Goal: Task Accomplishment & Management: Complete application form

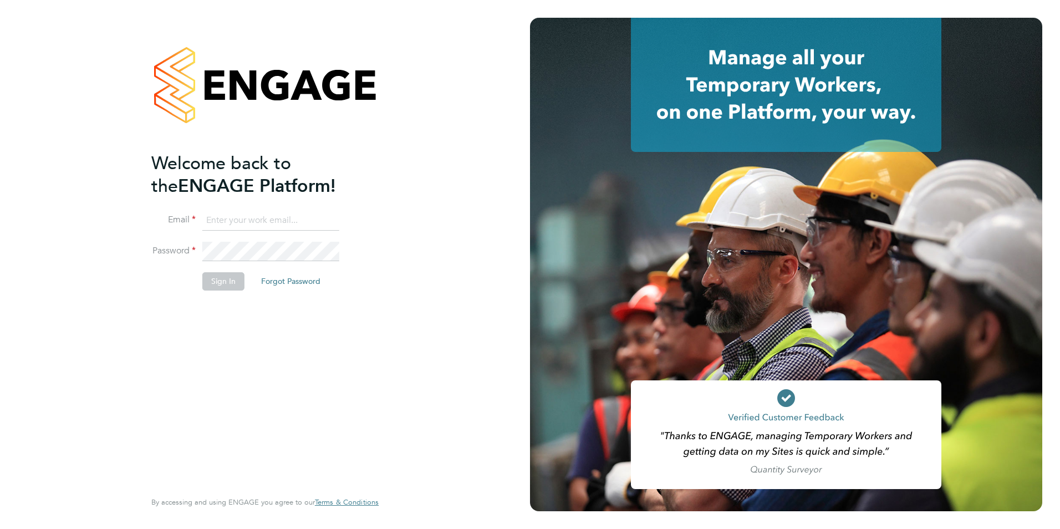
type input "[PERSON_NAME][EMAIL_ADDRESS][PERSON_NAME][PERSON_NAME][DOMAIN_NAME]"
click at [221, 275] on button "Sign In" at bounding box center [223, 281] width 42 height 18
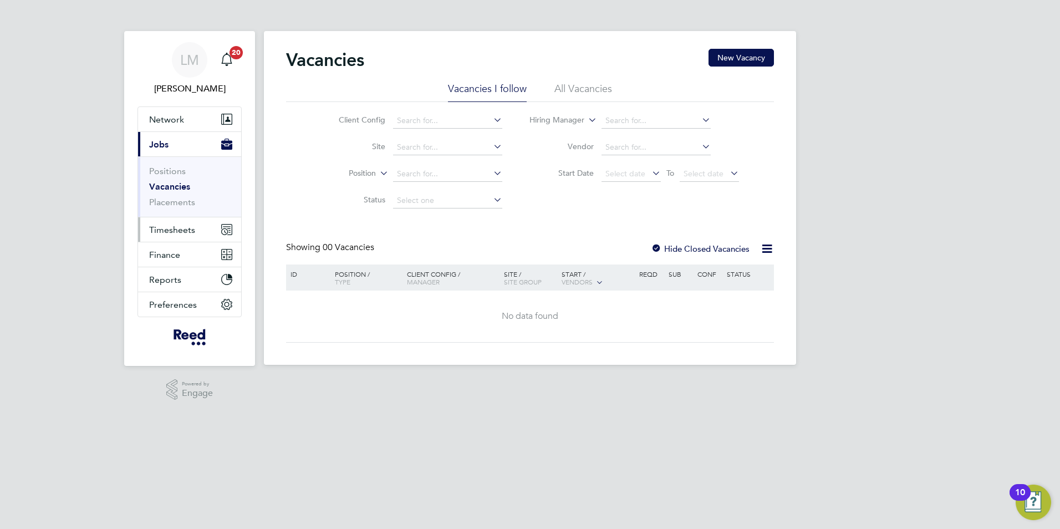
click at [190, 230] on span "Timesheets" at bounding box center [172, 229] width 46 height 11
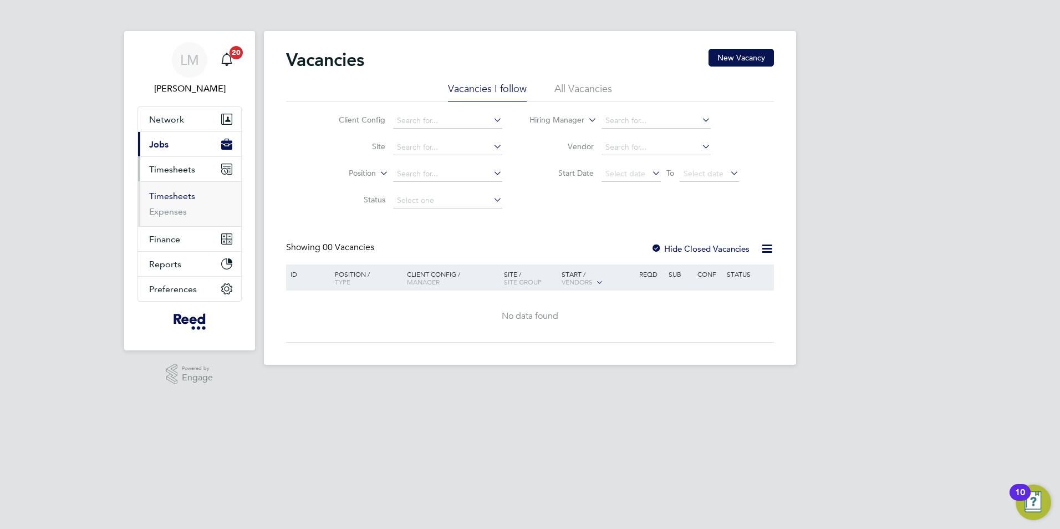
click at [183, 197] on link "Timesheets" at bounding box center [172, 196] width 46 height 11
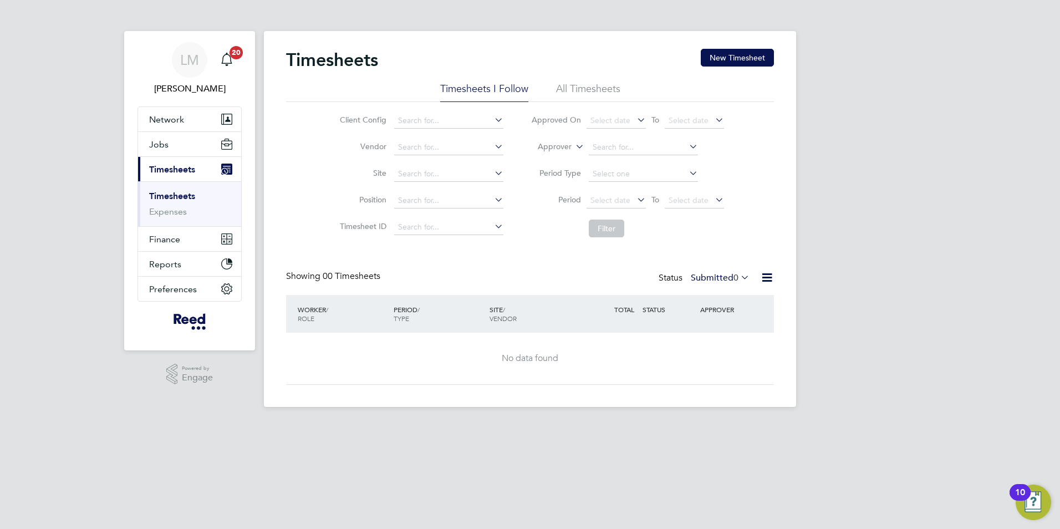
click at [568, 149] on label "Approver" at bounding box center [546, 146] width 50 height 11
click at [550, 160] on li "Worker" at bounding box center [543, 159] width 55 height 14
click at [745, 55] on button "New Timesheet" at bounding box center [736, 58] width 73 height 18
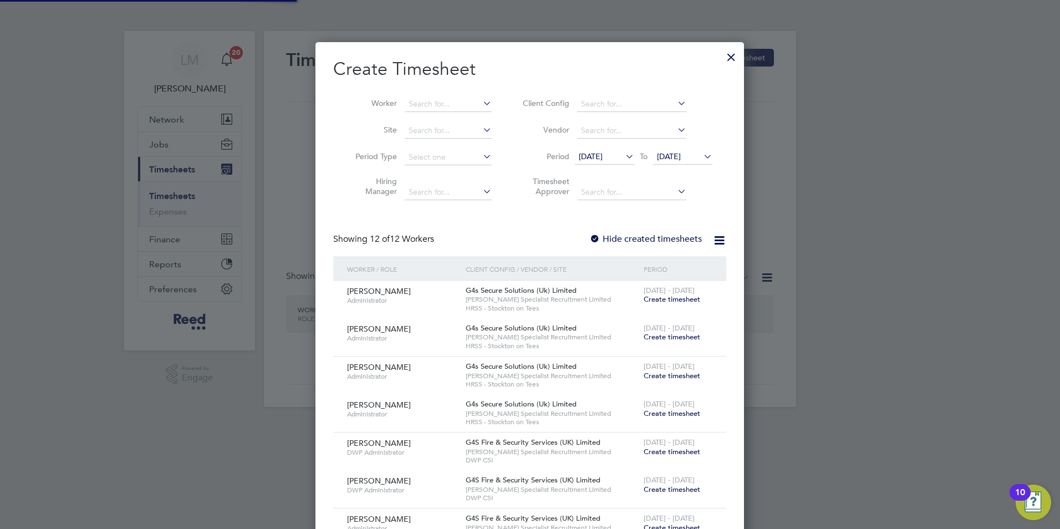
scroll to position [909, 429]
click at [412, 103] on input at bounding box center [448, 104] width 87 height 16
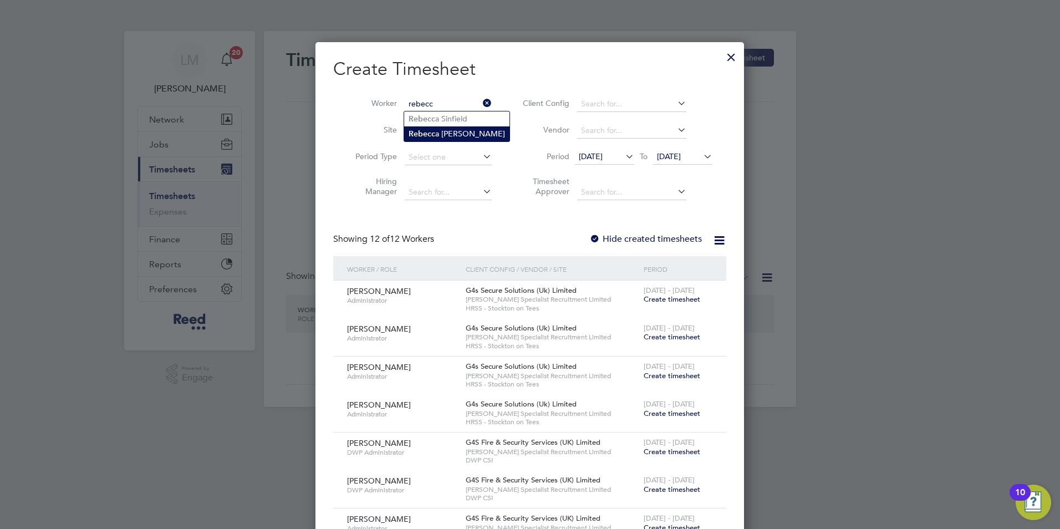
click at [424, 130] on b "Rebecc" at bounding box center [421, 133] width 27 height 9
type input "[PERSON_NAME]"
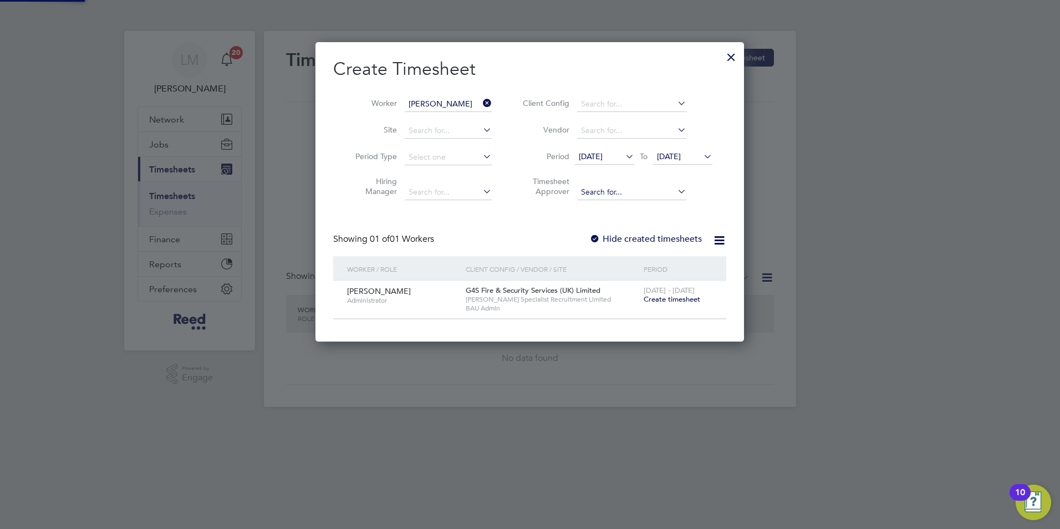
scroll to position [299, 429]
click at [662, 306] on div "[DATE] - [DATE] Create timesheet" at bounding box center [678, 295] width 74 height 30
click at [660, 303] on span "Create timesheet" at bounding box center [671, 298] width 57 height 9
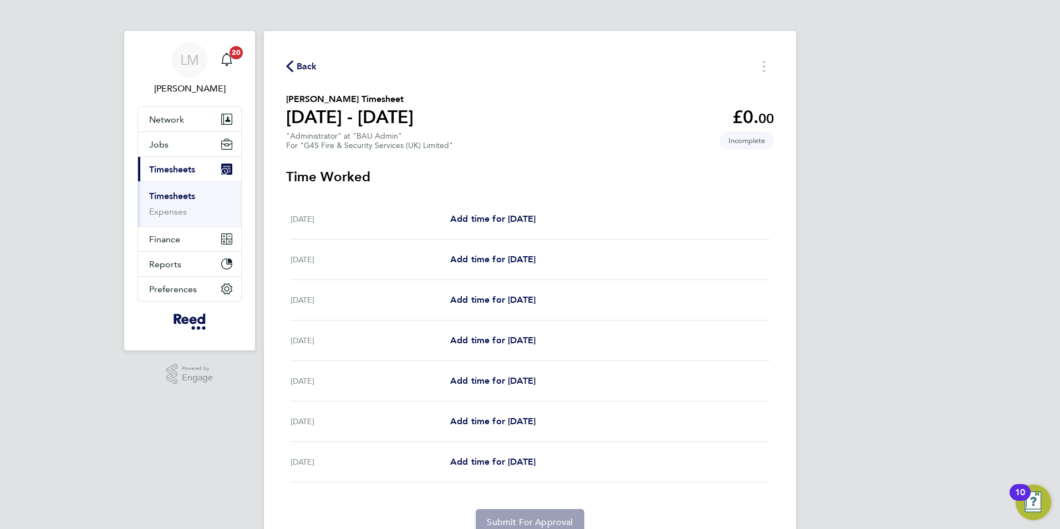
click at [138, 157] on button "Current page: Timesheets" at bounding box center [189, 169] width 103 height 24
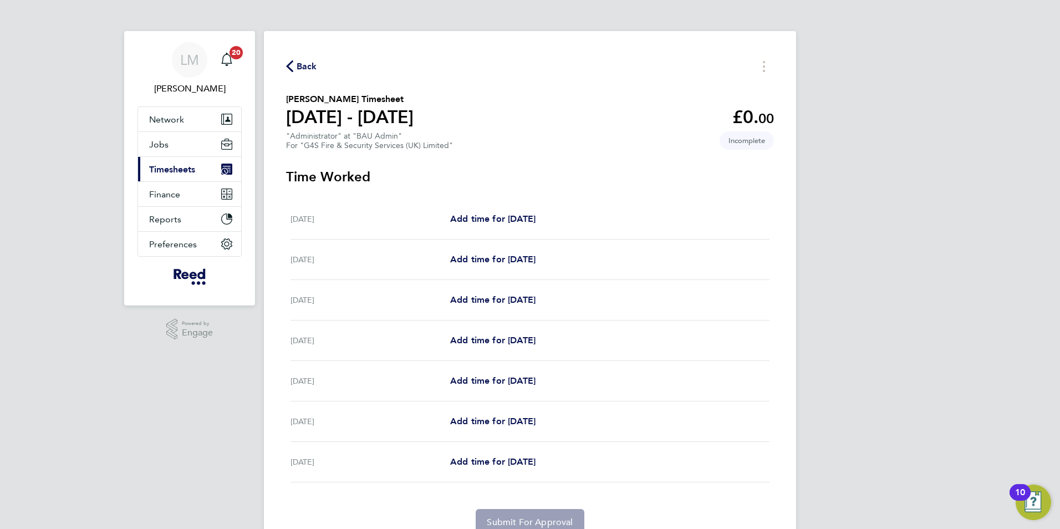
click at [138, 157] on button "Current page: Timesheets" at bounding box center [189, 169] width 103 height 24
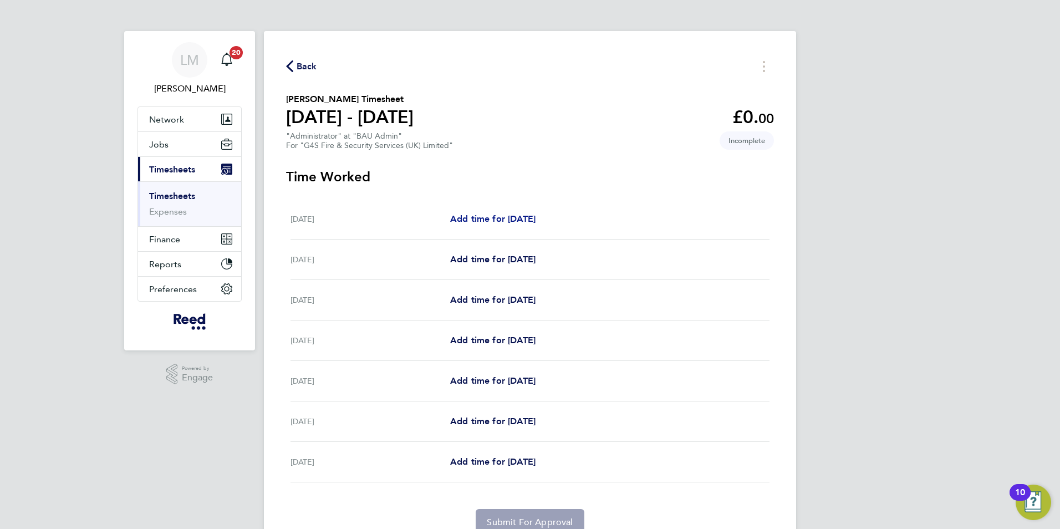
click at [535, 217] on span "Add time for [DATE]" at bounding box center [492, 218] width 85 height 11
select select "30"
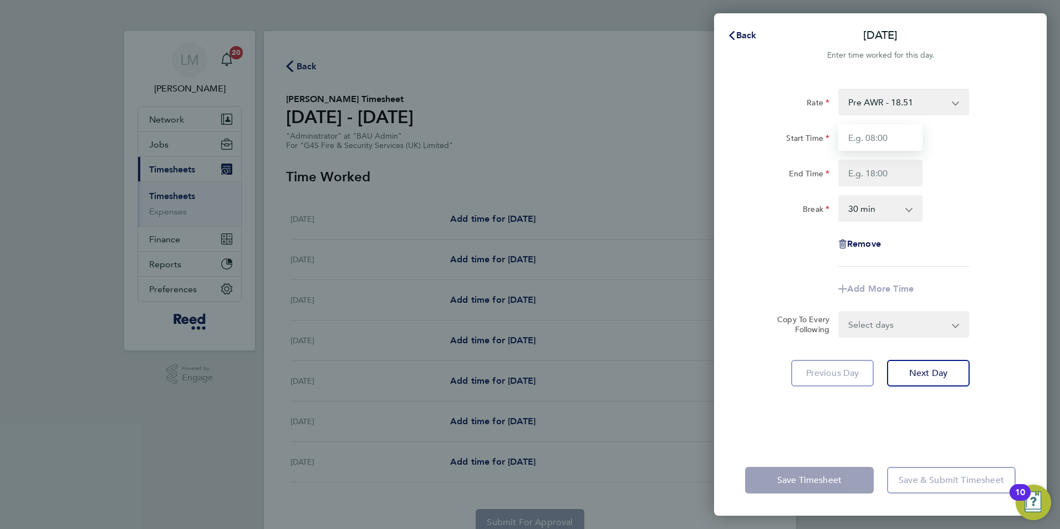
click at [850, 137] on input "Start Time" at bounding box center [880, 137] width 84 height 27
type input "08:30"
type input "17:00"
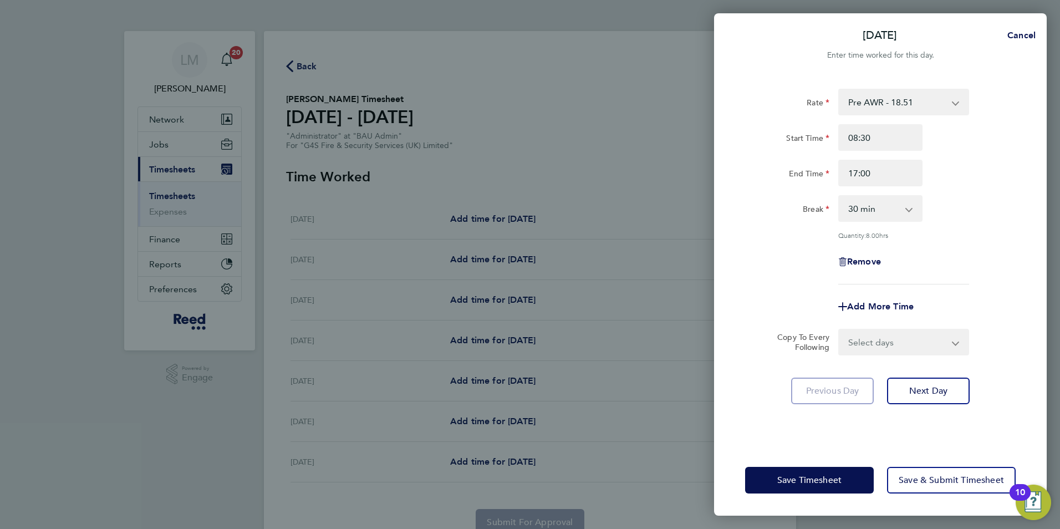
click at [906, 338] on select "Select days Day Weekday (Mon-Fri) Weekend (Sat-Sun) [DATE] [DATE] [DATE] [DATE]…" at bounding box center [897, 342] width 116 height 24
select select "WEEKDAY"
click at [839, 330] on select "Select days Day Weekday (Mon-Fri) Weekend (Sat-Sun) [DATE] [DATE] [DATE] [DATE]…" at bounding box center [897, 342] width 116 height 24
select select "[DATE]"
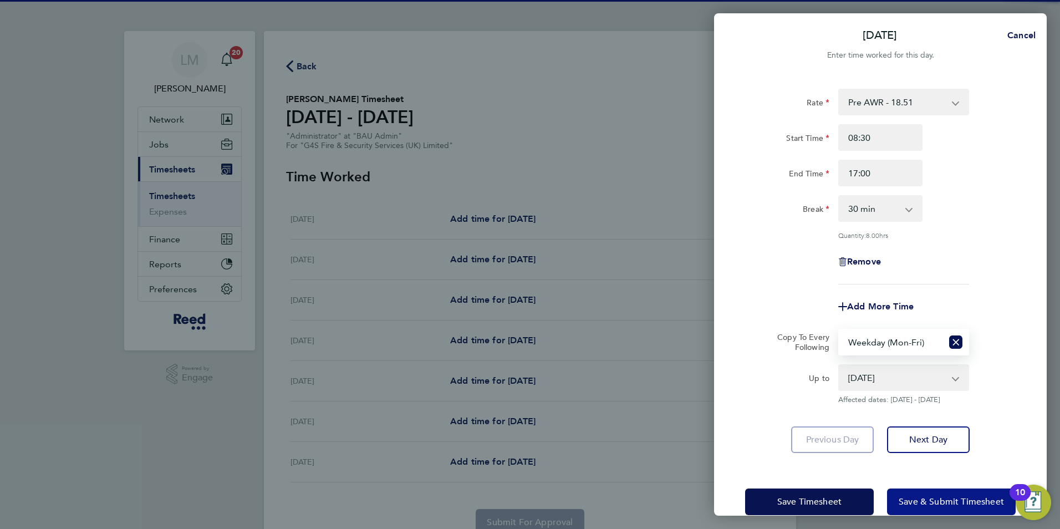
click at [971, 504] on span "Save & Submit Timesheet" at bounding box center [950, 501] width 105 height 11
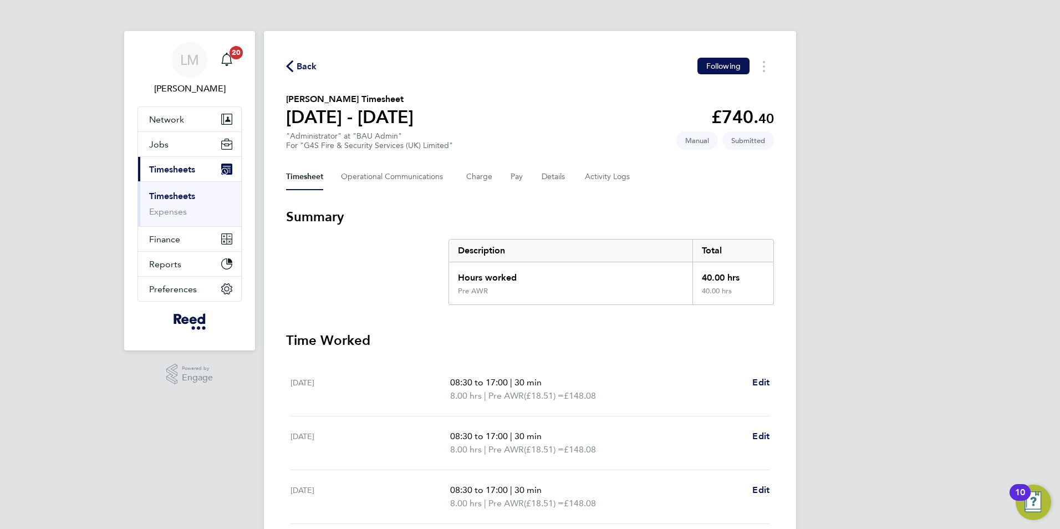
click at [305, 65] on span "Back" at bounding box center [306, 66] width 21 height 13
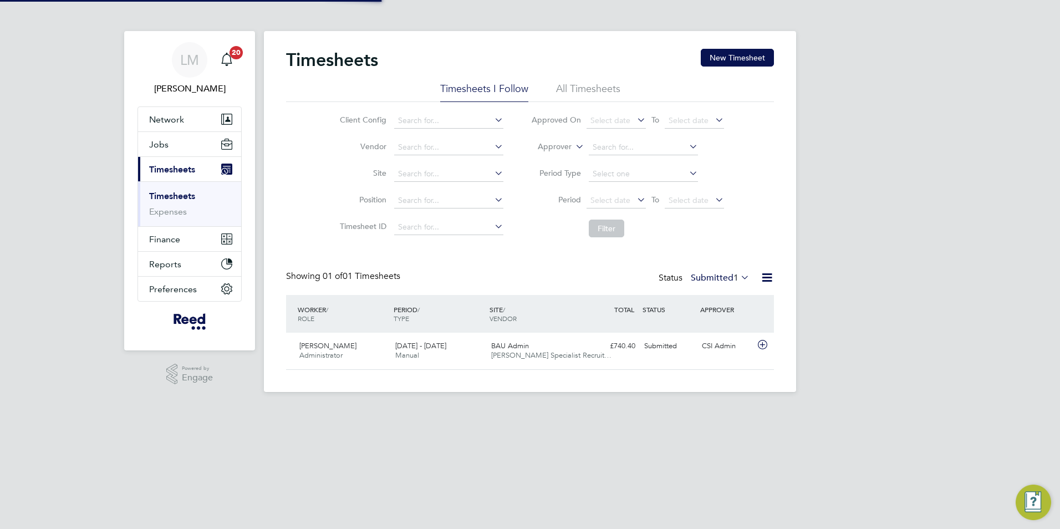
scroll to position [28, 96]
click at [739, 59] on button "New Timesheet" at bounding box center [736, 58] width 73 height 18
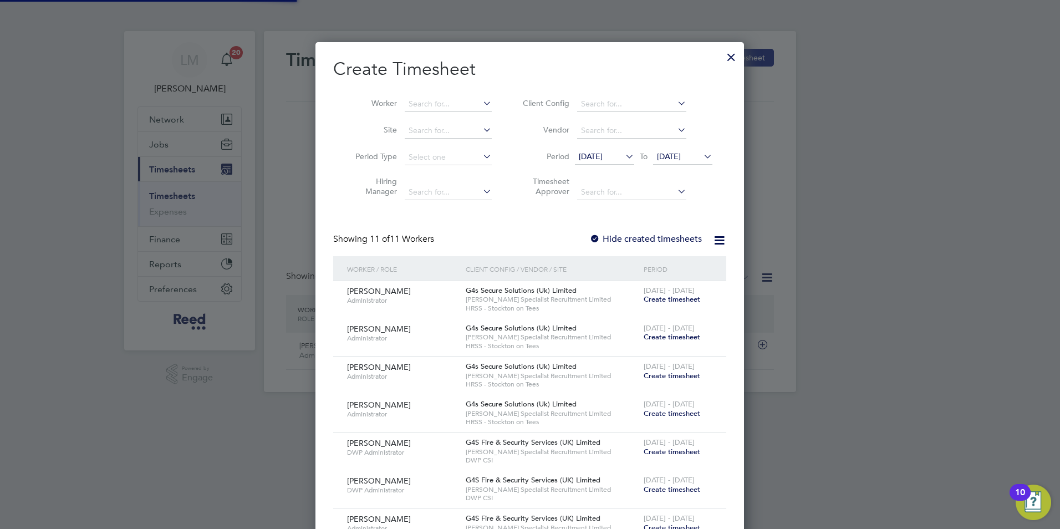
scroll to position [871, 429]
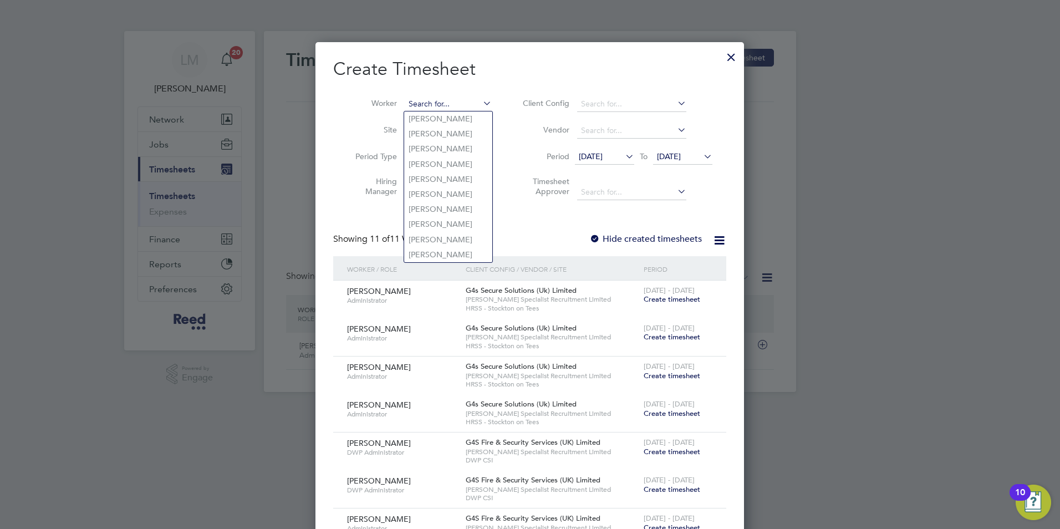
click at [415, 104] on input at bounding box center [448, 104] width 87 height 16
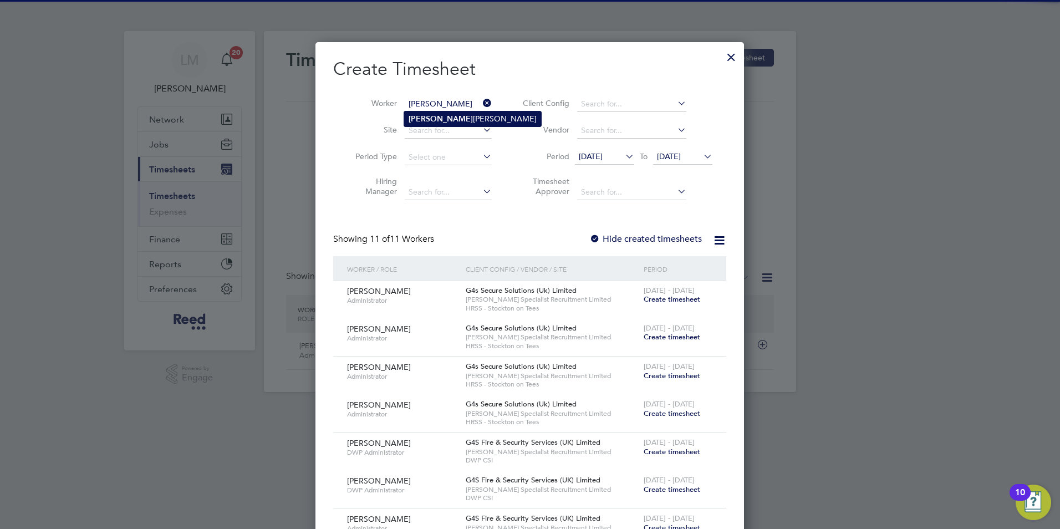
click at [470, 120] on li "[PERSON_NAME]" at bounding box center [472, 118] width 137 height 15
type input "[PERSON_NAME]"
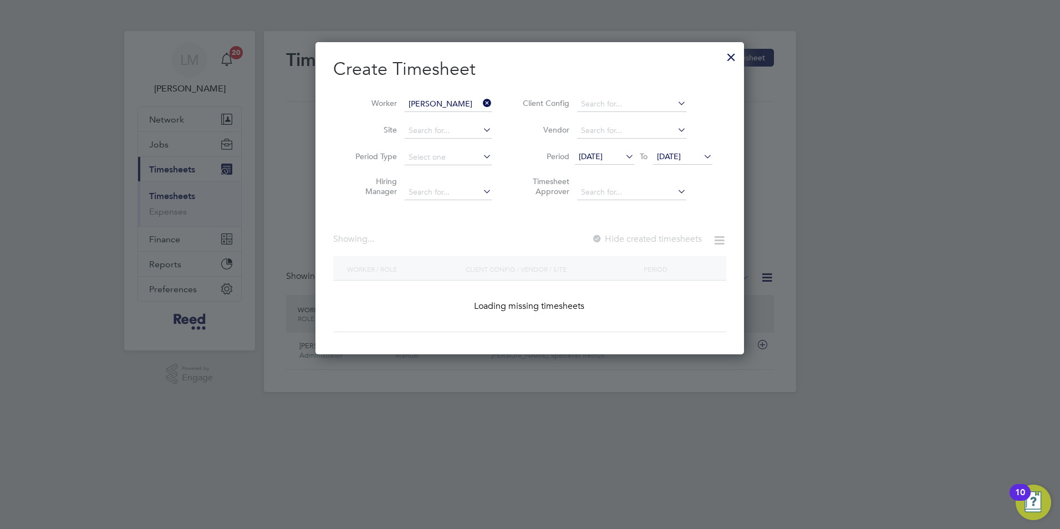
scroll to position [299, 429]
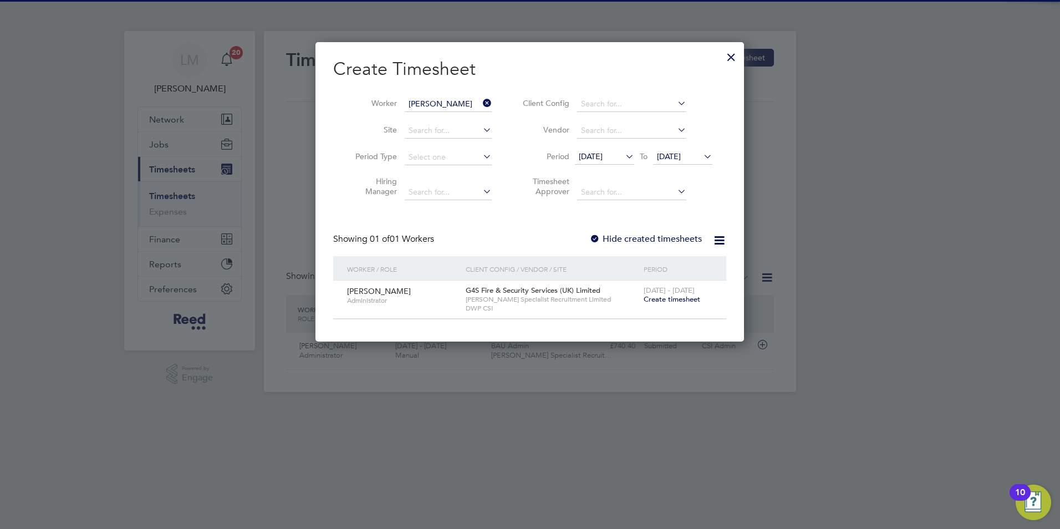
click at [656, 302] on span "Create timesheet" at bounding box center [671, 298] width 57 height 9
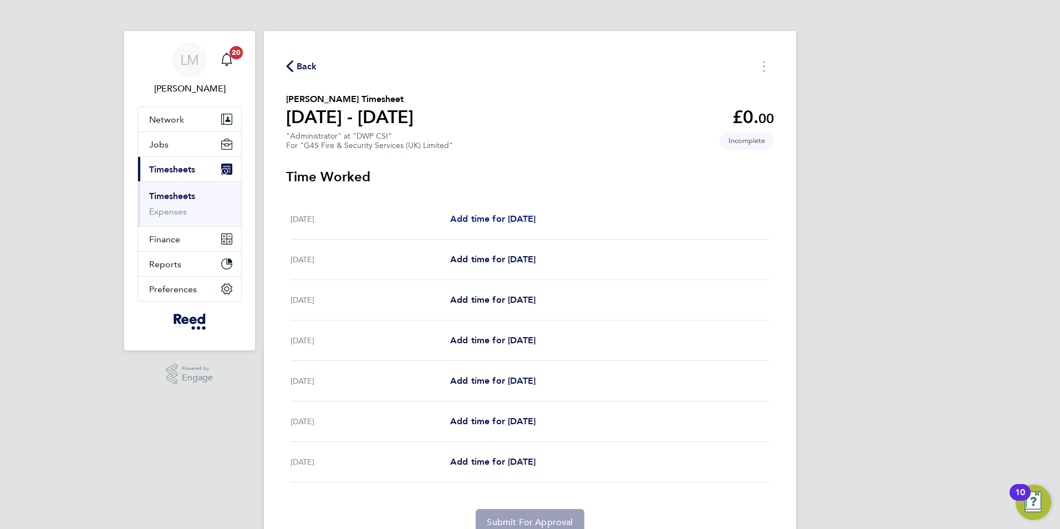
click at [524, 221] on span "Add time for [DATE]" at bounding box center [492, 218] width 85 height 11
select select "30"
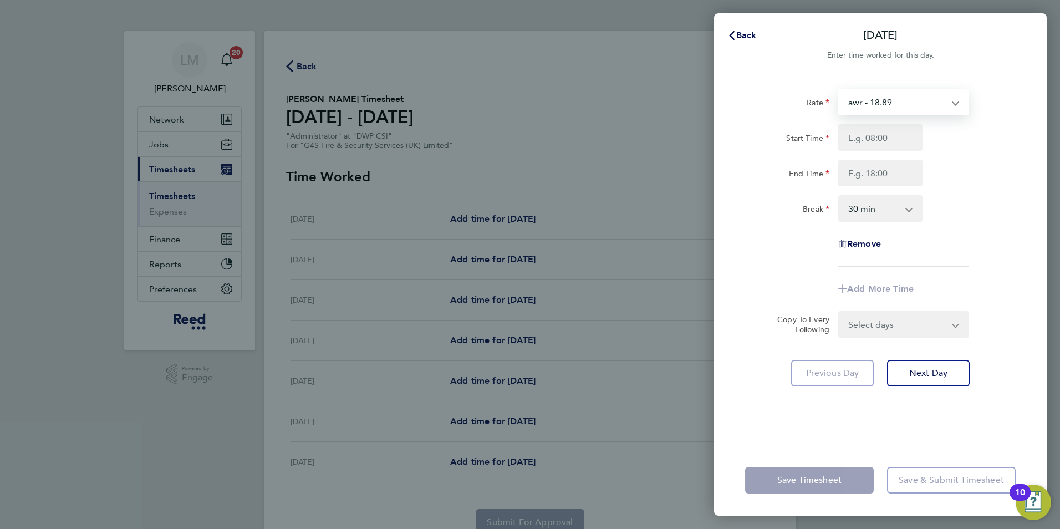
click at [899, 92] on select "awr - 18.89 updated salary - 19.61" at bounding box center [896, 102] width 115 height 24
select select "30"
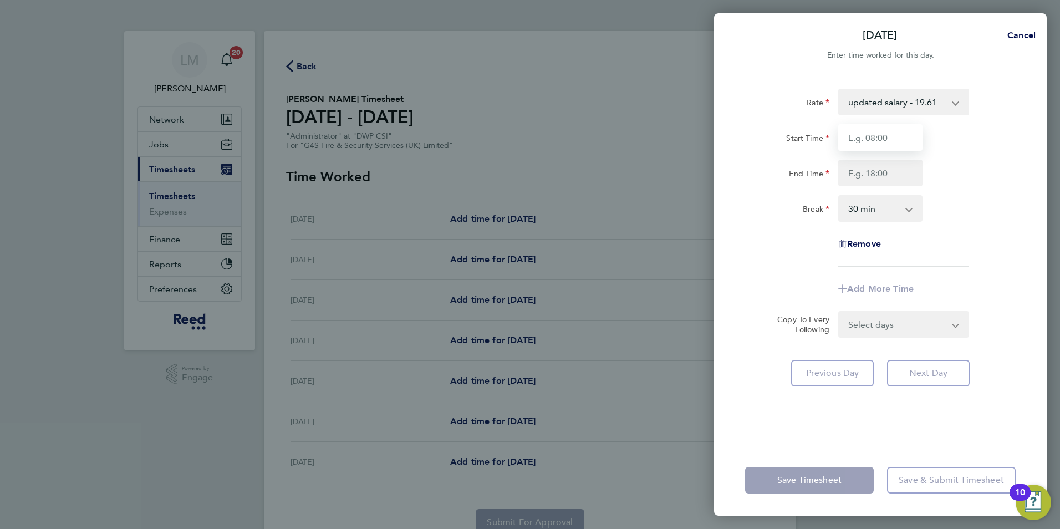
click at [856, 140] on input "Start Time" at bounding box center [880, 137] width 84 height 27
type input "08:30"
type input "17:00"
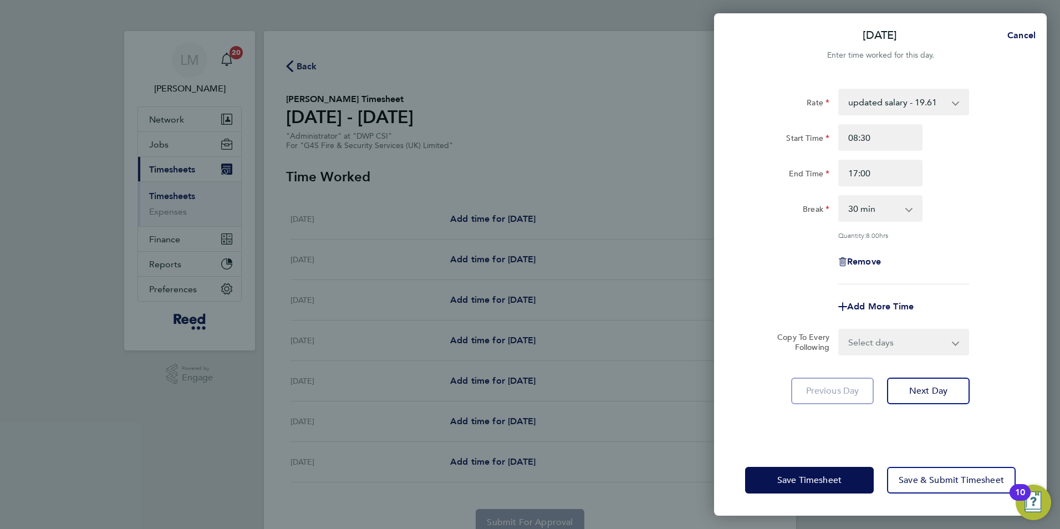
click at [915, 350] on select "Select days Day Weekday (Mon-Fri) Weekend (Sat-Sun) [DATE] [DATE] [DATE] [DATE]…" at bounding box center [897, 342] width 116 height 24
select select "WEEKEND"
click at [839, 330] on select "Select days Day Weekday (Mon-Fri) Weekend (Sat-Sun) [DATE] [DATE] [DATE] [DATE]…" at bounding box center [897, 342] width 116 height 24
select select "[DATE]"
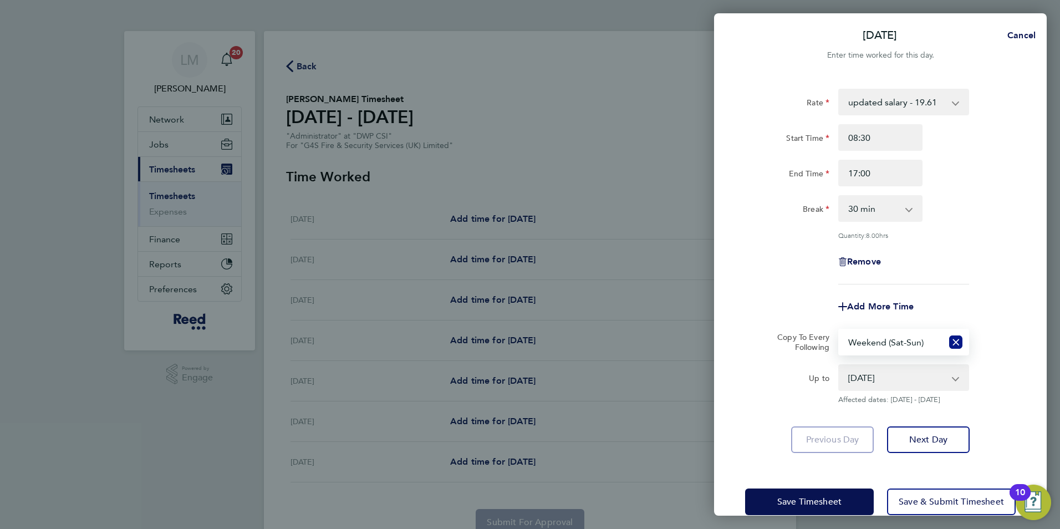
click at [954, 341] on icon "Reset selection" at bounding box center [955, 341] width 13 height 13
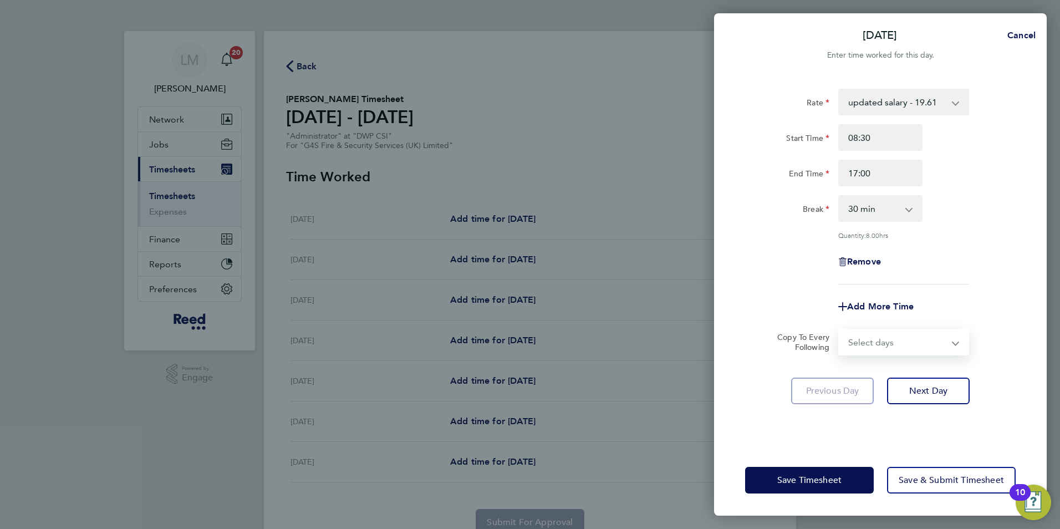
click at [933, 344] on select "Select days Day Weekday (Mon-Fri) Weekend (Sat-Sun) [DATE] [DATE] [DATE] [DATE]…" at bounding box center [897, 342] width 116 height 24
select select "WEEKDAY"
click at [839, 330] on select "Select days Day Weekday (Mon-Fri) Weekend (Sat-Sun) [DATE] [DATE] [DATE] [DATE]…" at bounding box center [897, 342] width 116 height 24
select select "[DATE]"
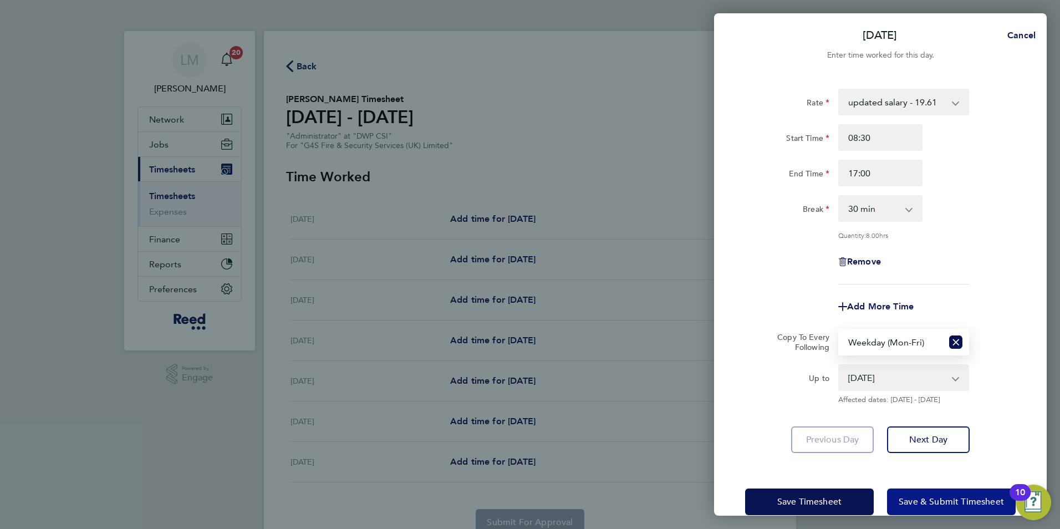
click at [959, 499] on span "Save & Submit Timesheet" at bounding box center [950, 501] width 105 height 11
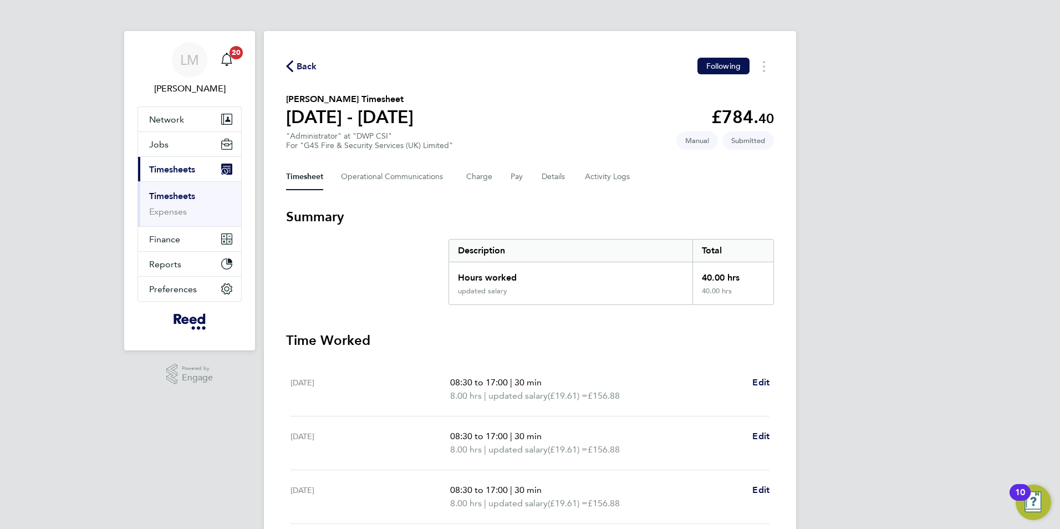
click at [304, 66] on span "Back" at bounding box center [306, 66] width 21 height 13
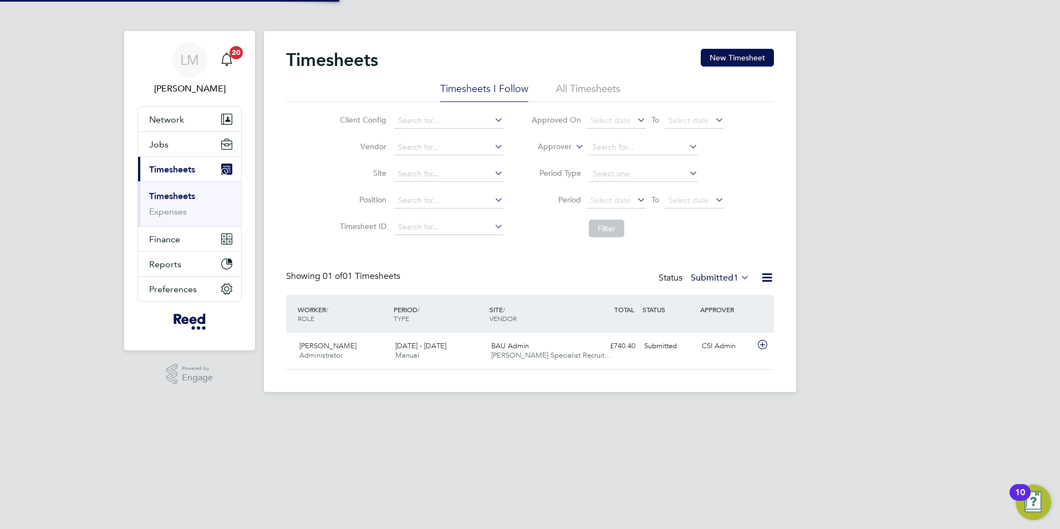
scroll to position [28, 96]
click at [739, 56] on button "New Timesheet" at bounding box center [736, 58] width 73 height 18
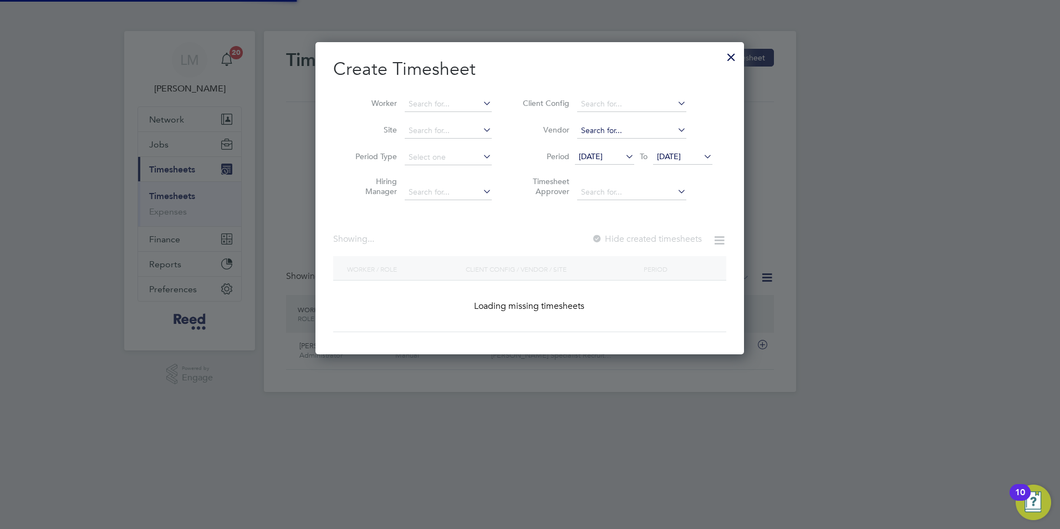
scroll to position [832, 429]
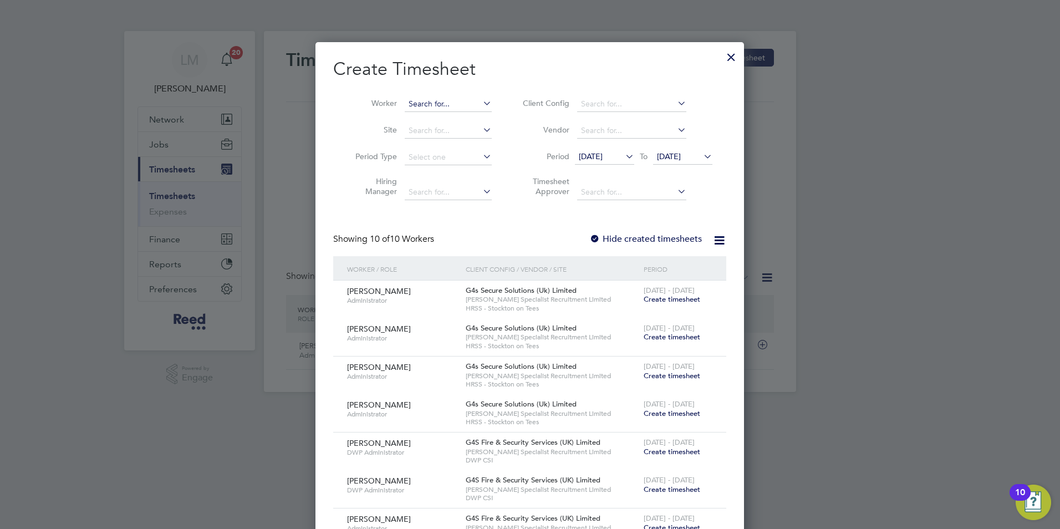
click at [423, 102] on input at bounding box center [448, 104] width 87 height 16
click at [461, 115] on li "[PERSON_NAME]" at bounding box center [472, 118] width 137 height 15
type input "[PERSON_NAME]"
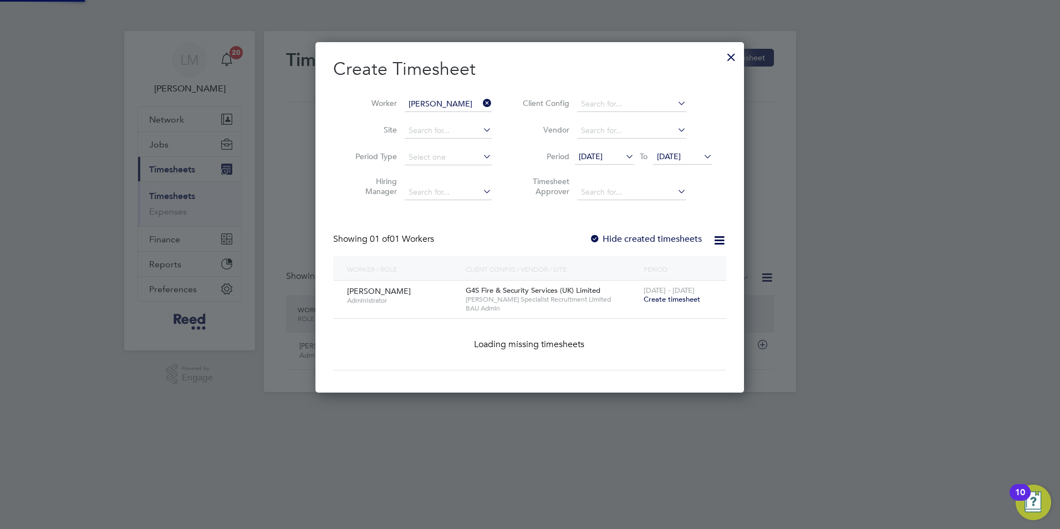
scroll to position [299, 429]
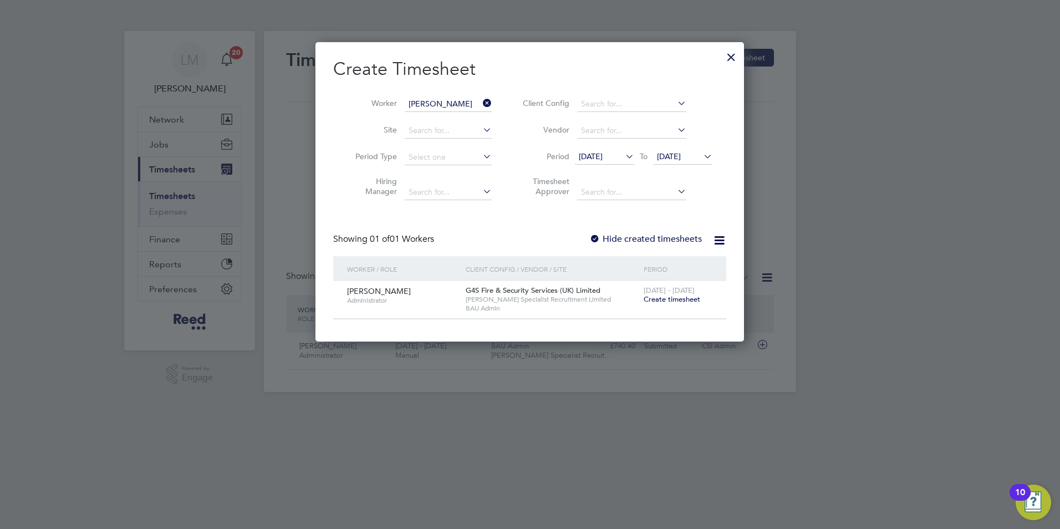
click at [671, 298] on span "Create timesheet" at bounding box center [671, 298] width 57 height 9
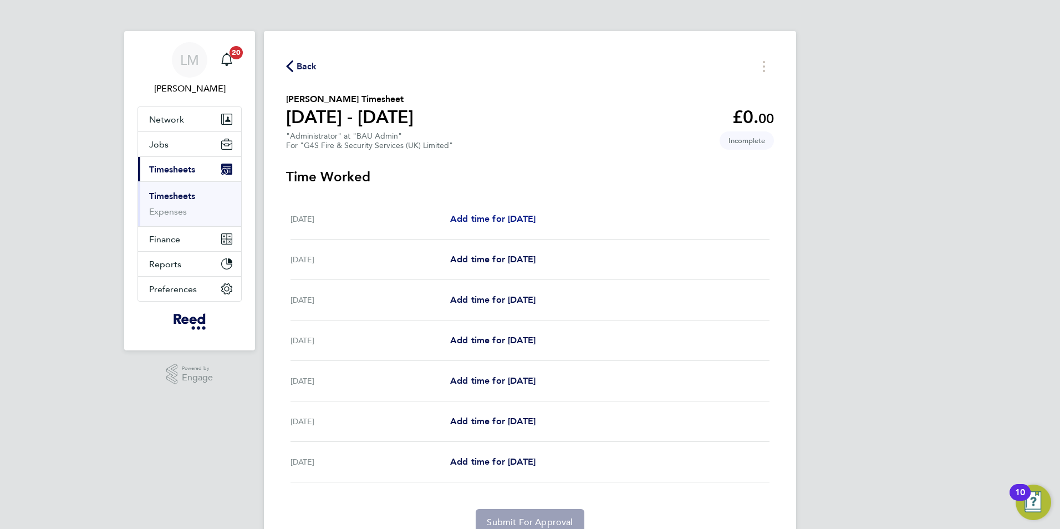
click at [482, 218] on span "Add time for [DATE]" at bounding box center [492, 218] width 85 height 11
select select "30"
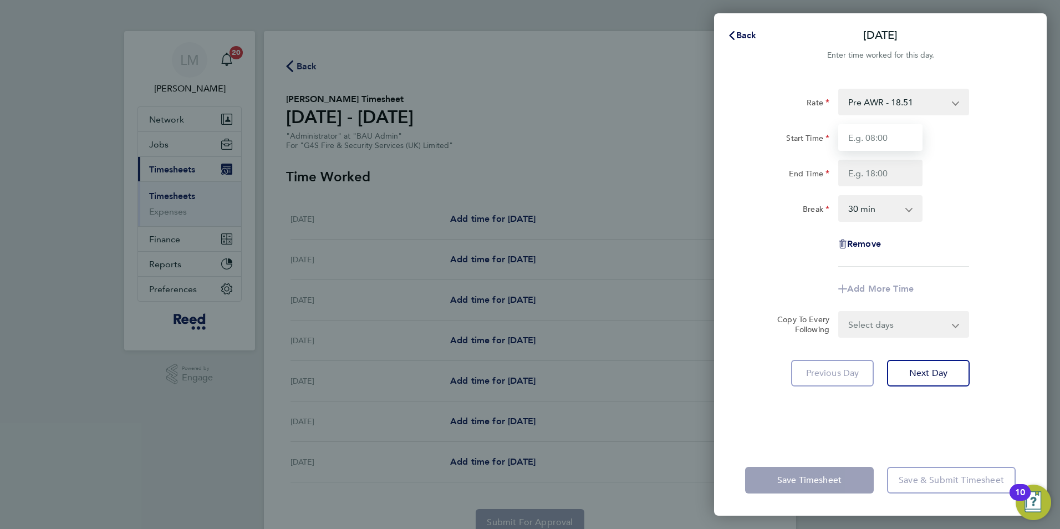
click at [890, 131] on input "Start Time" at bounding box center [880, 137] width 84 height 27
type input "08:30"
type input "17:00"
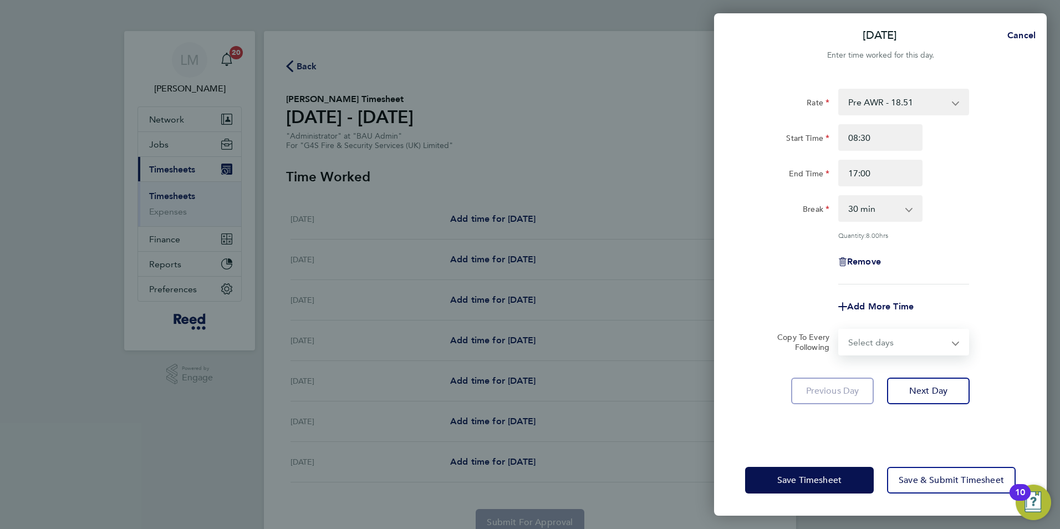
click at [894, 347] on select "Select days Day Weekday (Mon-Fri) Weekend (Sat-Sun) [DATE] [DATE] [DATE] [DATE]…" at bounding box center [897, 342] width 116 height 24
select select "WEEKDAY"
click at [839, 330] on select "Select days Day Weekday (Mon-Fri) Weekend (Sat-Sun) [DATE] [DATE] [DATE] [DATE]…" at bounding box center [897, 342] width 116 height 24
select select "[DATE]"
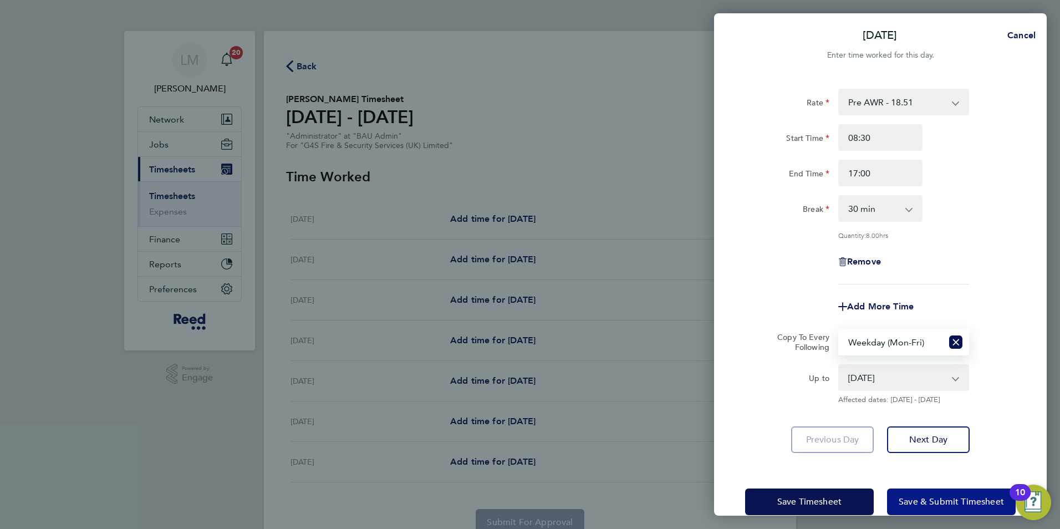
click at [933, 500] on span "Save & Submit Timesheet" at bounding box center [950, 501] width 105 height 11
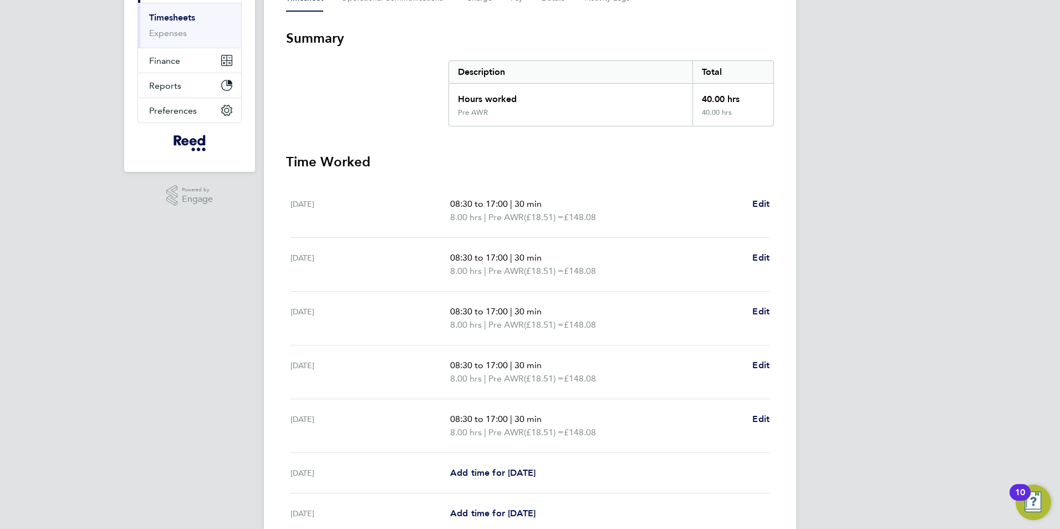
scroll to position [4, 0]
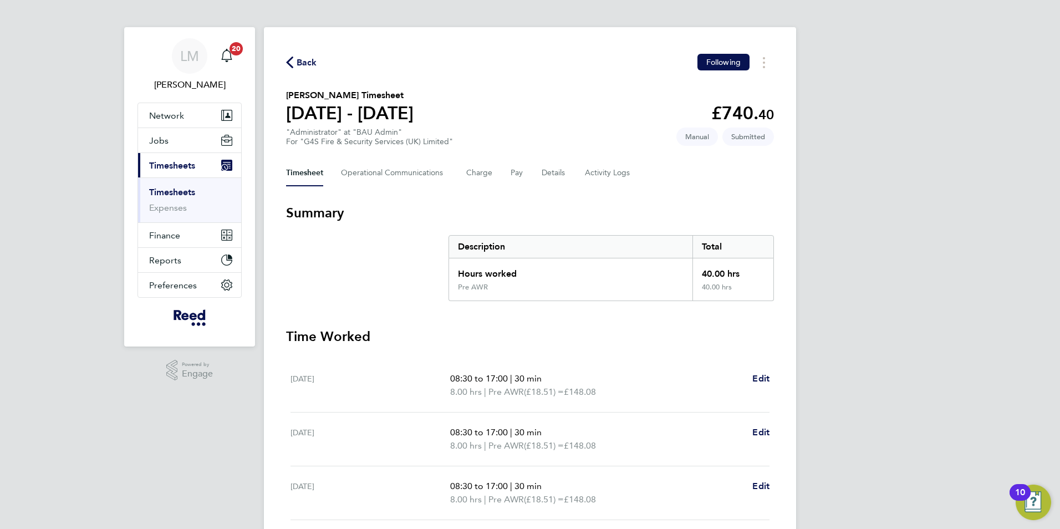
click at [287, 65] on icon "button" at bounding box center [289, 63] width 7 height 12
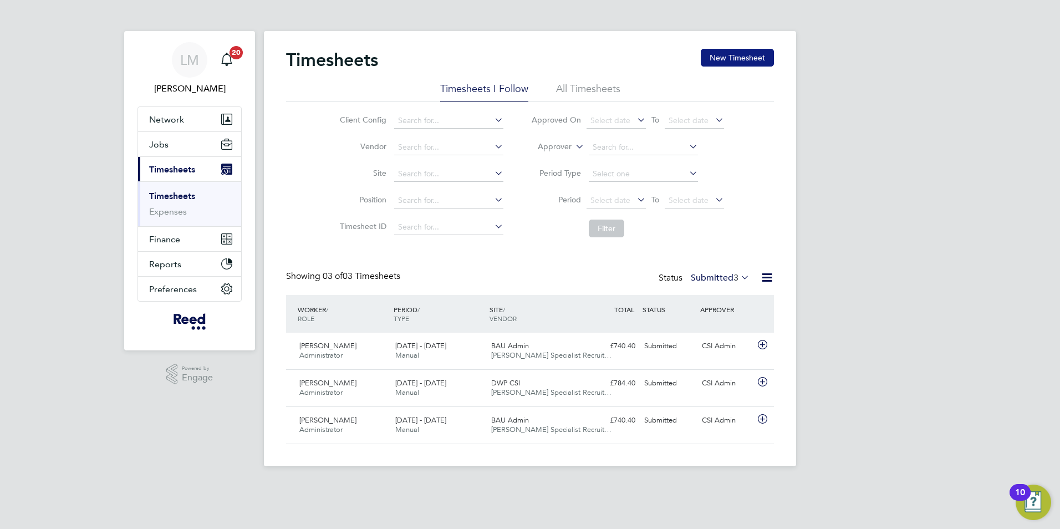
click at [733, 62] on button "New Timesheet" at bounding box center [736, 58] width 73 height 18
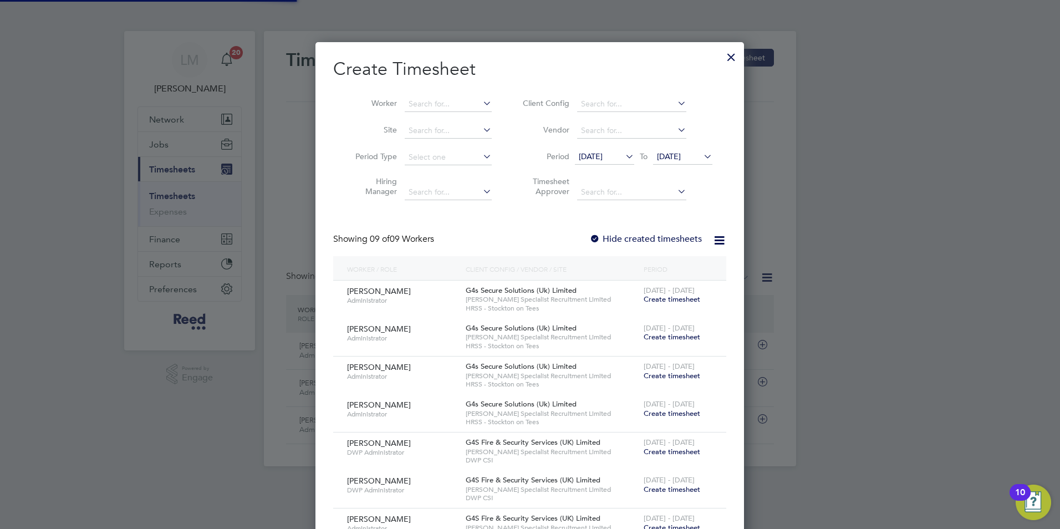
scroll to position [794, 429]
click at [412, 100] on input at bounding box center [448, 104] width 87 height 16
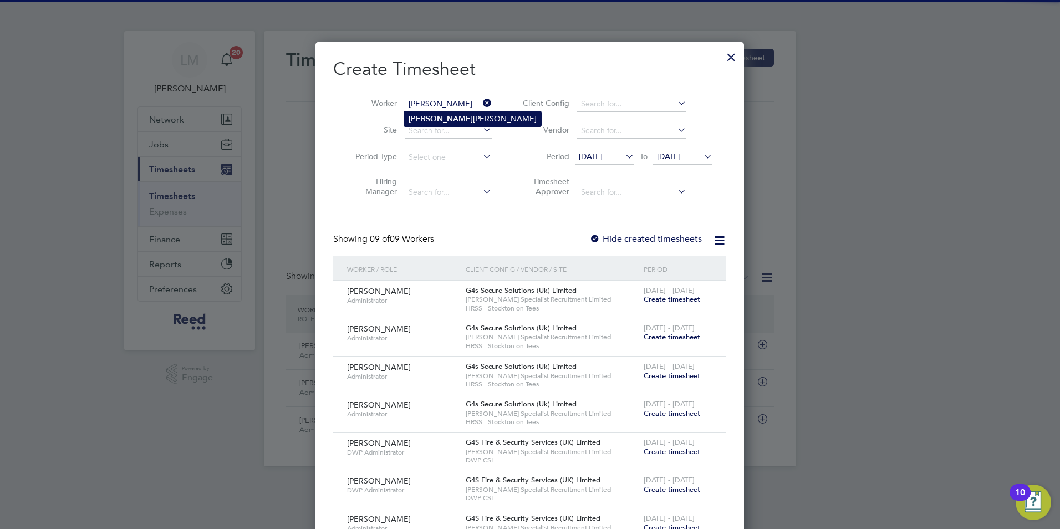
click at [451, 118] on li "[PERSON_NAME]" at bounding box center [472, 118] width 137 height 15
type input "[PERSON_NAME]"
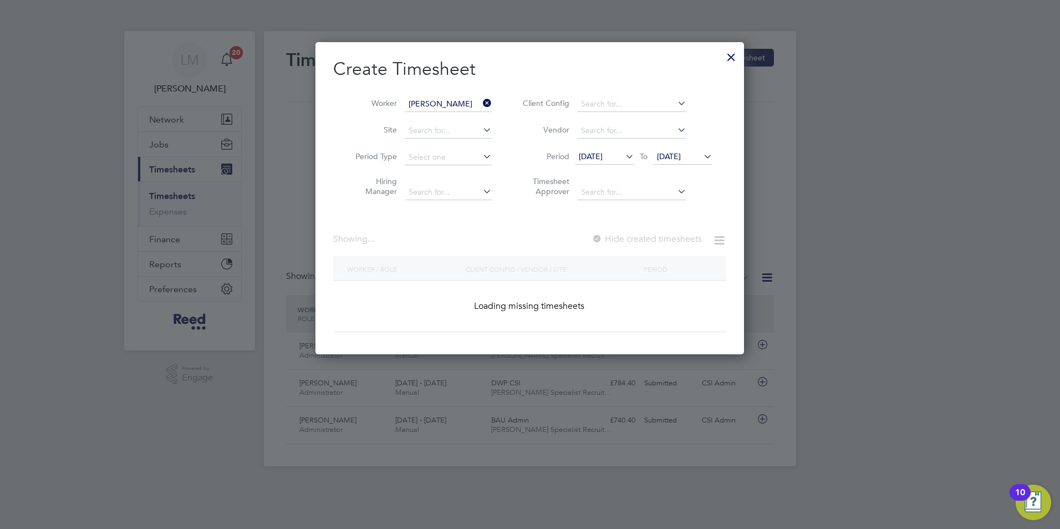
scroll to position [313, 429]
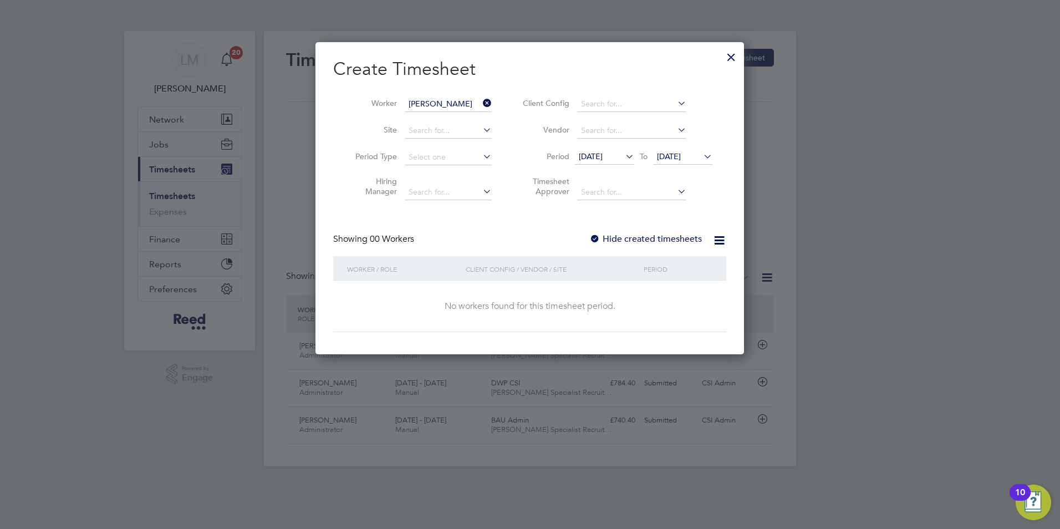
click at [623, 157] on icon at bounding box center [623, 157] width 0 height 16
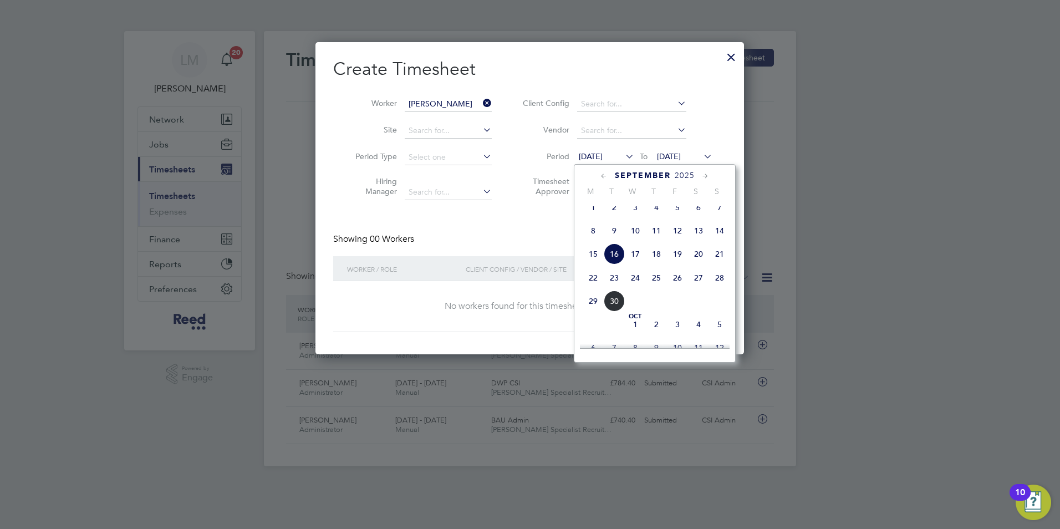
click at [593, 288] on span "22" at bounding box center [592, 277] width 21 height 21
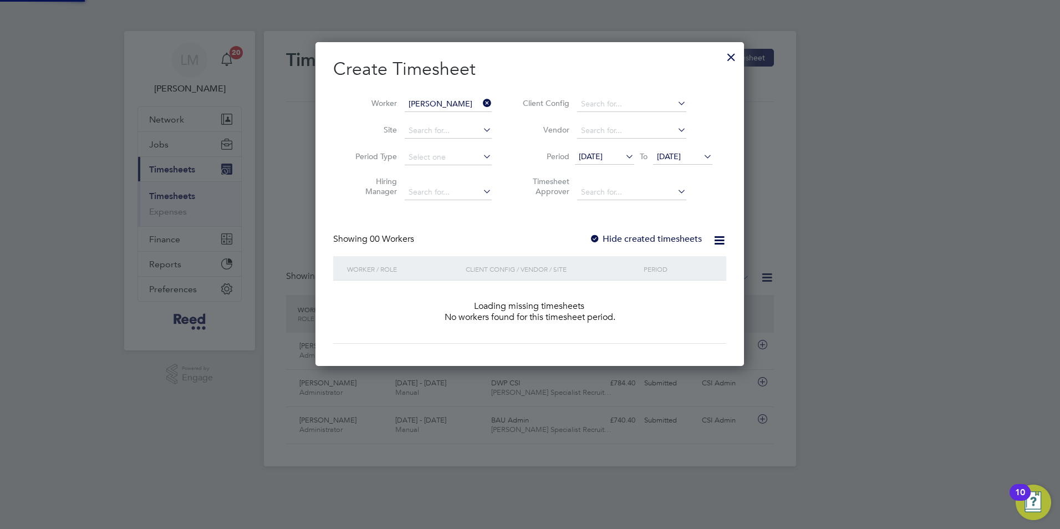
scroll to position [313, 429]
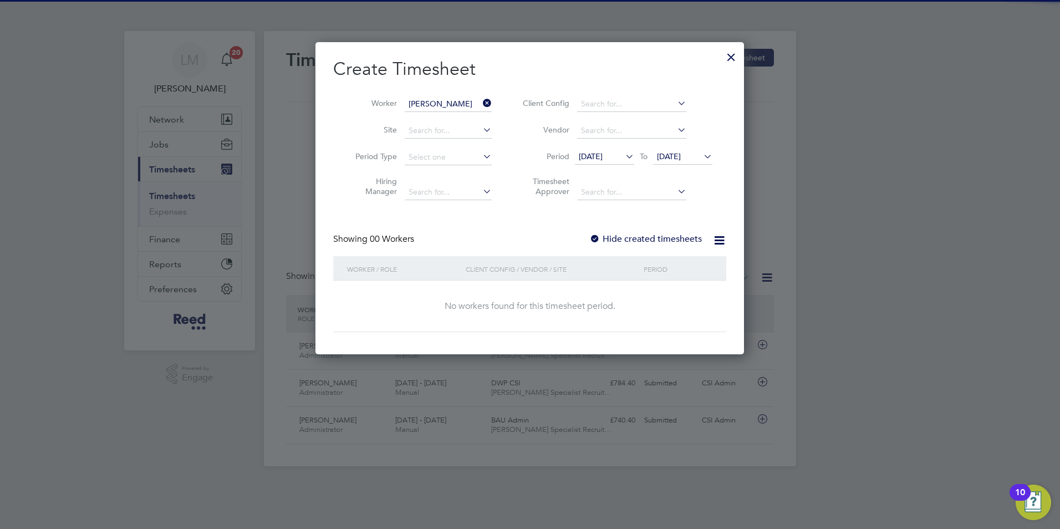
click at [701, 157] on icon at bounding box center [701, 157] width 0 height 16
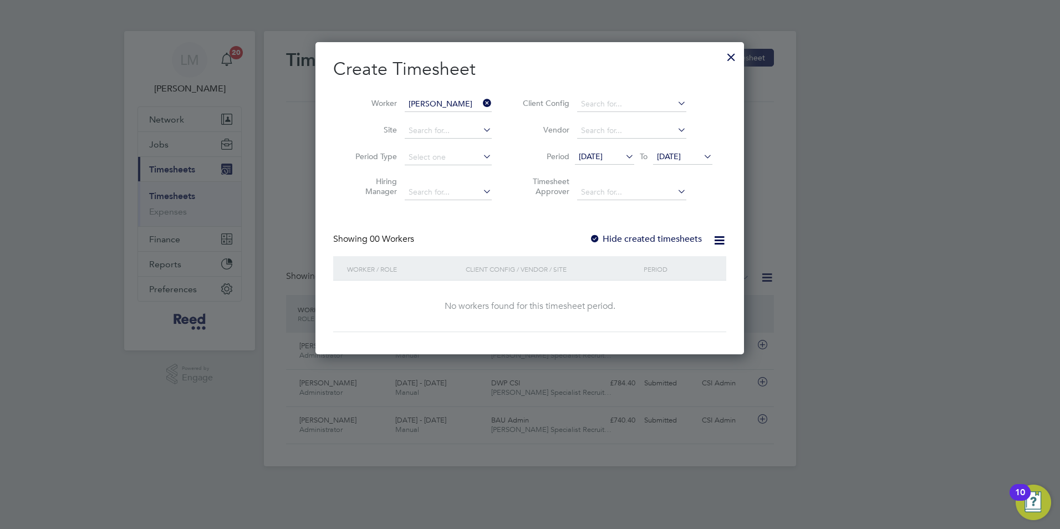
scroll to position [408, 0]
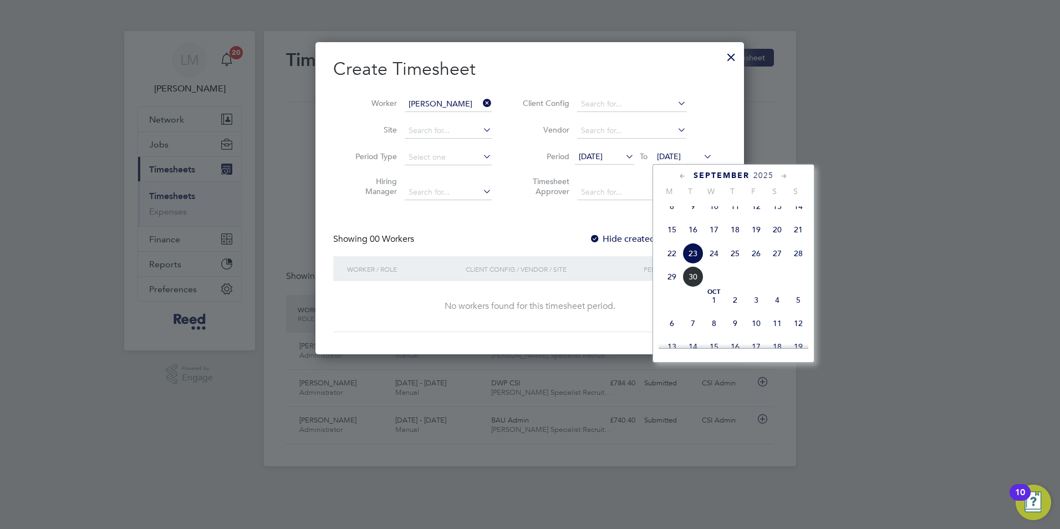
click at [775, 262] on span "27" at bounding box center [776, 253] width 21 height 21
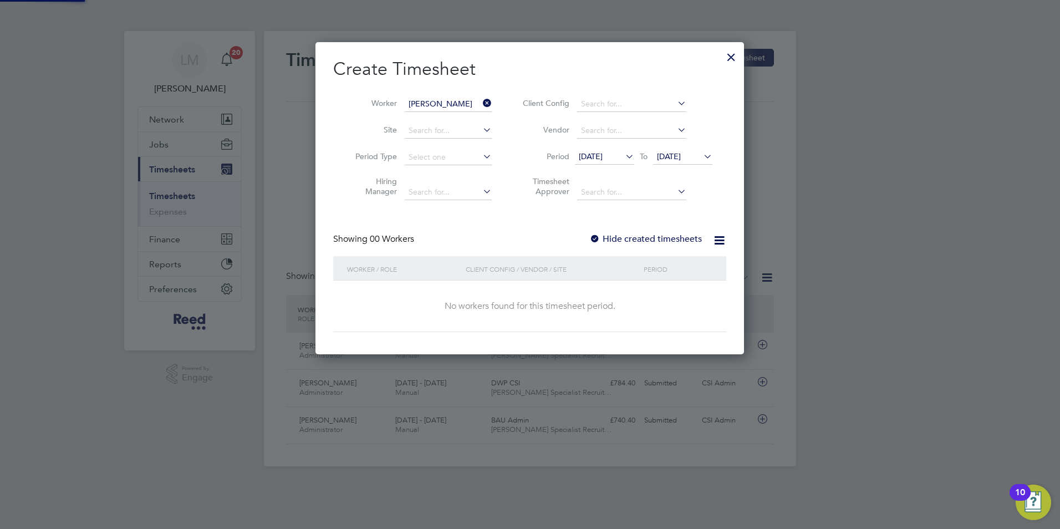
scroll to position [313, 429]
click at [520, 206] on div "Create Timesheet Worker [PERSON_NAME] Site Period Type Hiring Manager Client Co…" at bounding box center [529, 195] width 393 height 274
click at [602, 151] on span "[DATE]" at bounding box center [591, 156] width 24 height 10
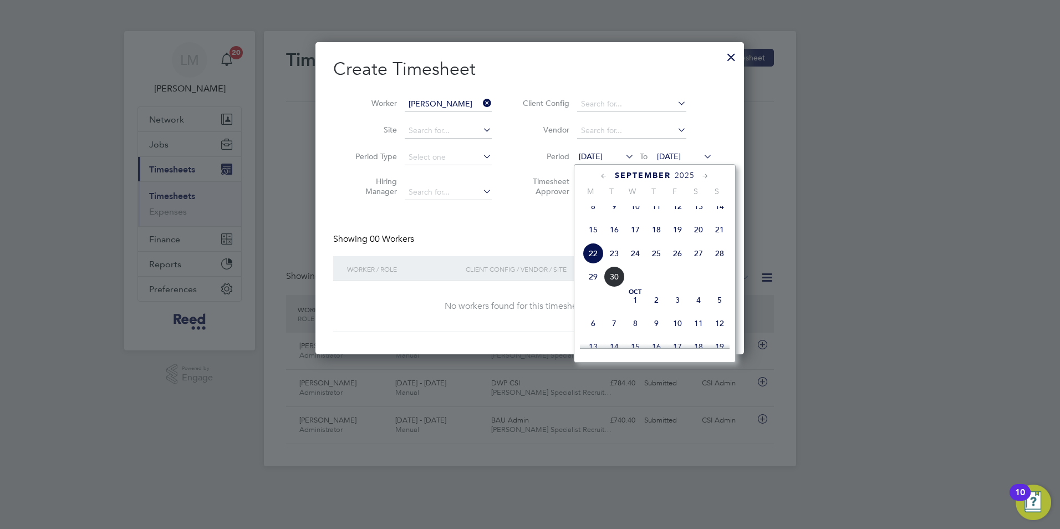
click at [594, 264] on span "22" at bounding box center [592, 253] width 21 height 21
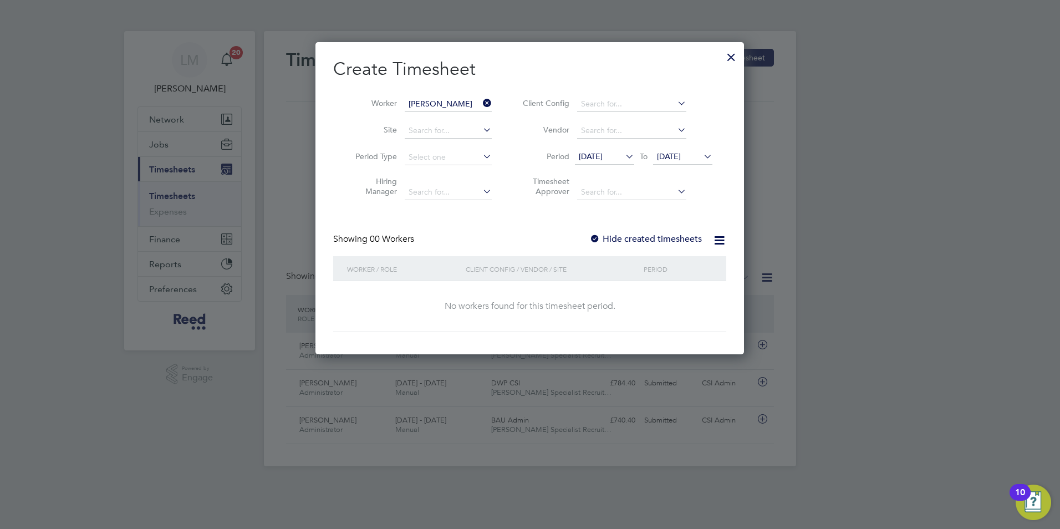
click at [646, 233] on div "Hide created timesheets" at bounding box center [646, 239] width 115 height 12
click at [554, 236] on div "Showing 00 Workers Hide created timesheets" at bounding box center [529, 244] width 393 height 23
click at [541, 226] on div "Create Timesheet Worker [PERSON_NAME] Site Period Type Hiring Manager Client Co…" at bounding box center [529, 195] width 393 height 274
click at [480, 104] on icon at bounding box center [480, 103] width 0 height 16
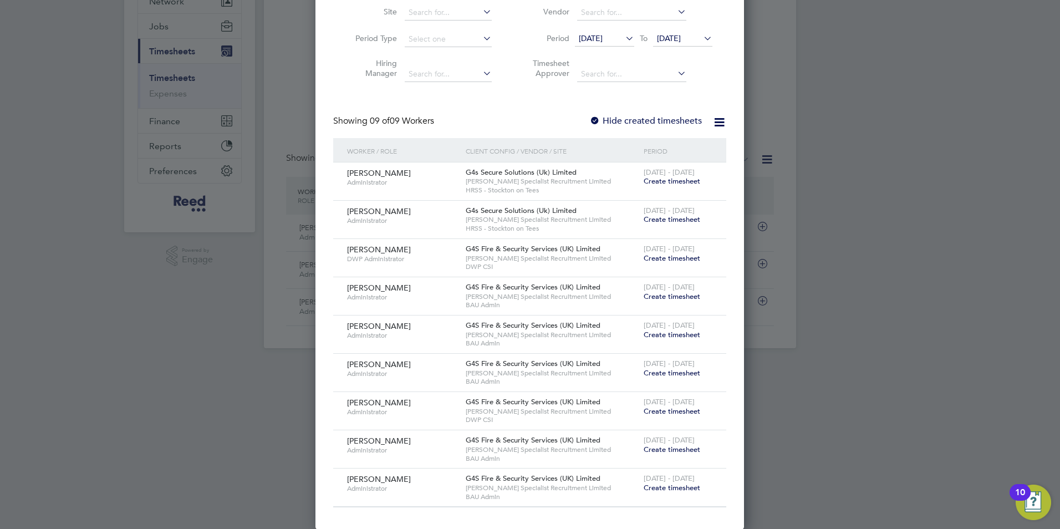
click at [656, 297] on span "Create timesheet" at bounding box center [671, 295] width 57 height 9
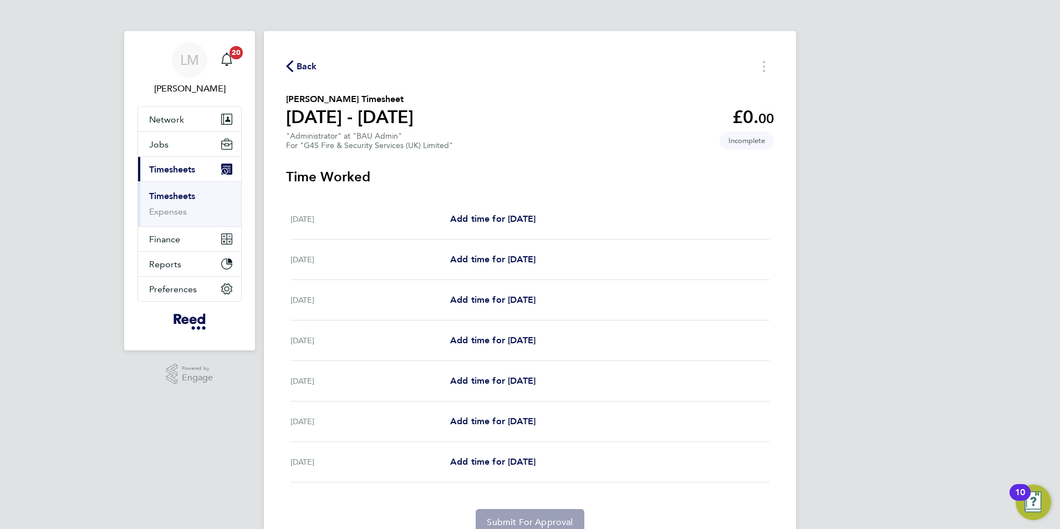
click at [485, 211] on div "[DATE] Add time for [DATE] Add time for [DATE]" at bounding box center [529, 219] width 479 height 40
click at [484, 221] on span "Add time for [DATE]" at bounding box center [492, 218] width 85 height 11
select select "30"
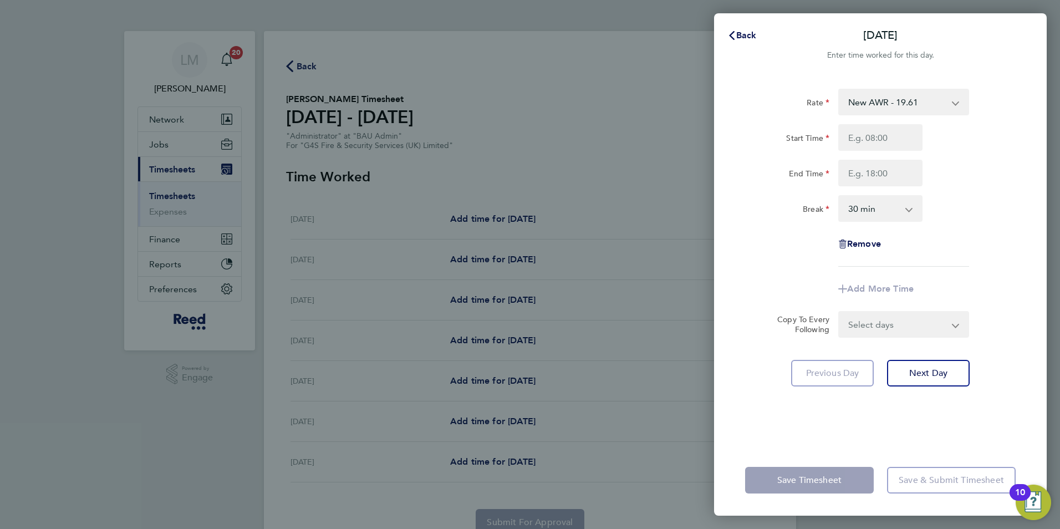
click at [933, 103] on select "New AWR - 19.61" at bounding box center [896, 102] width 115 height 24
click at [872, 142] on input "Start Time" at bounding box center [880, 137] width 84 height 27
type input "08:30"
type input "17:00"
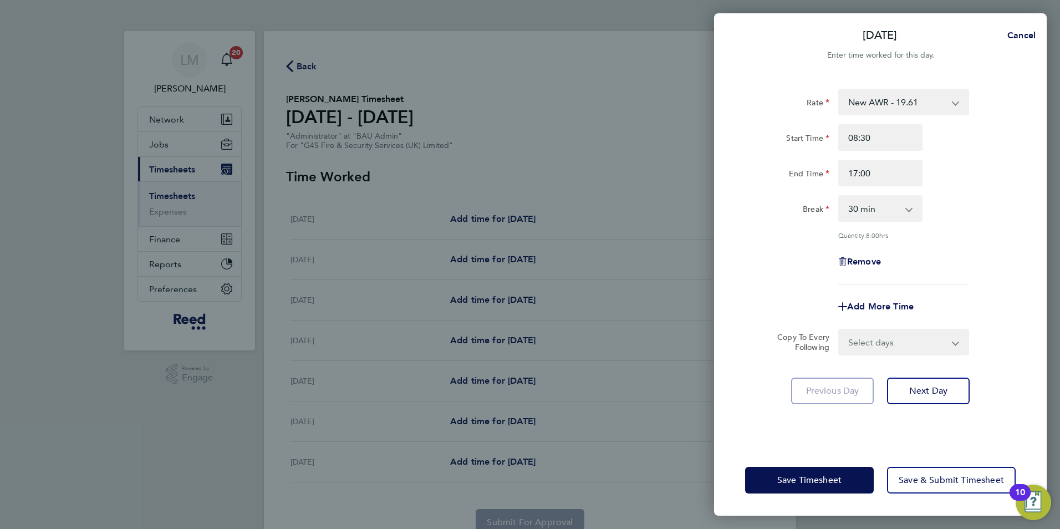
click at [898, 338] on select "Select days Day Weekday (Mon-Fri) Weekend (Sat-Sun) [DATE] [DATE] [DATE] [DATE]…" at bounding box center [897, 342] width 116 height 24
select select "WEEKDAY"
click at [839, 330] on select "Select days Day Weekday (Mon-Fri) Weekend (Sat-Sun) [DATE] [DATE] [DATE] [DATE]…" at bounding box center [897, 342] width 116 height 24
select select "[DATE]"
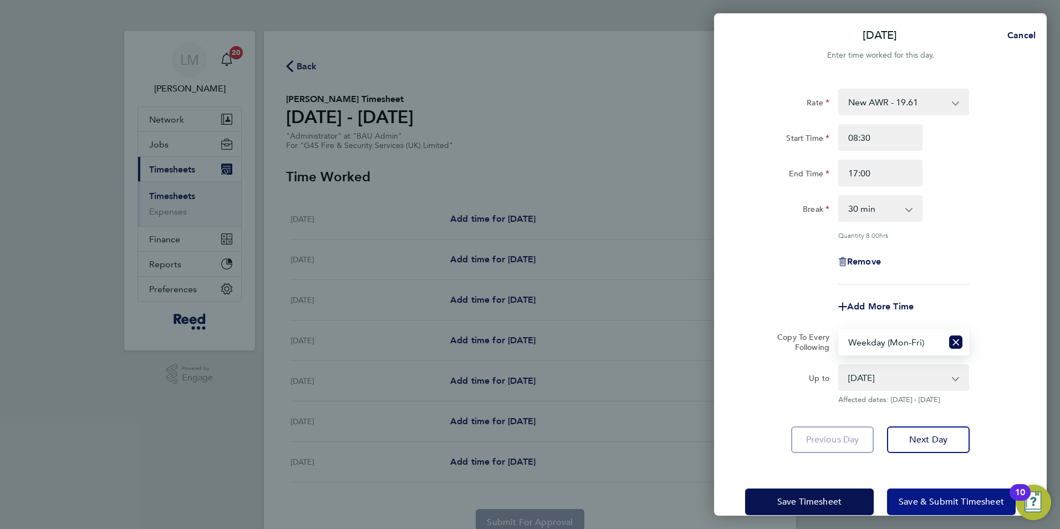
click at [943, 502] on span "Save & Submit Timesheet" at bounding box center [950, 501] width 105 height 11
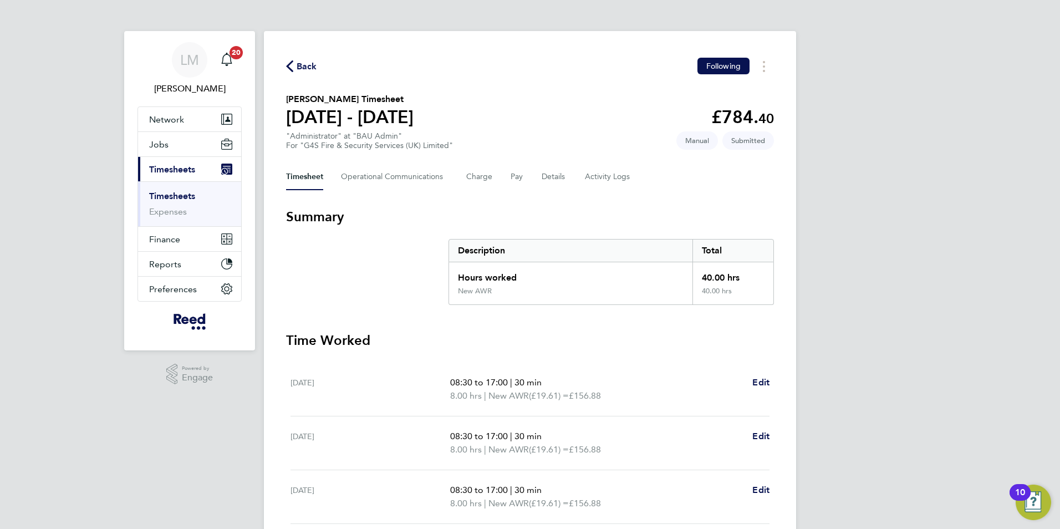
click at [299, 68] on span "Back" at bounding box center [306, 66] width 21 height 13
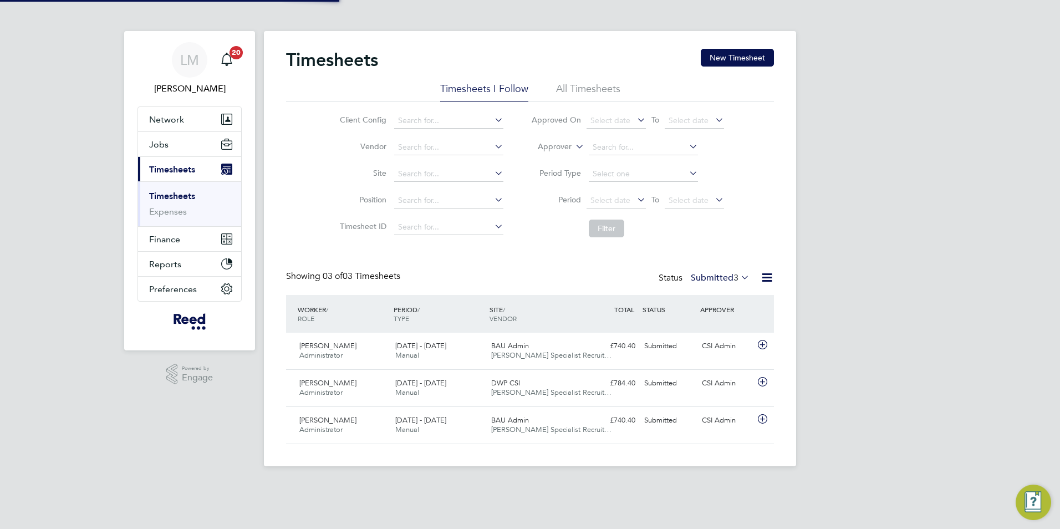
scroll to position [6, 6]
click at [722, 54] on button "New Timesheet" at bounding box center [736, 58] width 73 height 18
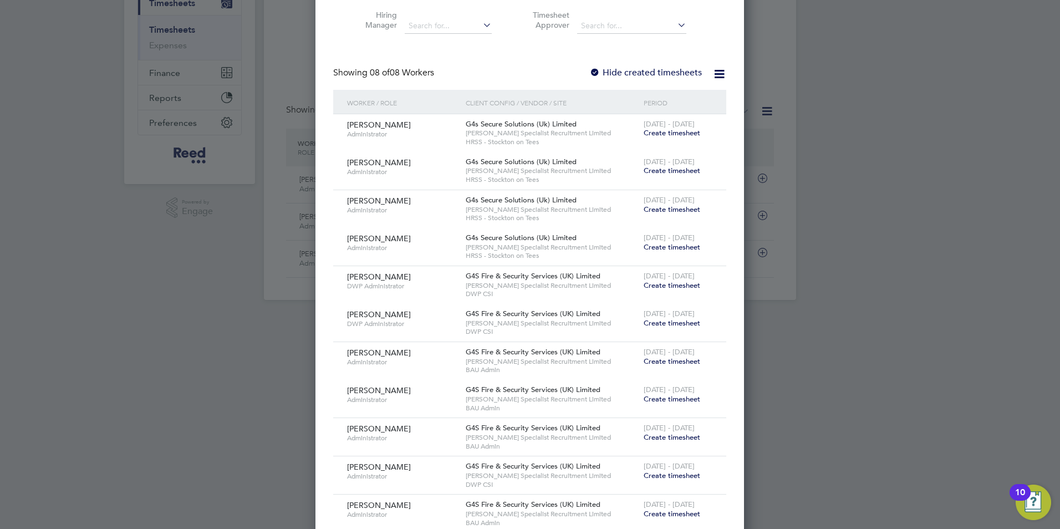
click at [666, 437] on span "Create timesheet" at bounding box center [671, 436] width 57 height 9
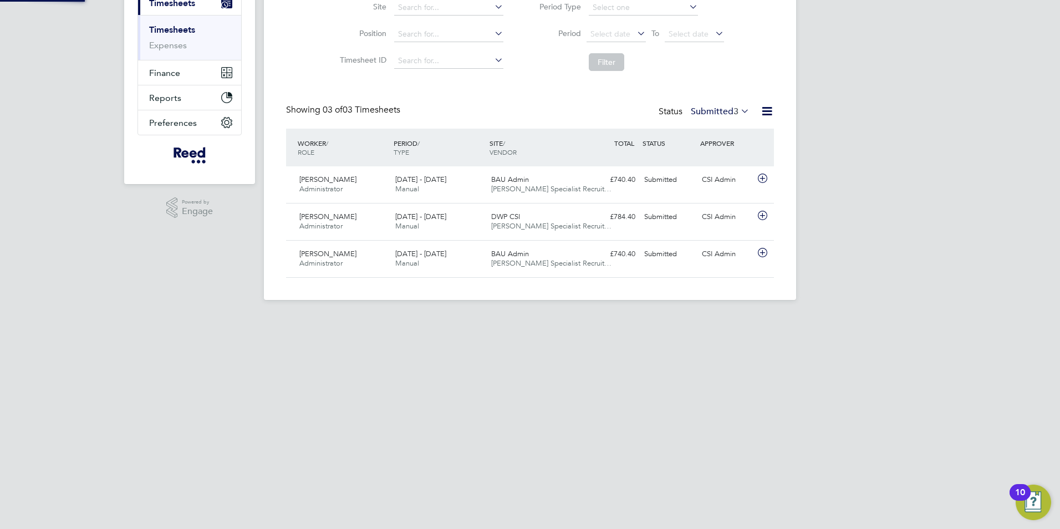
scroll to position [51, 0]
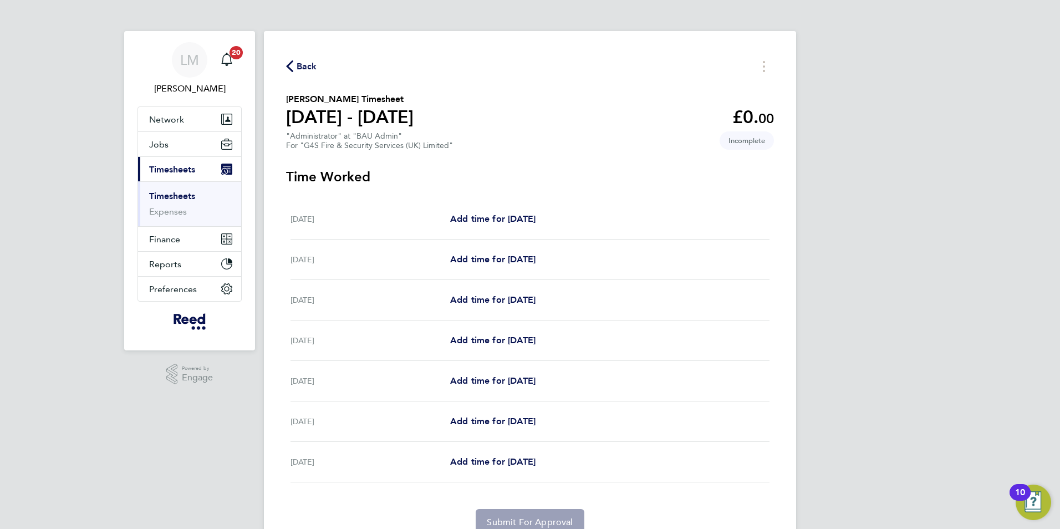
click at [501, 209] on div "[DATE] Add time for [DATE] Add time for [DATE]" at bounding box center [529, 219] width 479 height 40
click at [500, 219] on span "Add time for [DATE]" at bounding box center [492, 218] width 85 height 11
select select "30"
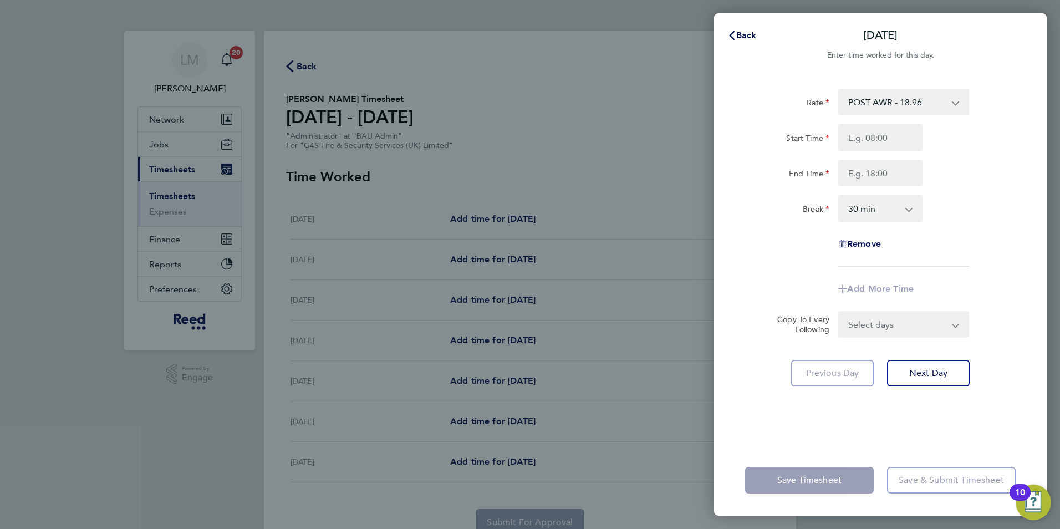
click at [914, 104] on select "POST AWR - 18.96 Basic OOH Night Weekend Weekend Hourly Rate Night Hourly Rate" at bounding box center [896, 102] width 115 height 24
click at [999, 144] on div "Start Time" at bounding box center [879, 137] width 279 height 27
click at [881, 144] on input "Start Time" at bounding box center [880, 137] width 84 height 27
type input "08:30"
type input "17:00"
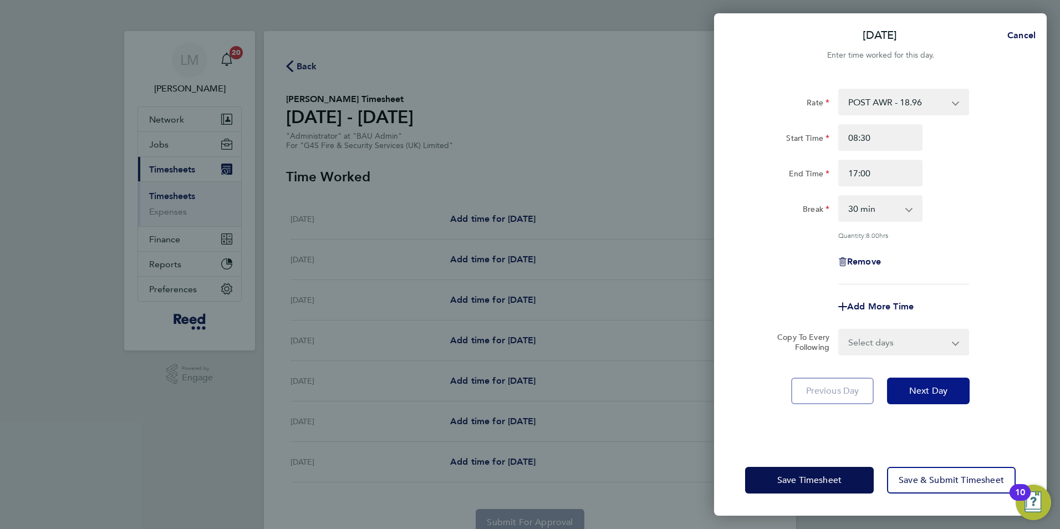
click at [925, 385] on span "Next Day" at bounding box center [928, 390] width 38 height 11
select select "30"
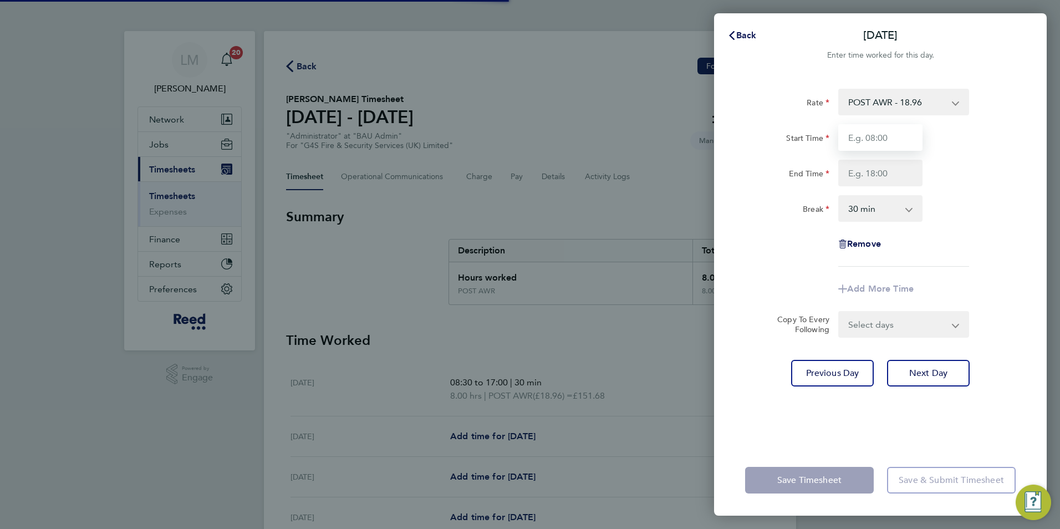
click at [871, 139] on input "Start Time" at bounding box center [880, 137] width 84 height 27
type input "08:30"
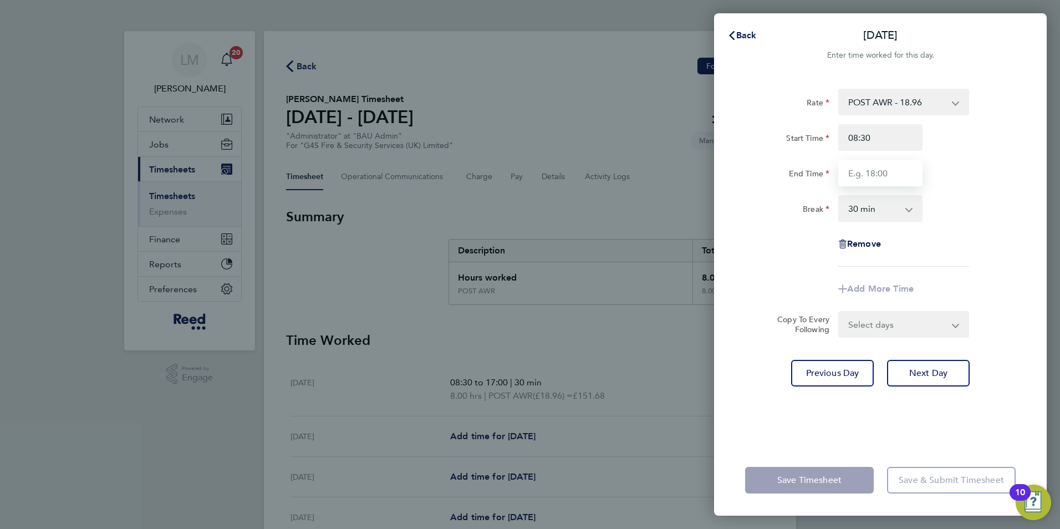
click at [842, 171] on input "End Time" at bounding box center [880, 173] width 84 height 27
type input "13:00"
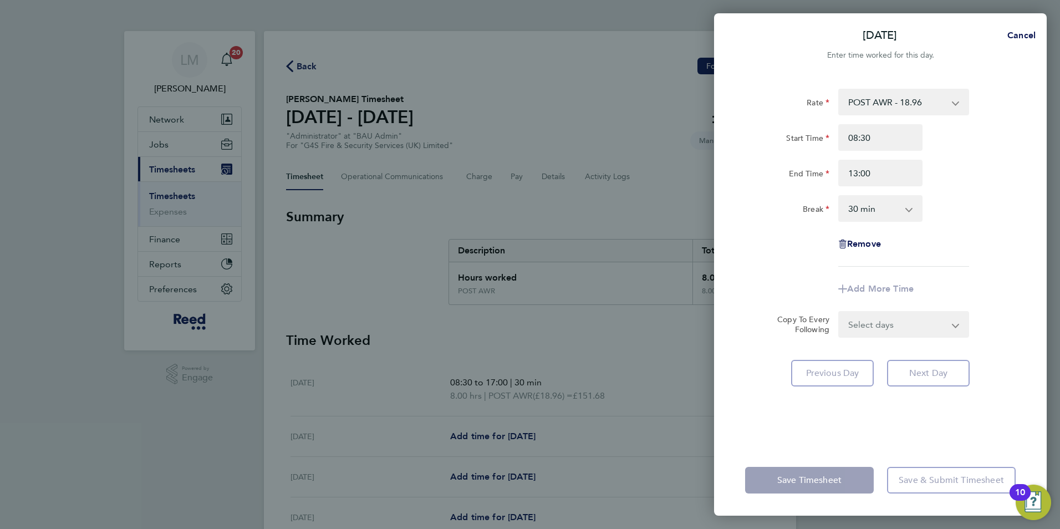
click at [949, 191] on div "Rate POST AWR - 18.96 Basic OOH Night Weekend Weekend Hourly Rate Night Hourly …" at bounding box center [880, 178] width 270 height 178
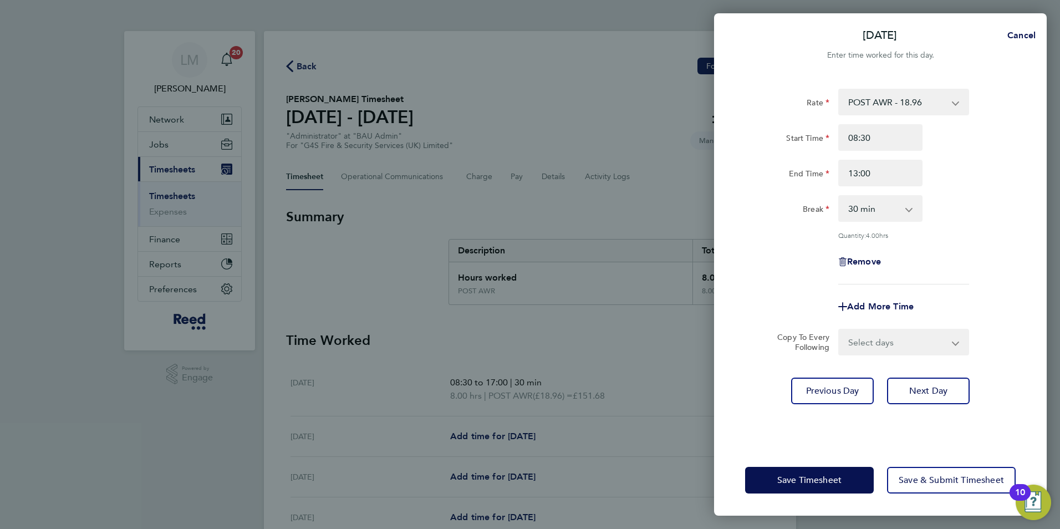
click at [871, 209] on select "0 min 15 min 30 min 45 min 60 min 75 min 90 min" at bounding box center [873, 208] width 69 height 24
select select "0"
click at [839, 196] on select "0 min 15 min 30 min 45 min 60 min 75 min 90 min" at bounding box center [873, 208] width 69 height 24
click at [951, 239] on div "Rate POST AWR - 18.96 Basic OOH Night Weekend Weekend Hourly Rate Night Hourly …" at bounding box center [880, 187] width 270 height 196
click at [923, 387] on span "Next Day" at bounding box center [928, 390] width 38 height 11
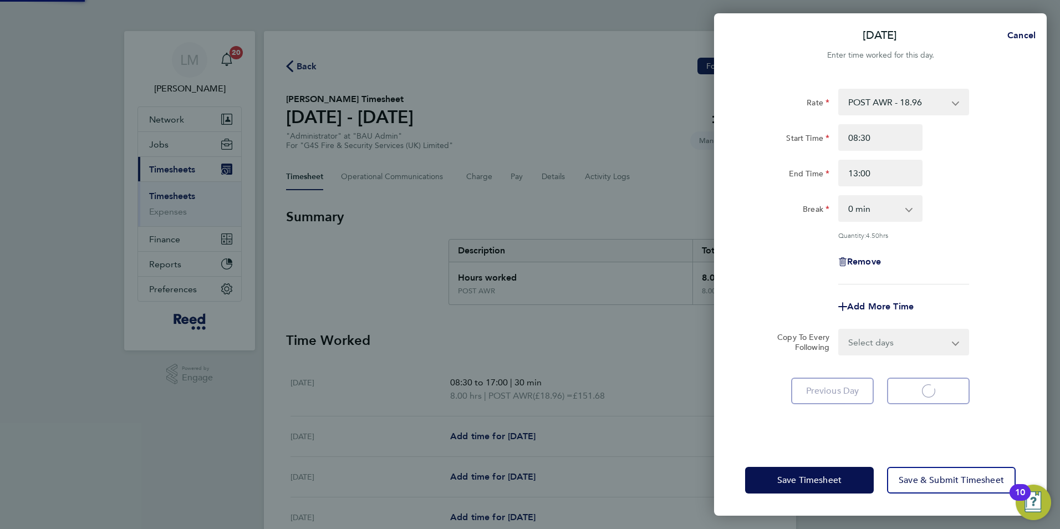
select select "30"
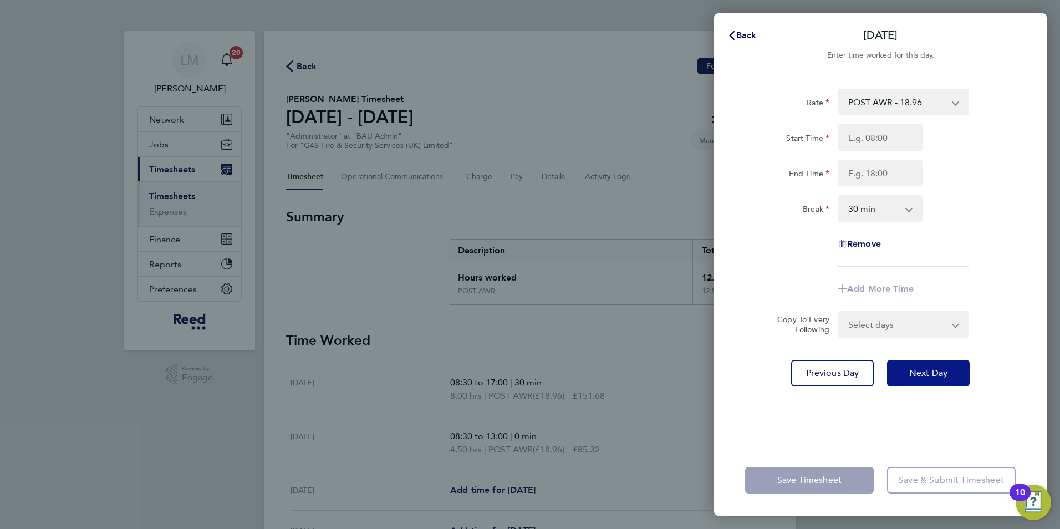
click at [933, 375] on span "Next Day" at bounding box center [928, 372] width 38 height 11
select select "30"
click at [860, 150] on input "Start Time" at bounding box center [880, 137] width 84 height 27
type input "08:30"
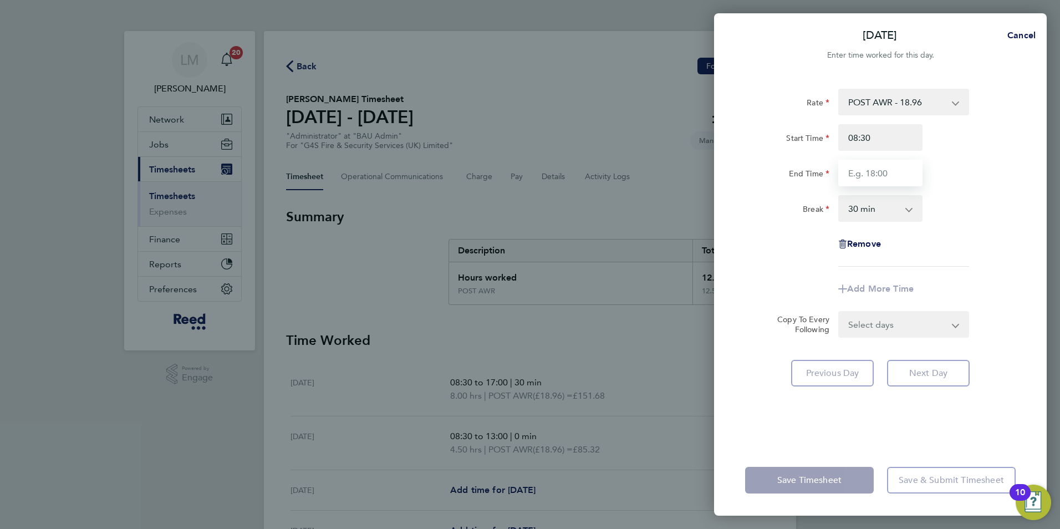
click at [883, 173] on input "End Time" at bounding box center [880, 173] width 84 height 27
type input "17:30"
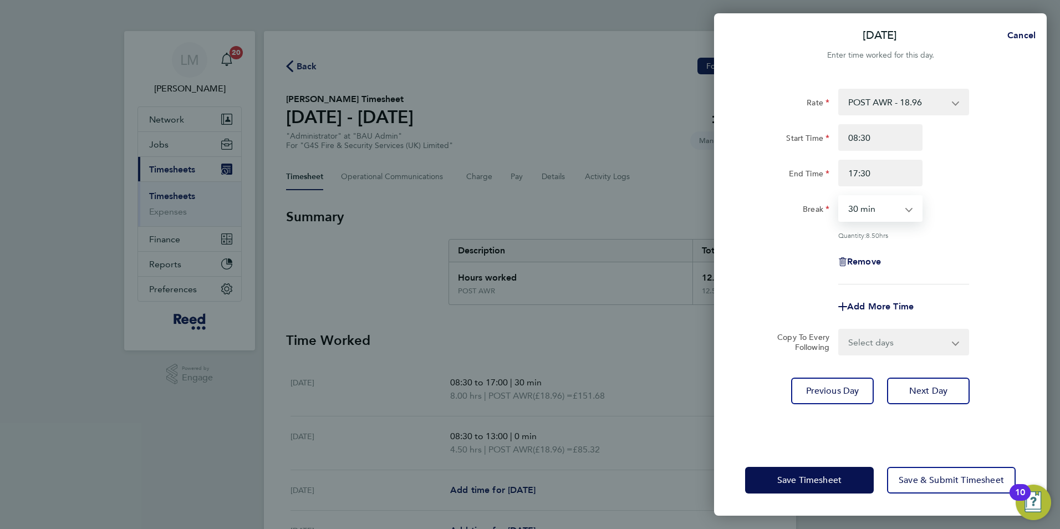
click at [878, 213] on select "0 min 15 min 30 min 45 min 60 min 75 min 90 min" at bounding box center [873, 208] width 69 height 24
select select "60"
click at [839, 196] on select "0 min 15 min 30 min 45 min 60 min 75 min 90 min" at bounding box center [873, 208] width 69 height 24
click at [940, 220] on div "Break 0 min 15 min 30 min 45 min 60 min 75 min 90 min" at bounding box center [879, 208] width 279 height 27
click at [941, 389] on span "Next Day" at bounding box center [928, 390] width 38 height 11
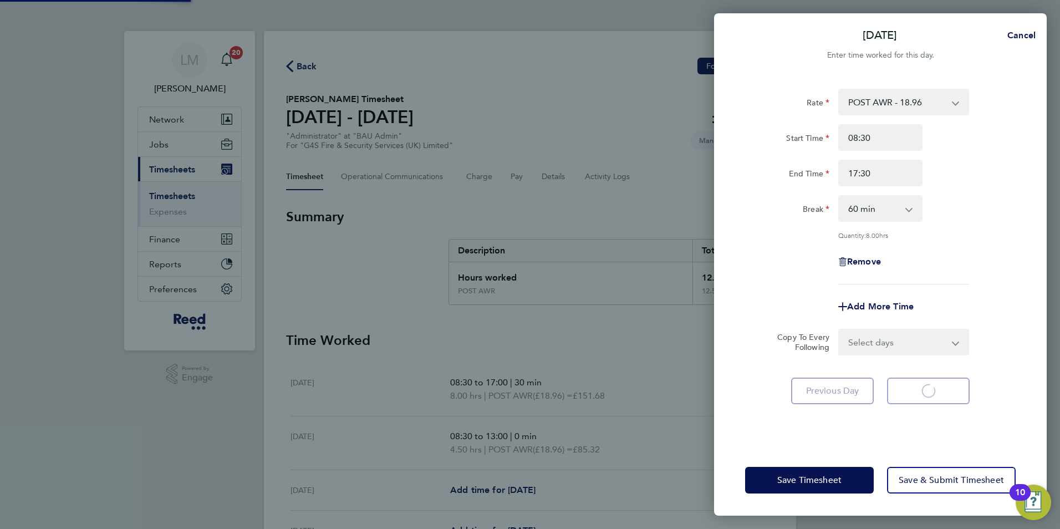
select select "30"
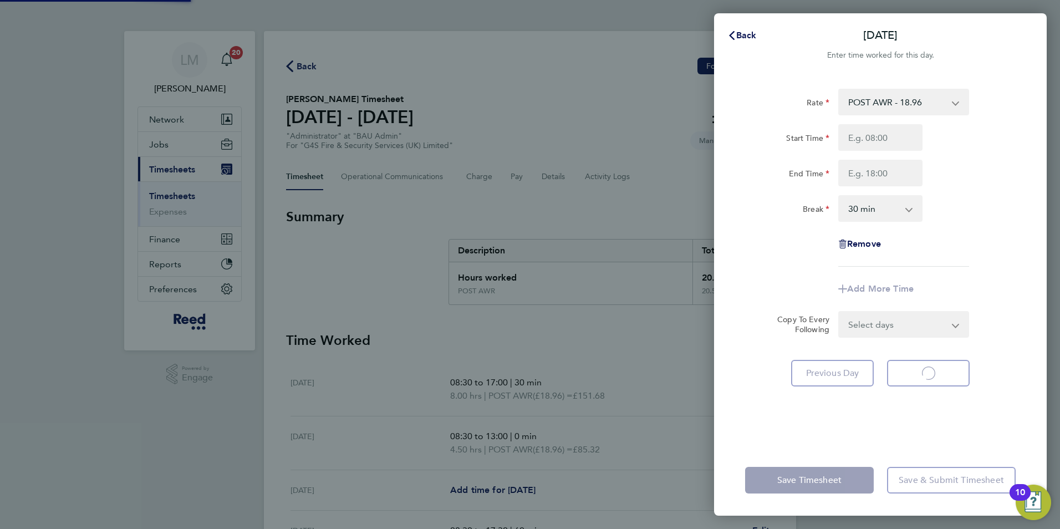
select select "30"
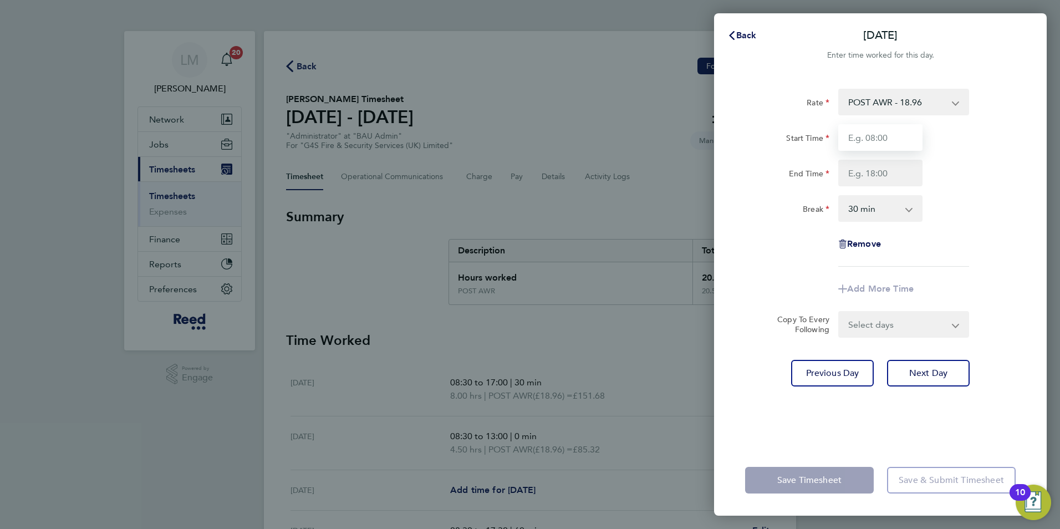
click at [879, 144] on input "Start Time" at bounding box center [880, 137] width 84 height 27
type input "08:30"
click at [877, 176] on input "End Time" at bounding box center [880, 173] width 84 height 27
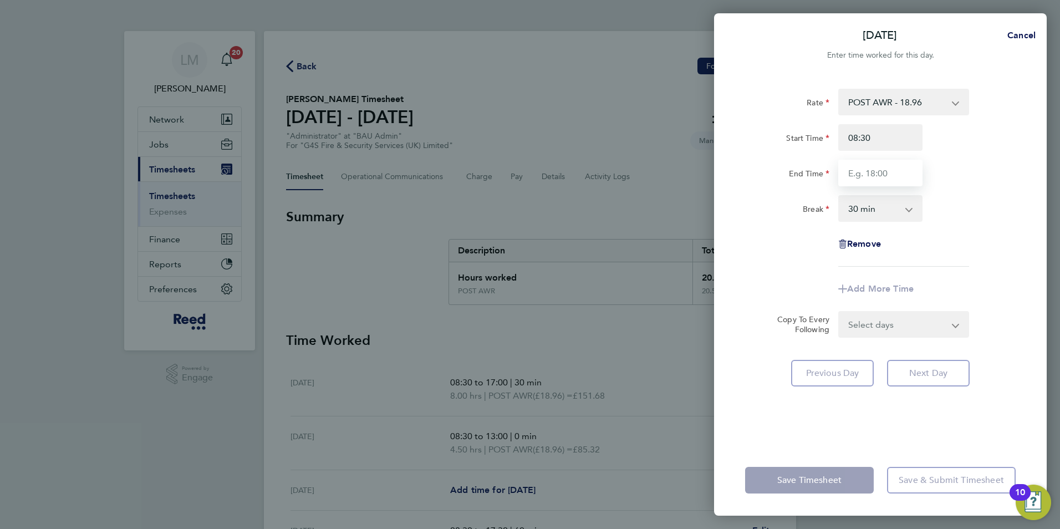
type input "17:30"
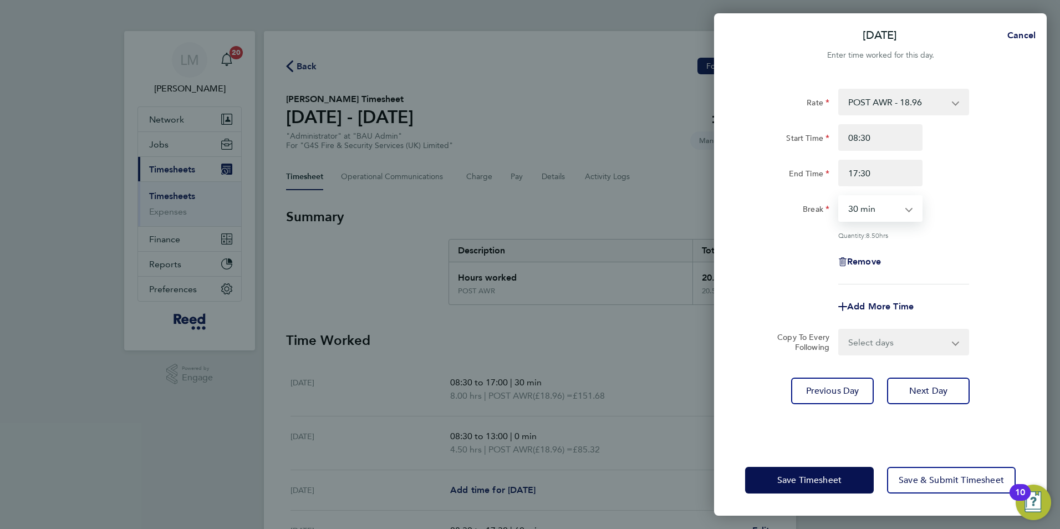
click at [888, 217] on select "0 min 15 min 30 min 45 min 60 min 75 min 90 min" at bounding box center [873, 208] width 69 height 24
select select "60"
click at [839, 196] on select "0 min 15 min 30 min 45 min 60 min 75 min 90 min" at bounding box center [873, 208] width 69 height 24
click at [947, 248] on div "Remove" at bounding box center [879, 261] width 279 height 27
click at [944, 483] on span "Save & Submit Timesheet" at bounding box center [950, 479] width 105 height 11
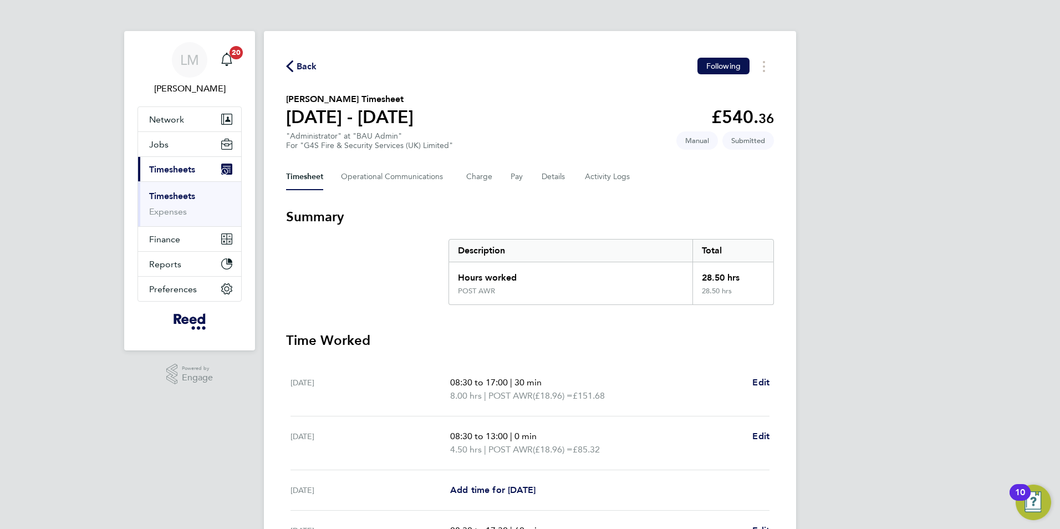
click at [305, 65] on span "Back" at bounding box center [306, 66] width 21 height 13
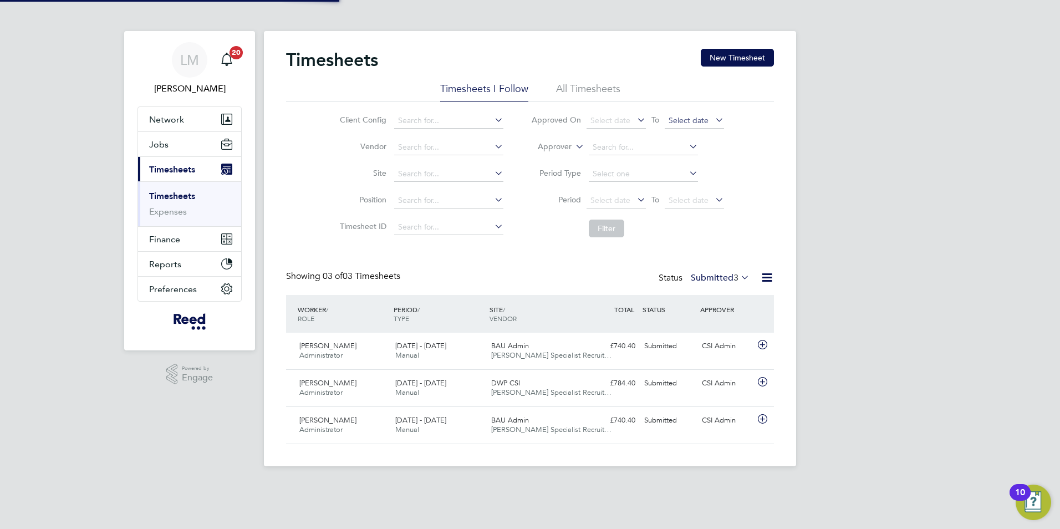
scroll to position [28, 96]
click at [727, 60] on button "New Timesheet" at bounding box center [736, 58] width 73 height 18
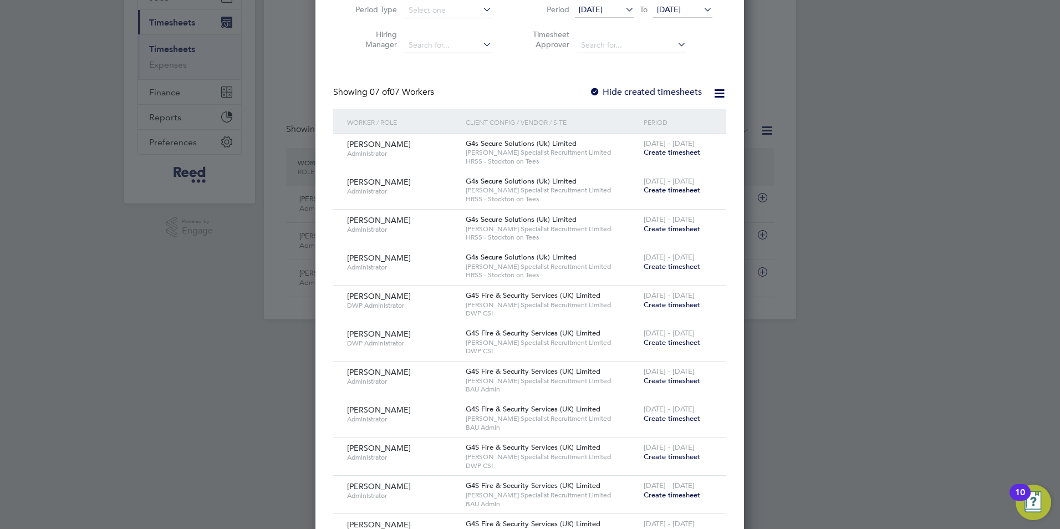
scroll to position [166, 0]
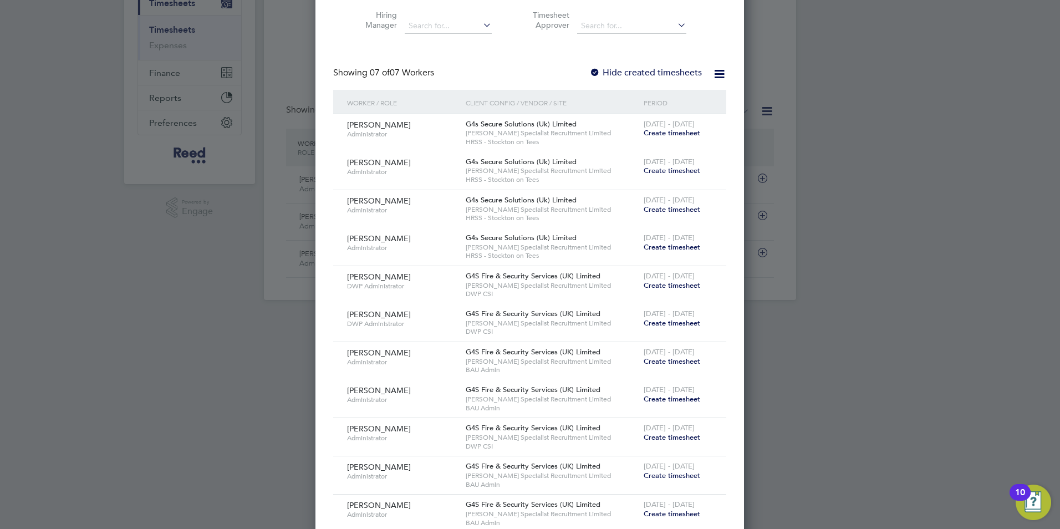
click at [674, 434] on span "Create timesheet" at bounding box center [671, 436] width 57 height 9
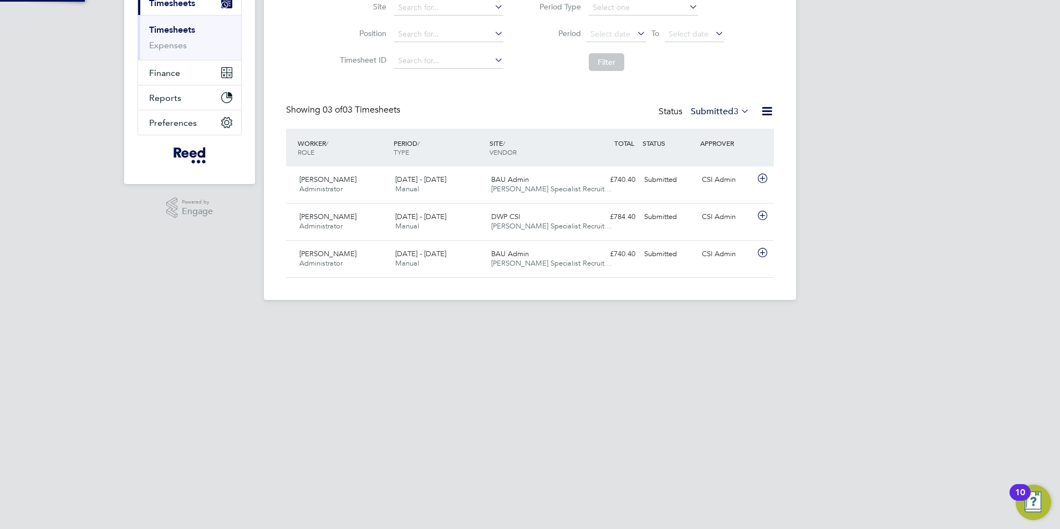
scroll to position [51, 0]
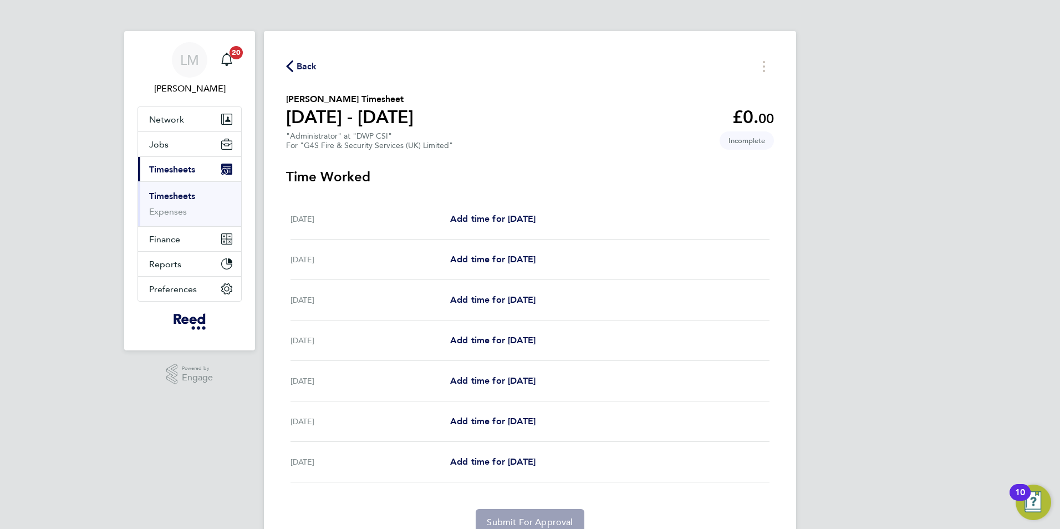
click at [296, 67] on span "Back" at bounding box center [301, 65] width 31 height 11
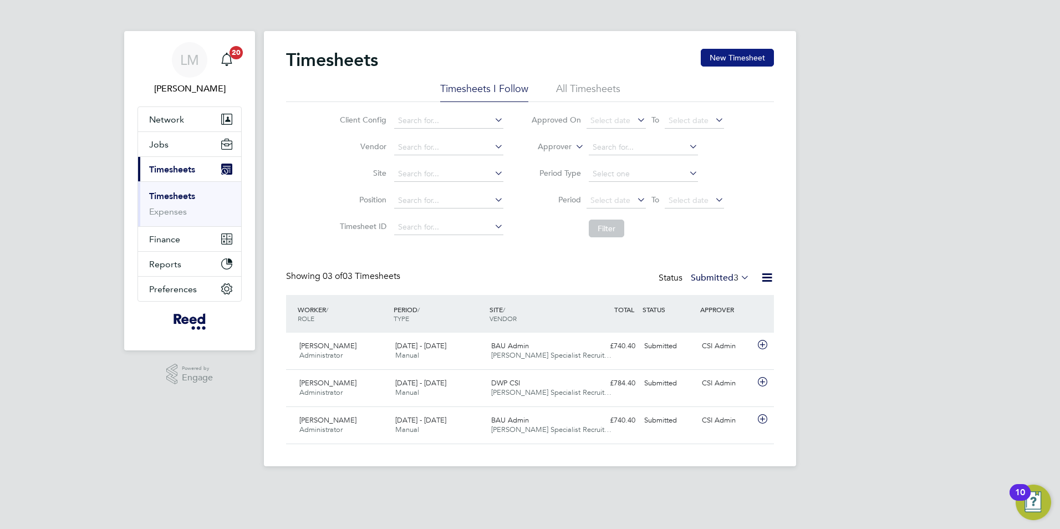
click at [755, 56] on button "New Timesheet" at bounding box center [736, 58] width 73 height 18
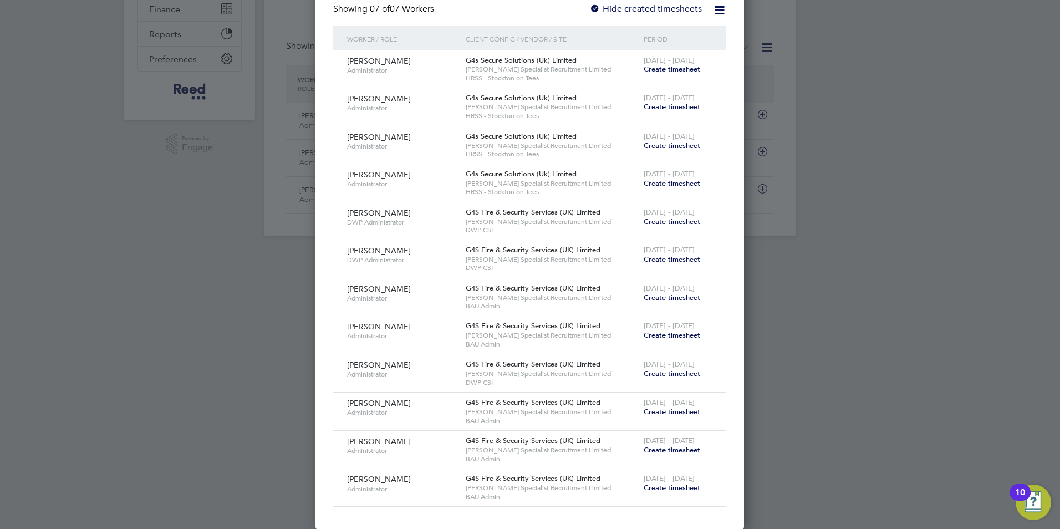
click at [686, 407] on span "Create timesheet" at bounding box center [671, 411] width 57 height 9
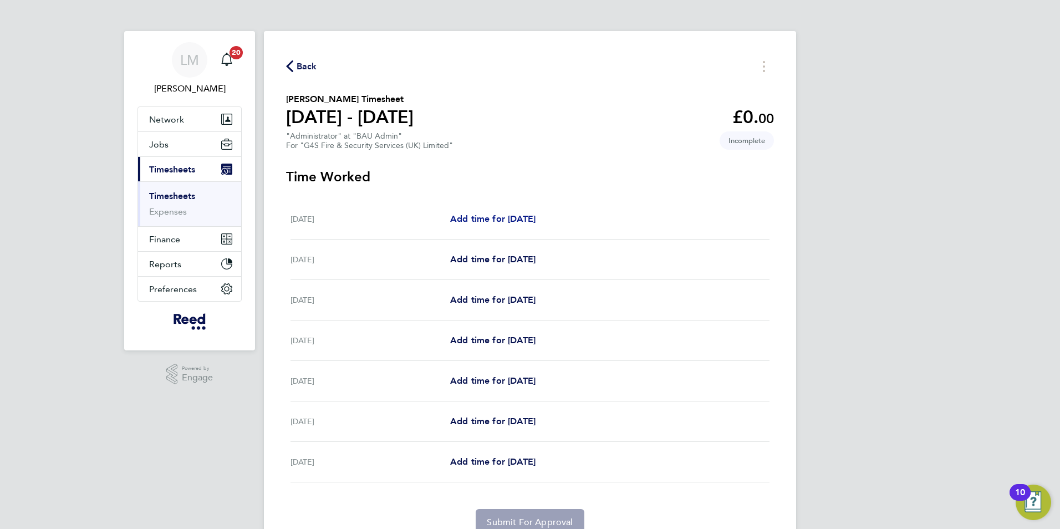
click at [491, 220] on span "Add time for [DATE]" at bounding box center [492, 218] width 85 height 11
select select "30"
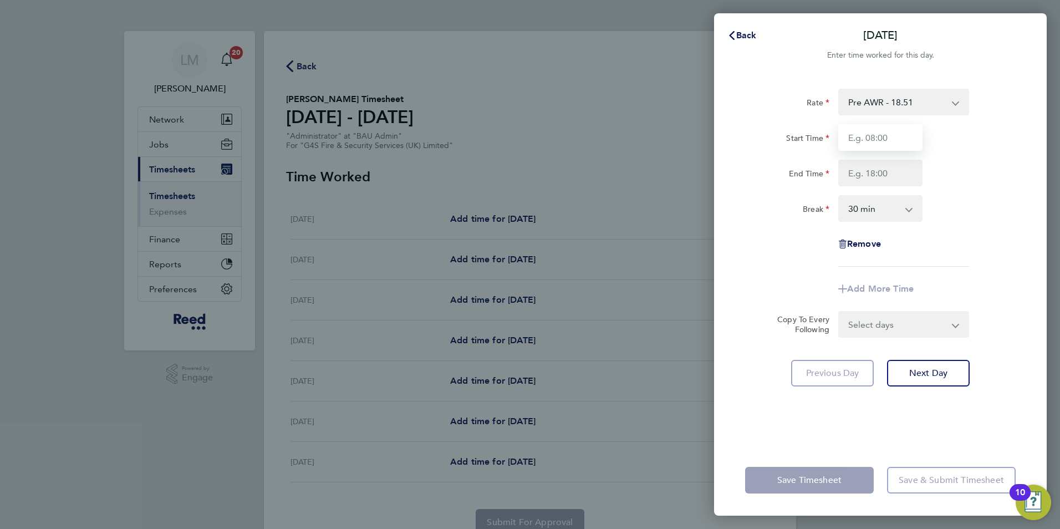
click at [898, 132] on input "Start Time" at bounding box center [880, 137] width 84 height 27
type input "08:30"
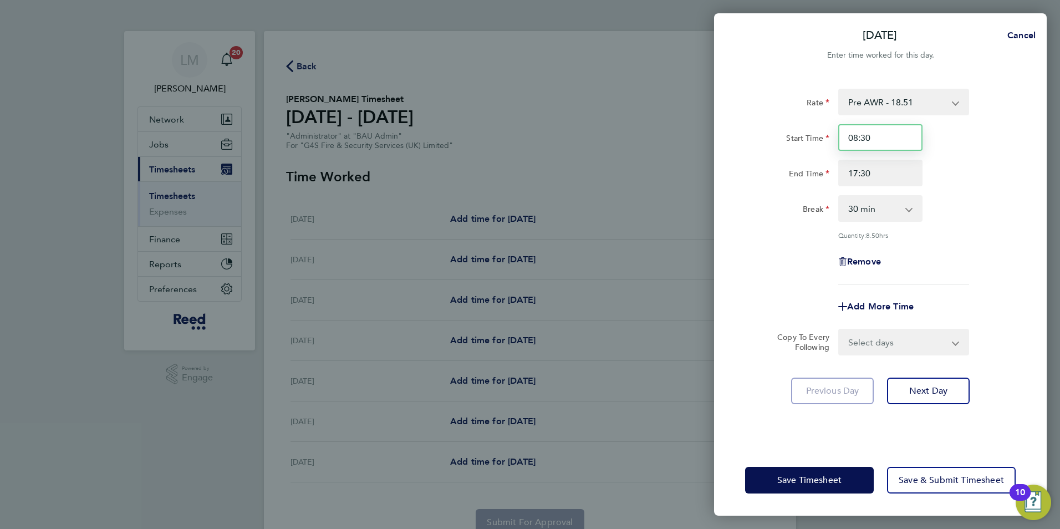
click at [884, 135] on input "08:30" at bounding box center [880, 137] width 84 height 27
click at [880, 179] on input "17:30" at bounding box center [880, 173] width 84 height 27
click at [874, 177] on input "17:30" at bounding box center [880, 173] width 84 height 27
type input "17:00"
click at [902, 337] on select "Select days Day Weekday (Mon-Fri) Weekend (Sat-Sun) [DATE] [DATE] [DATE] [DATE]…" at bounding box center [897, 342] width 116 height 24
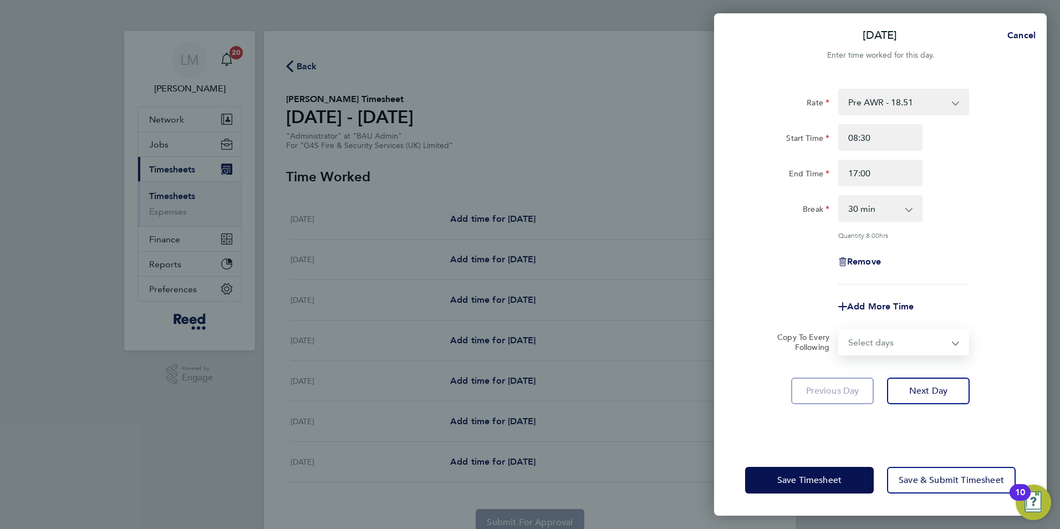
select select "WEEKDAY"
click at [839, 330] on select "Select days Day Weekday (Mon-Fri) Weekend (Sat-Sun) [DATE] [DATE] [DATE] [DATE]…" at bounding box center [897, 342] width 116 height 24
select select "[DATE]"
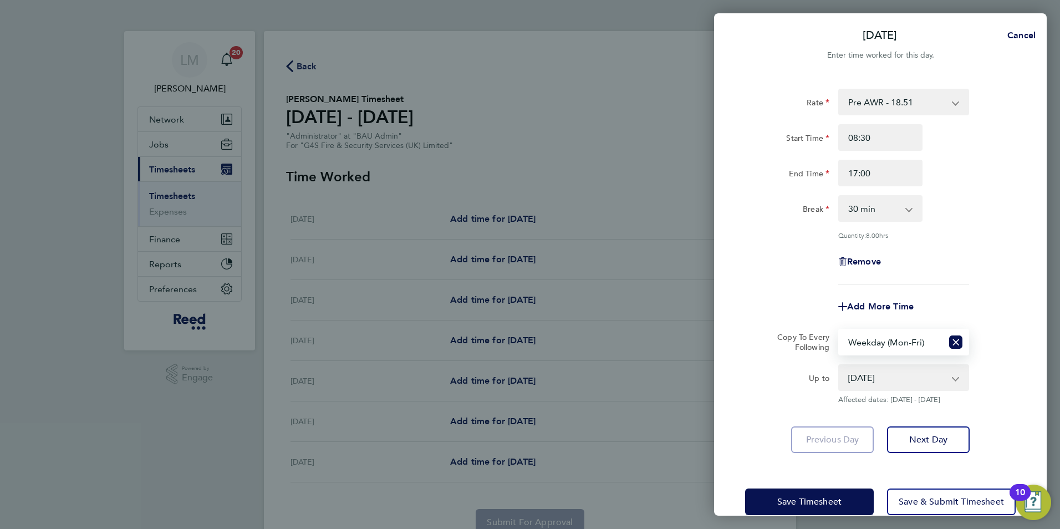
click at [994, 281] on div "Rate Pre AWR - 18.51 Start Time 08:30 End Time 17:00 Break 0 min 15 min 30 min …" at bounding box center [880, 187] width 270 height 196
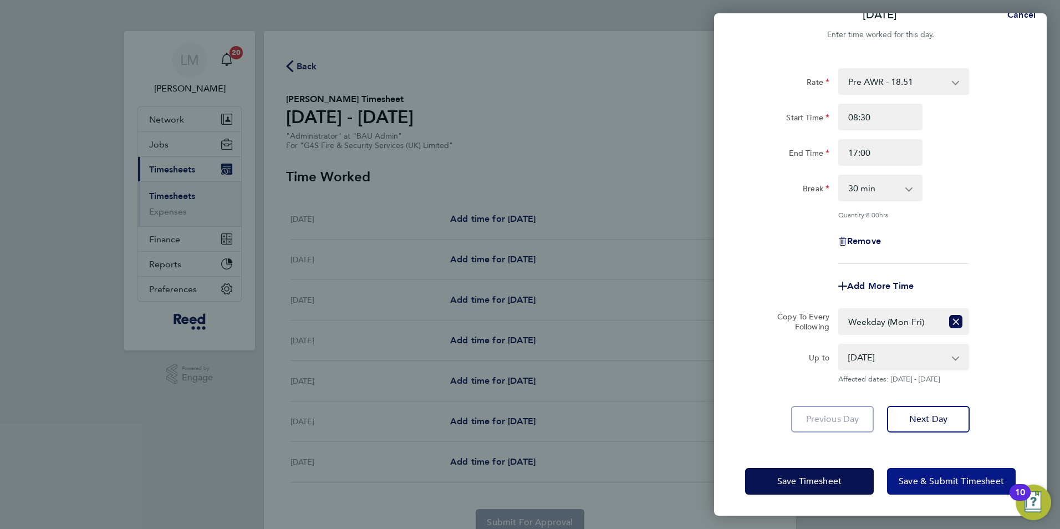
click at [942, 480] on span "Save & Submit Timesheet" at bounding box center [950, 480] width 105 height 11
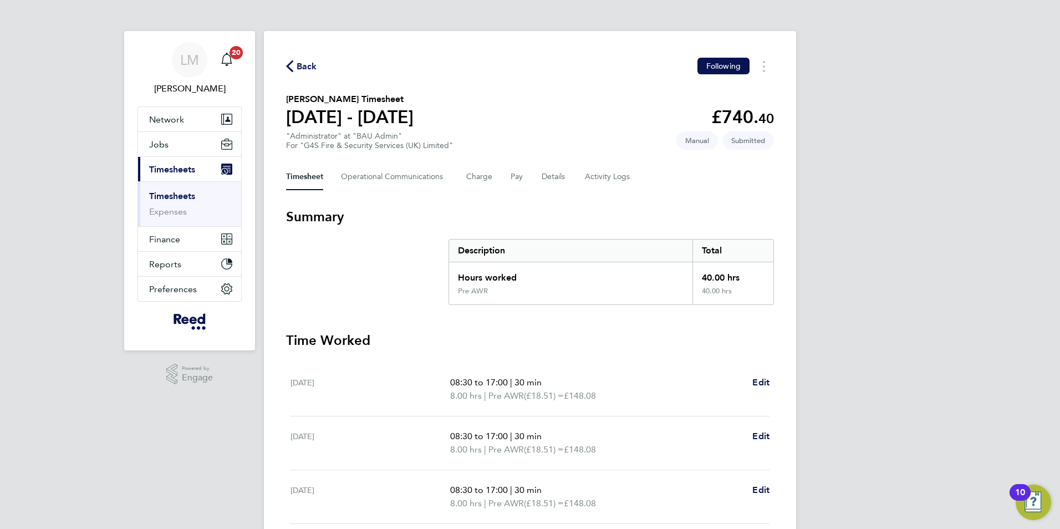
click at [300, 68] on span "Back" at bounding box center [306, 66] width 21 height 13
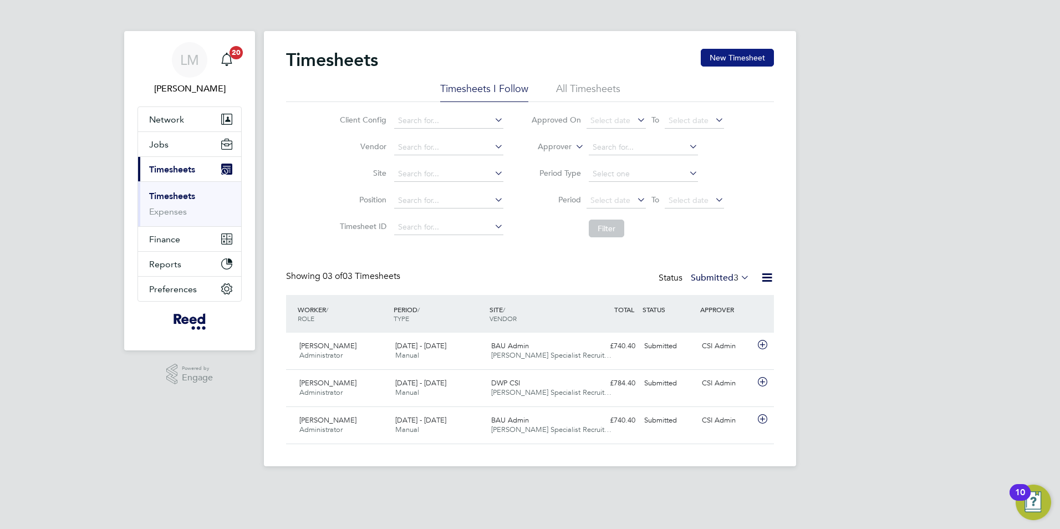
click at [742, 58] on button "New Timesheet" at bounding box center [736, 58] width 73 height 18
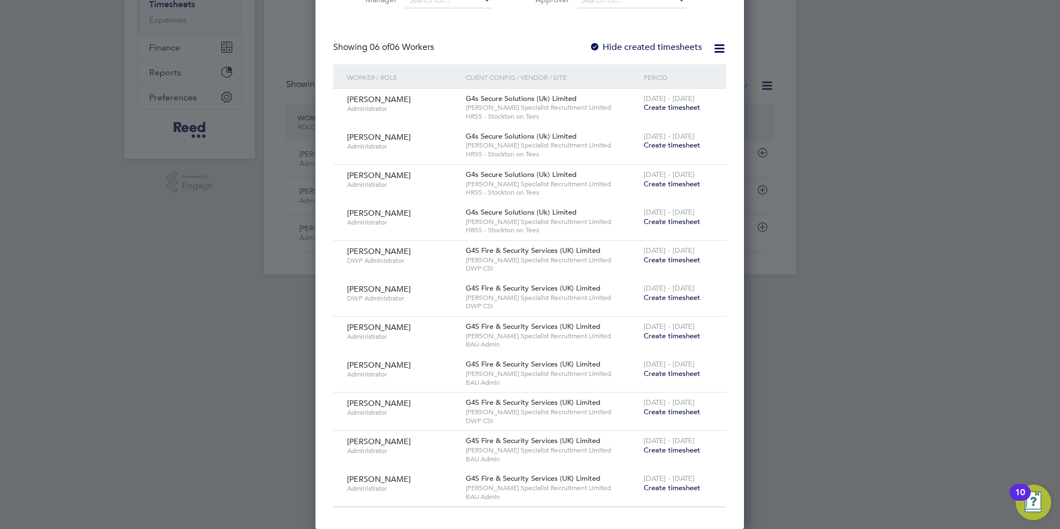
click at [678, 448] on span "Create timesheet" at bounding box center [671, 449] width 57 height 9
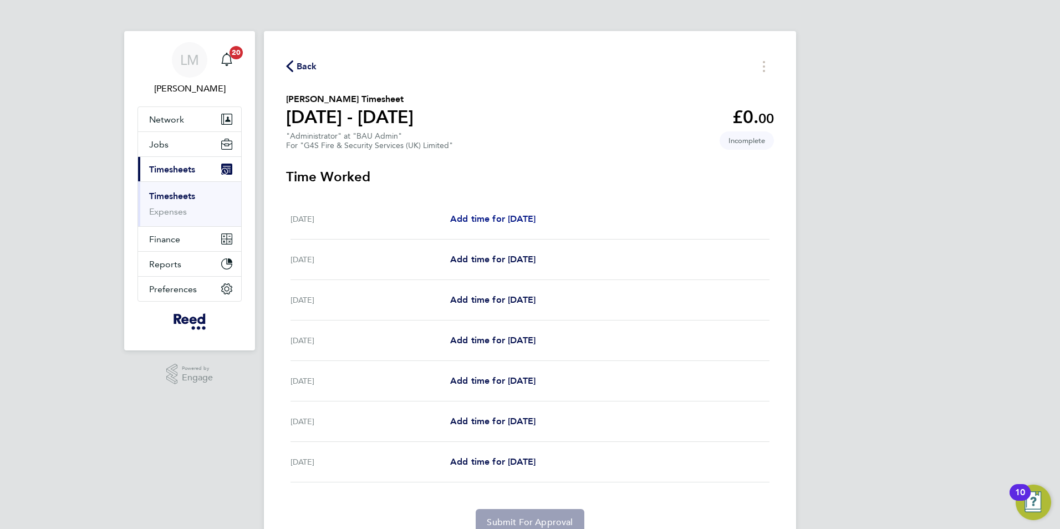
click at [535, 220] on span "Add time for [DATE]" at bounding box center [492, 218] width 85 height 11
select select "30"
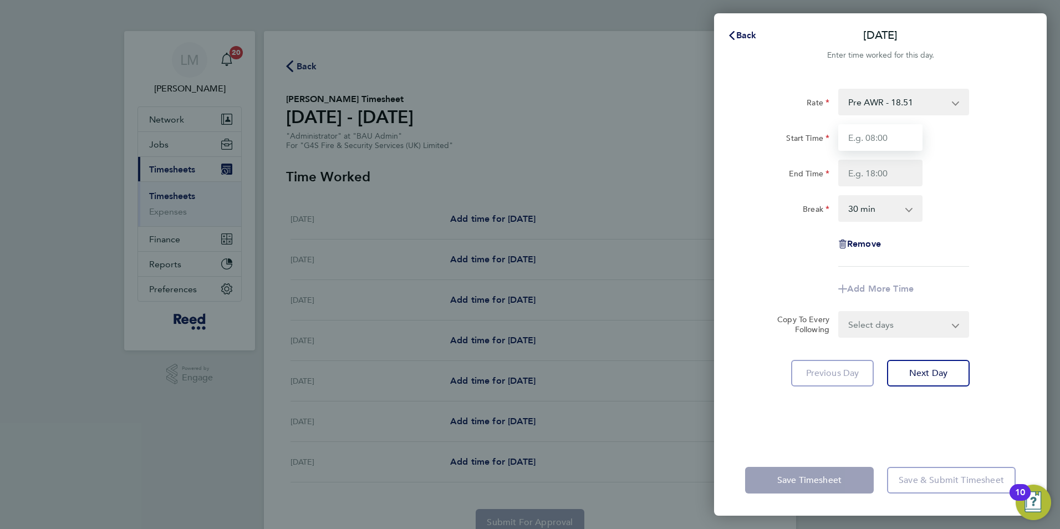
click at [887, 130] on input "Start Time" at bounding box center [880, 137] width 84 height 27
type input "08:30"
type input "17:00"
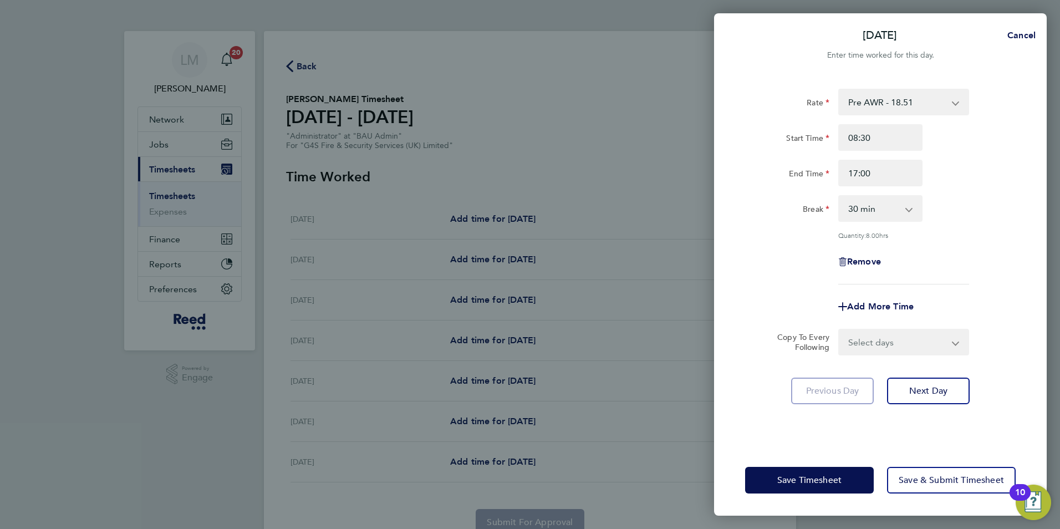
click at [902, 349] on select "Select days Day Weekday (Mon-Fri) Weekend (Sat-Sun) [DATE] [DATE] [DATE] [DATE]…" at bounding box center [897, 342] width 116 height 24
select select "WEEKDAY"
click at [839, 330] on select "Select days Day Weekday (Mon-Fri) Weekend (Sat-Sun) [DATE] [DATE] [DATE] [DATE]…" at bounding box center [897, 342] width 116 height 24
select select "[DATE]"
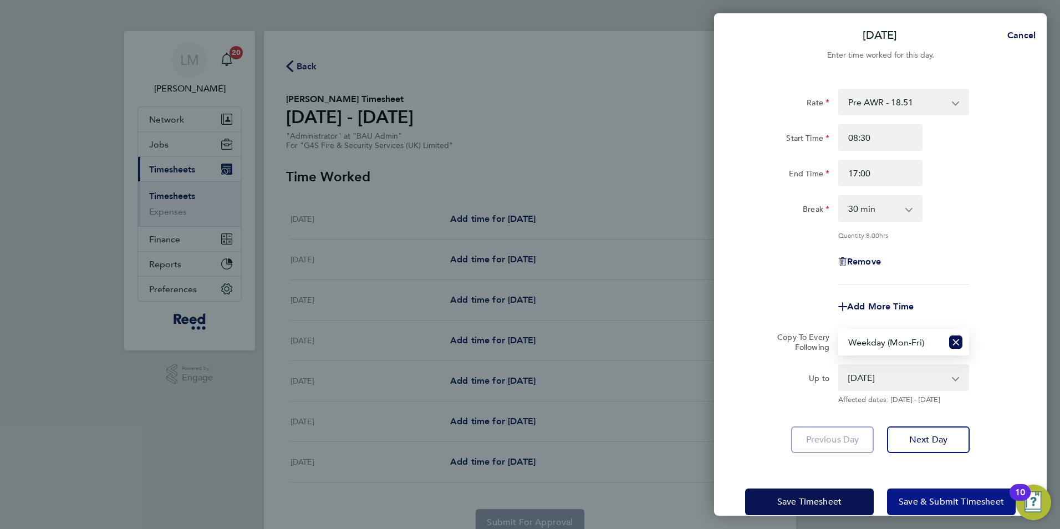
click at [956, 499] on span "Save & Submit Timesheet" at bounding box center [950, 501] width 105 height 11
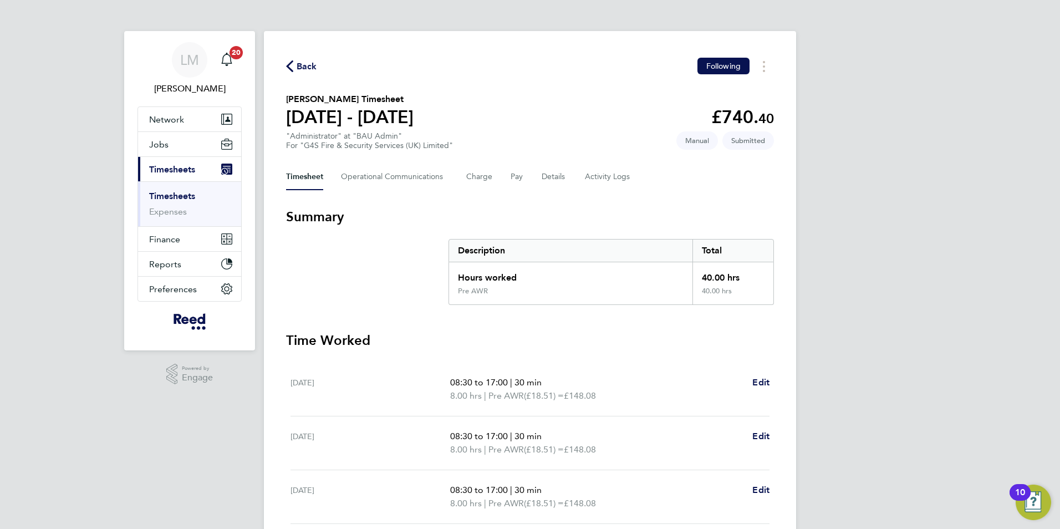
click at [312, 66] on span "Back" at bounding box center [306, 66] width 21 height 13
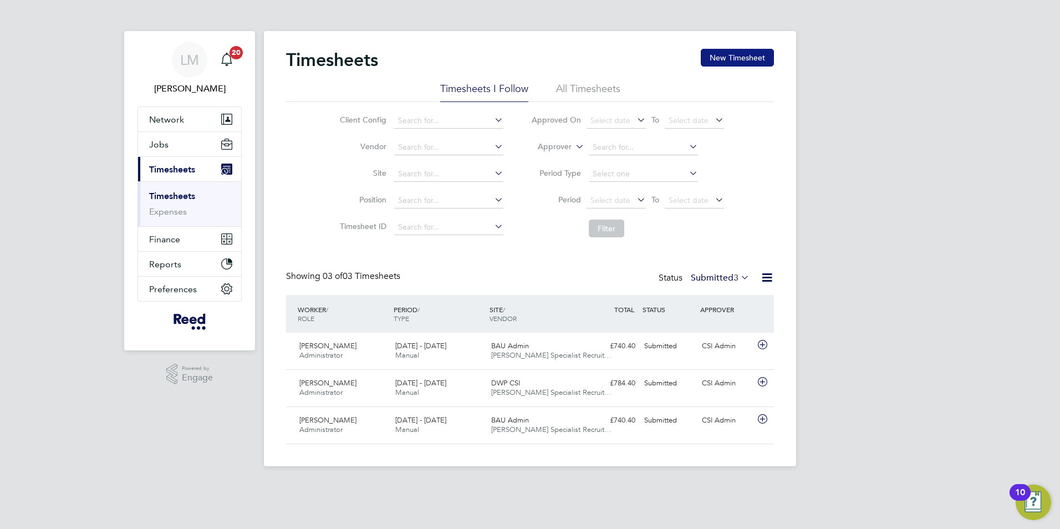
click at [721, 61] on button "New Timesheet" at bounding box center [736, 58] width 73 height 18
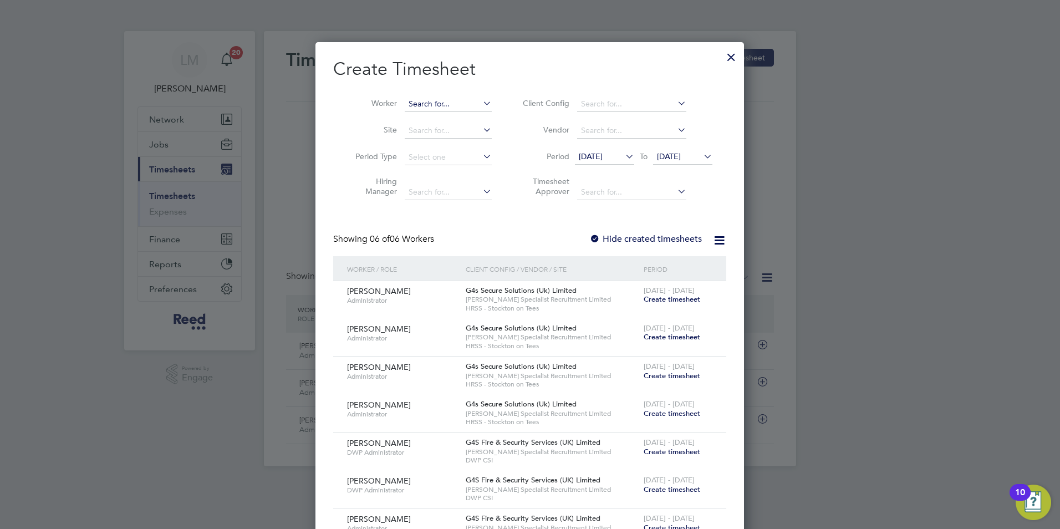
click at [422, 106] on input at bounding box center [448, 104] width 87 height 16
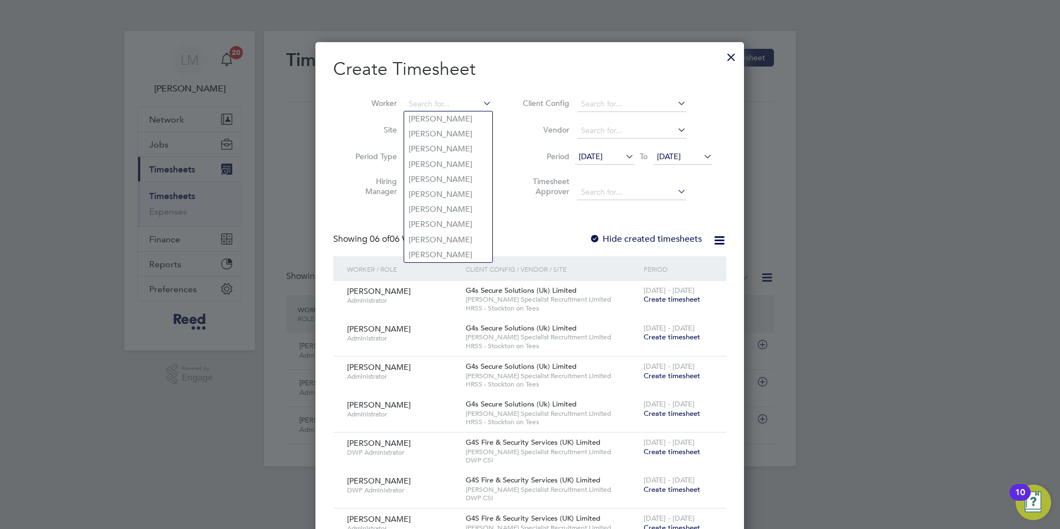
click at [527, 241] on div "Showing 06 of 06 Workers Hide created timesheets" at bounding box center [529, 244] width 393 height 23
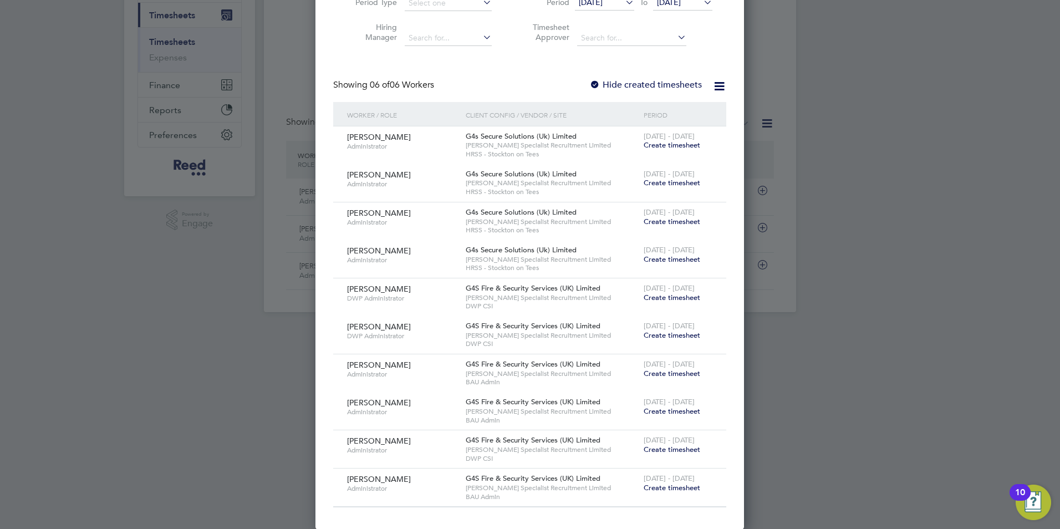
click at [682, 488] on span "Create timesheet" at bounding box center [671, 487] width 57 height 9
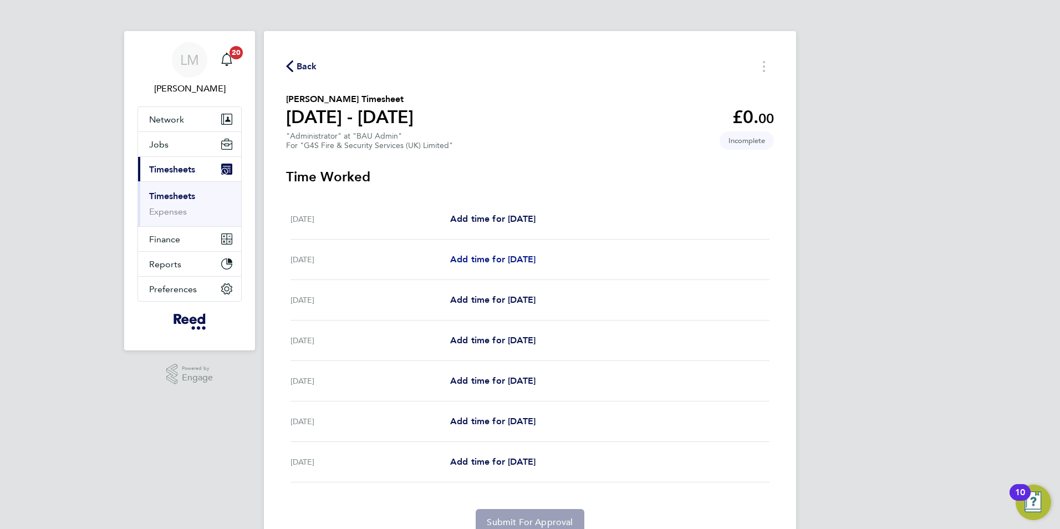
click at [488, 260] on span "Add time for [DATE]" at bounding box center [492, 259] width 85 height 11
select select "30"
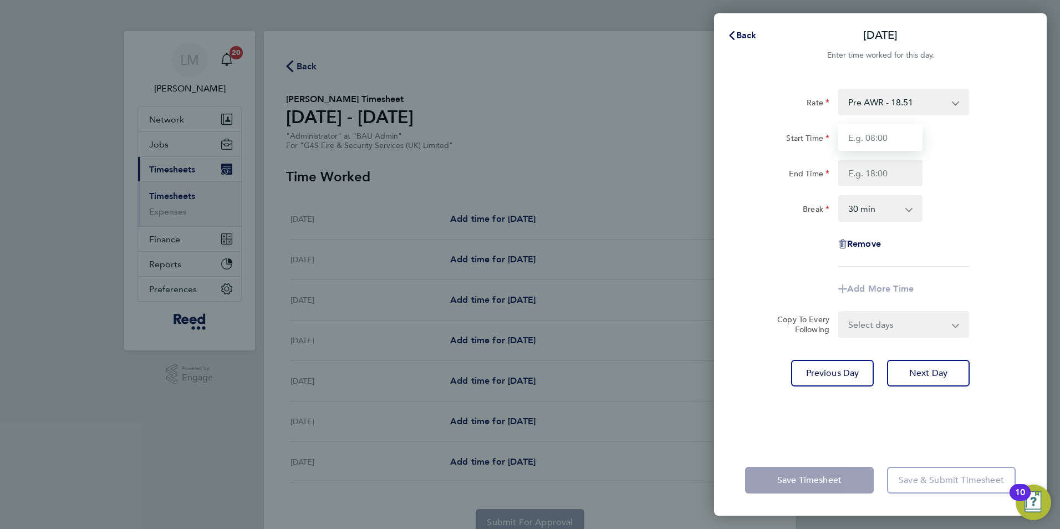
click at [874, 139] on input "Start Time" at bounding box center [880, 137] width 84 height 27
type input "08:30"
type input "17:00"
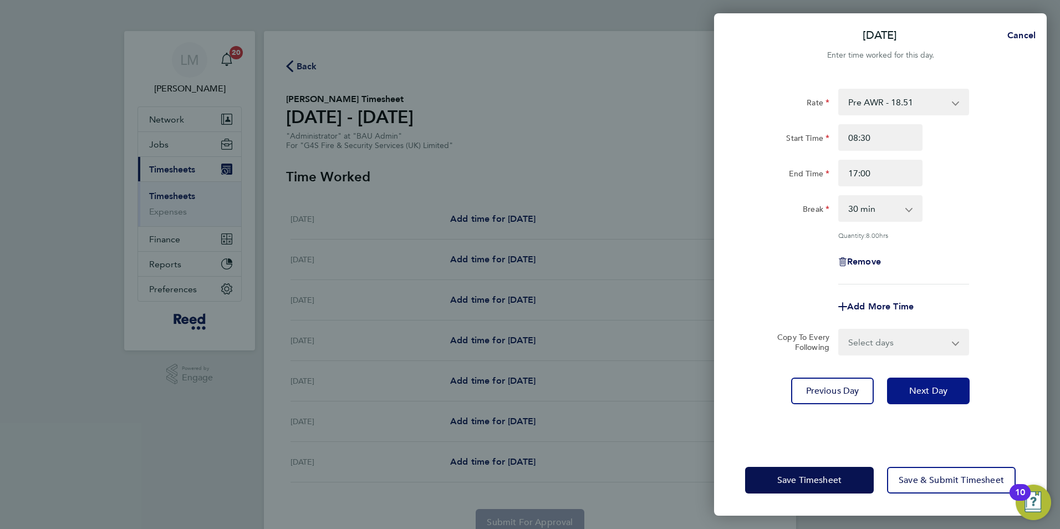
click at [927, 388] on span "Next Day" at bounding box center [928, 390] width 38 height 11
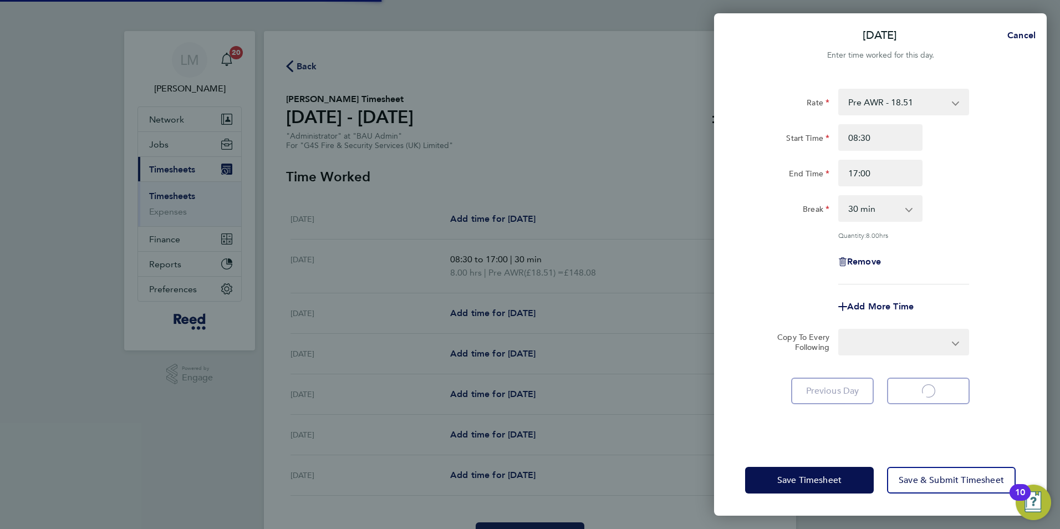
select select "30"
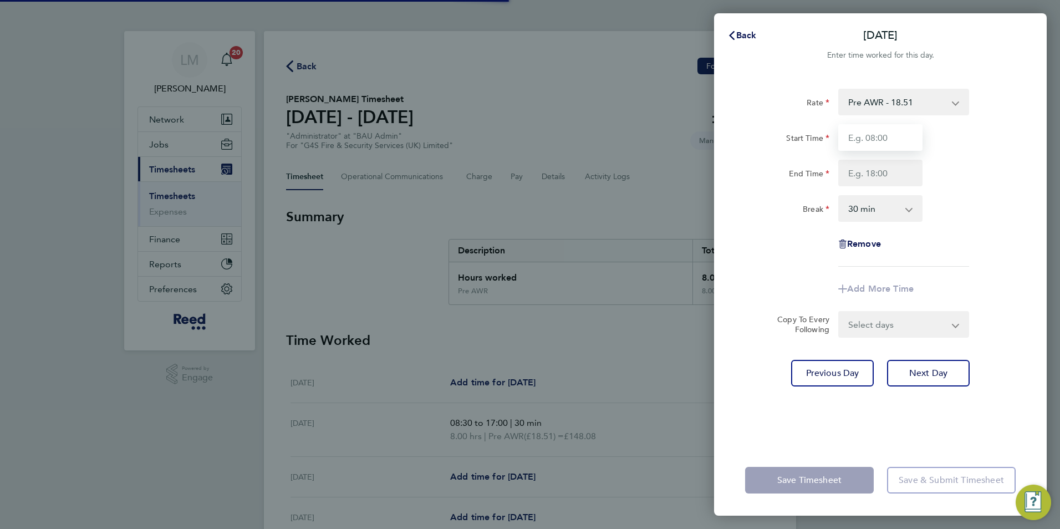
click at [865, 142] on input "Start Time" at bounding box center [880, 137] width 84 height 27
type input "08:30"
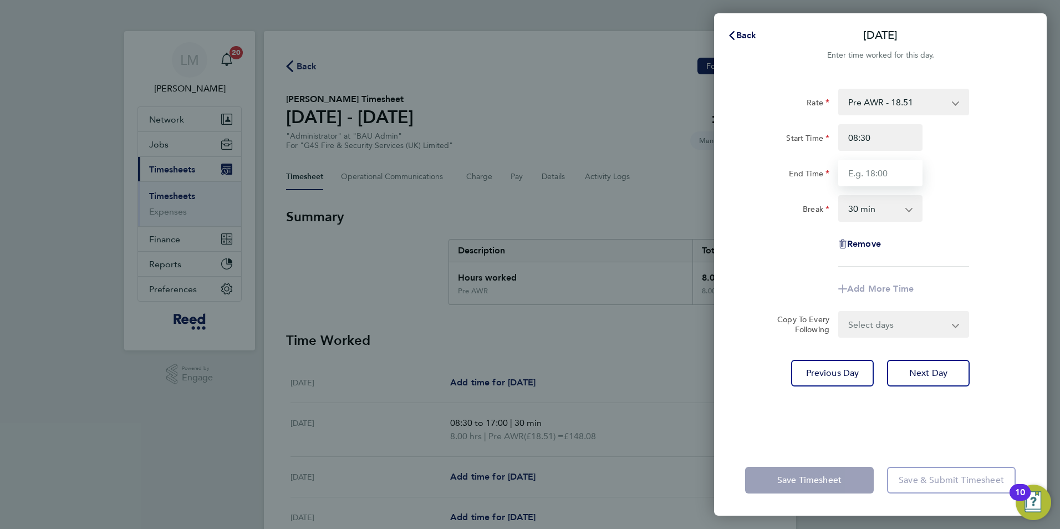
type input "17:00"
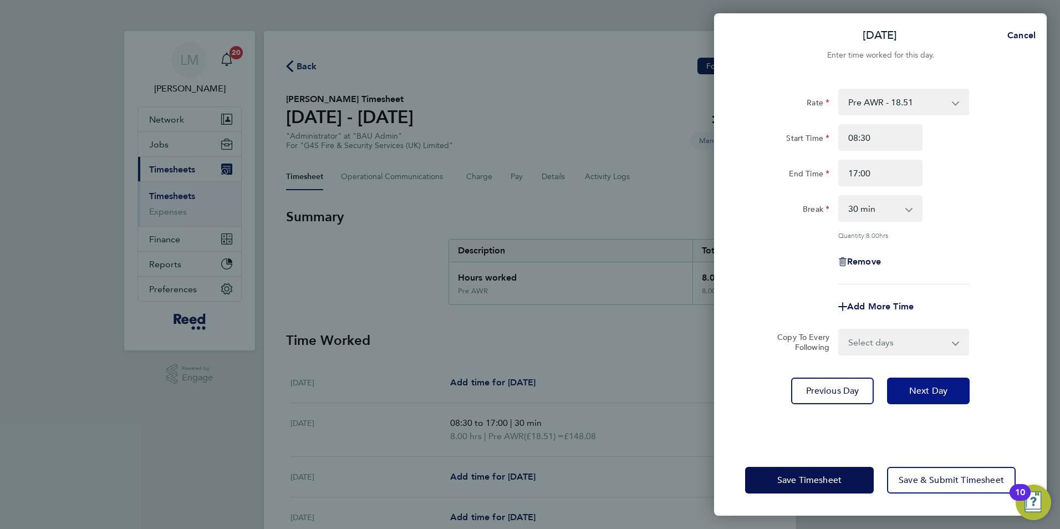
click at [921, 385] on span "Next Day" at bounding box center [928, 390] width 38 height 11
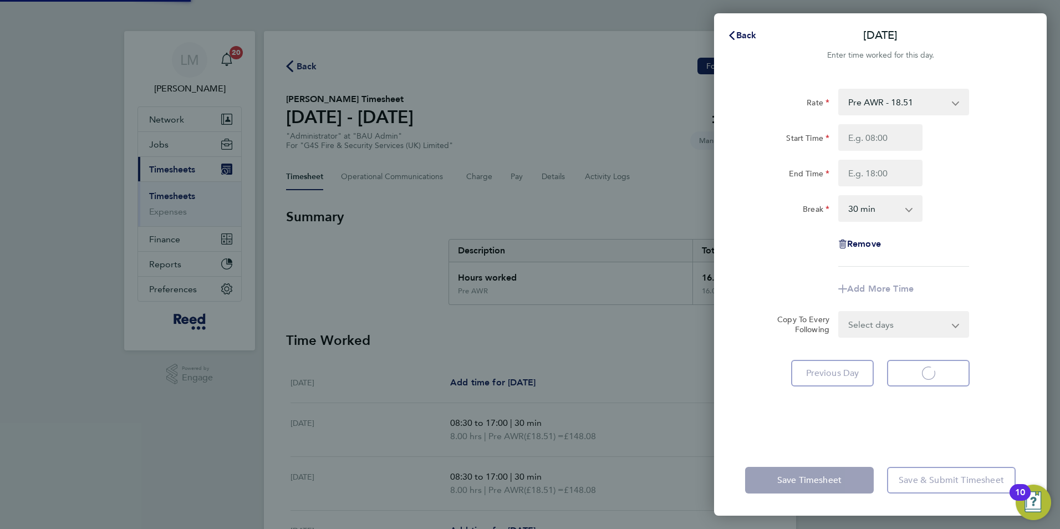
select select "30"
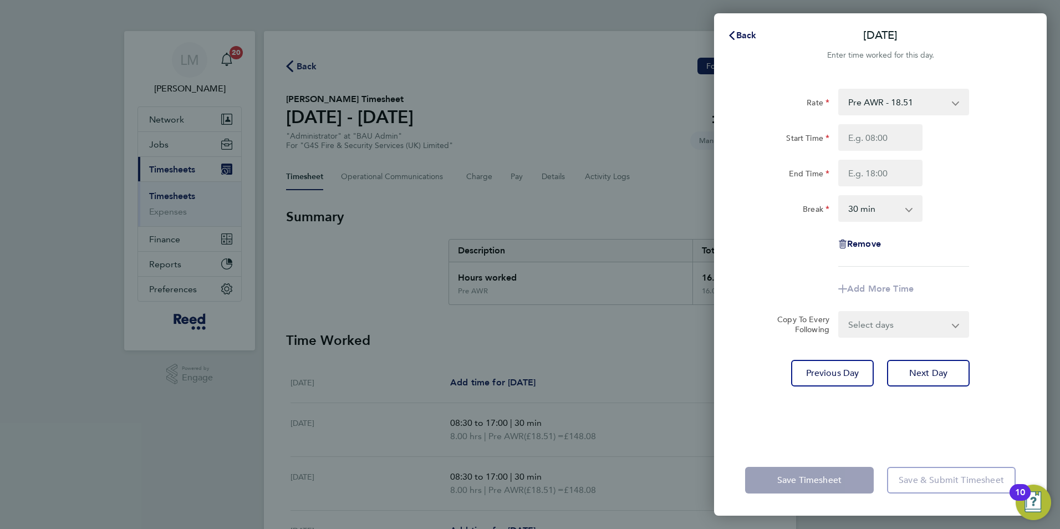
click at [879, 153] on div "Start Time End Time" at bounding box center [879, 155] width 279 height 62
click at [873, 143] on input "Start Time" at bounding box center [880, 137] width 84 height 27
type input "08:30"
type input "17:00"
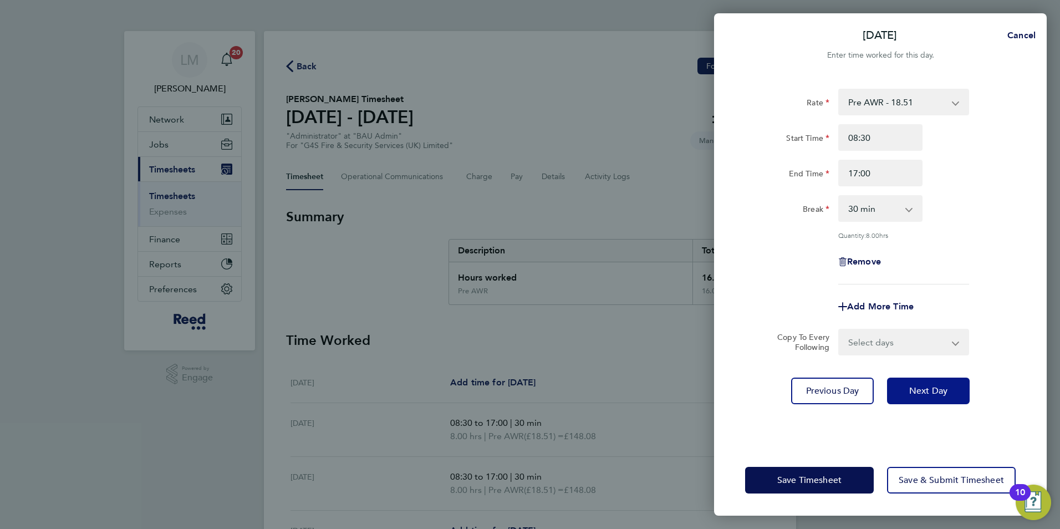
click at [920, 386] on span "Next Day" at bounding box center [928, 390] width 38 height 11
select select "30"
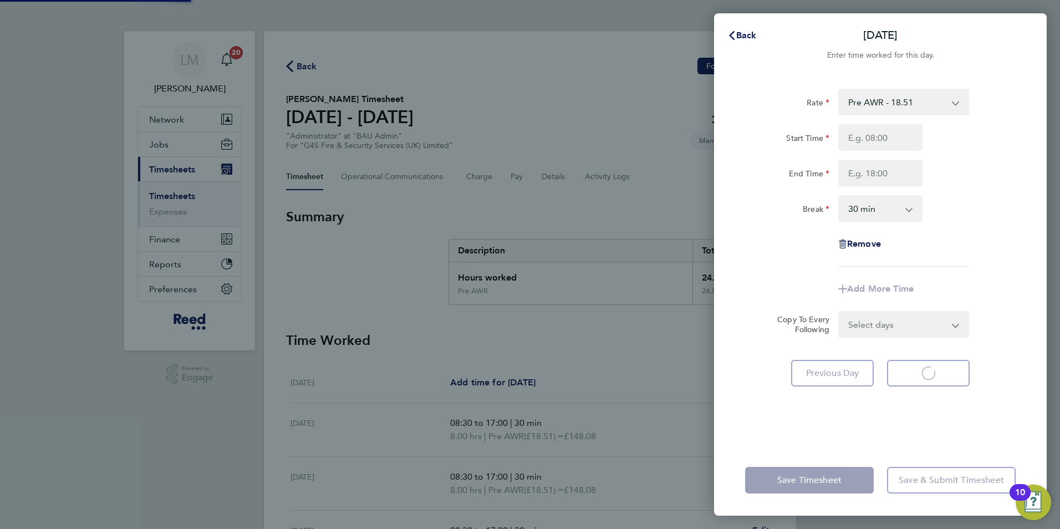
select select "30"
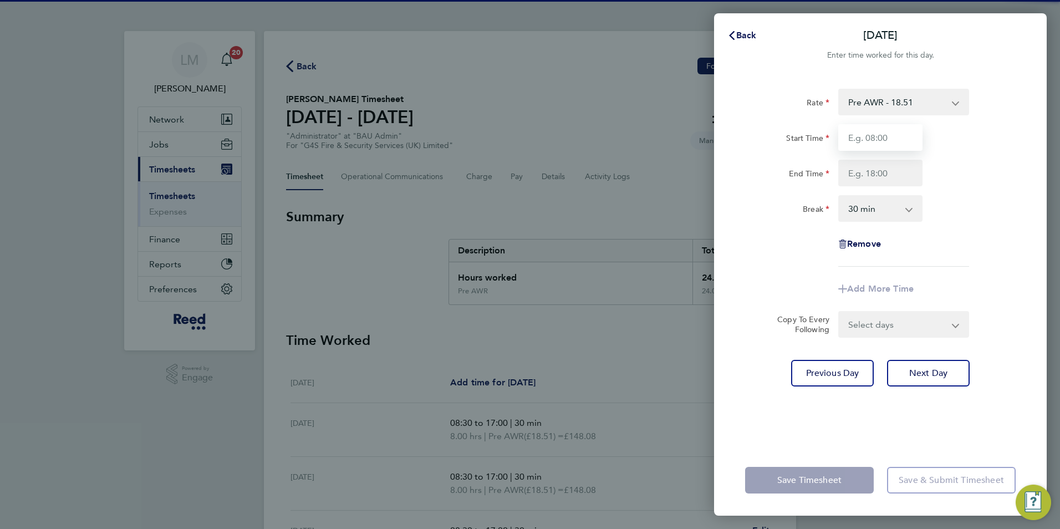
click at [871, 135] on input "Start Time" at bounding box center [880, 137] width 84 height 27
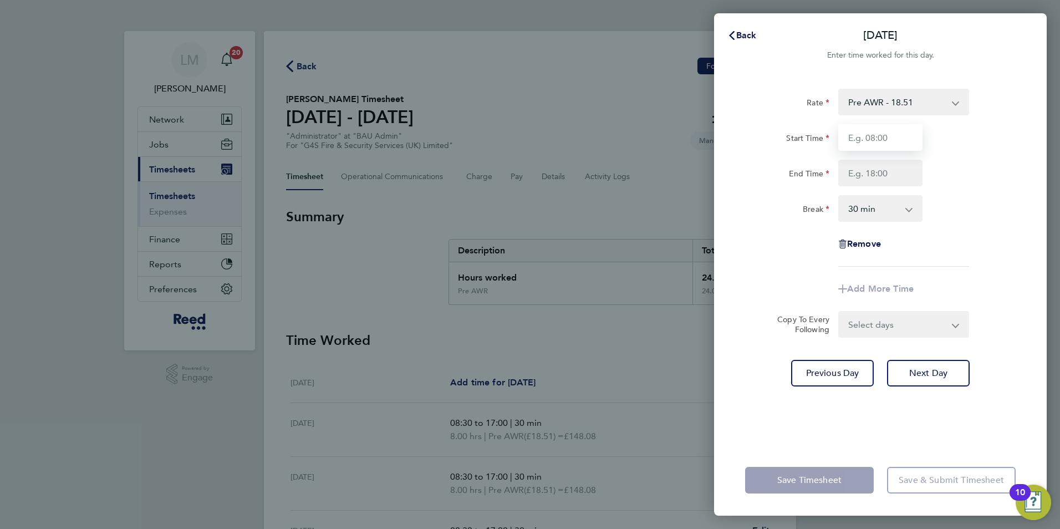
type input "08:30"
type input "17:00"
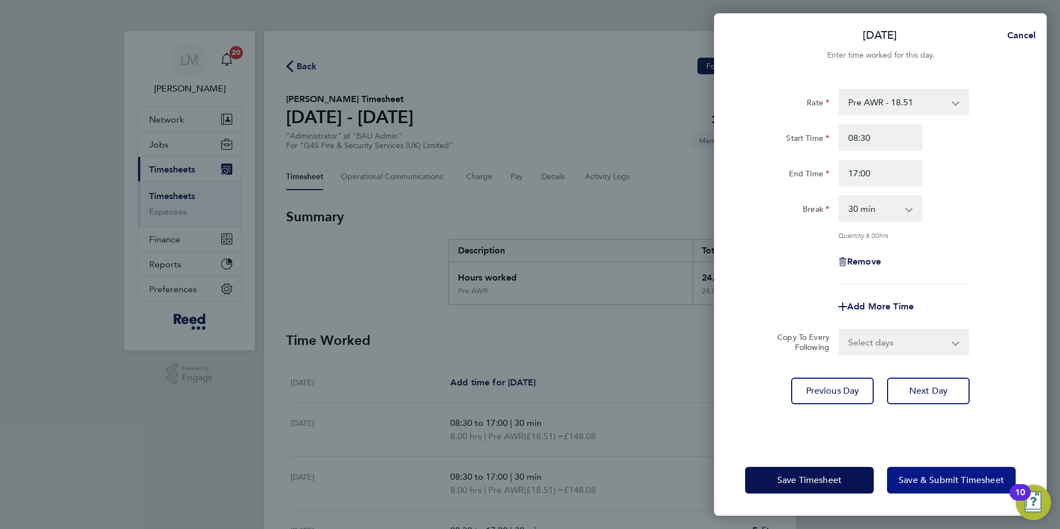
click at [950, 487] on button "Save & Submit Timesheet" at bounding box center [951, 480] width 129 height 27
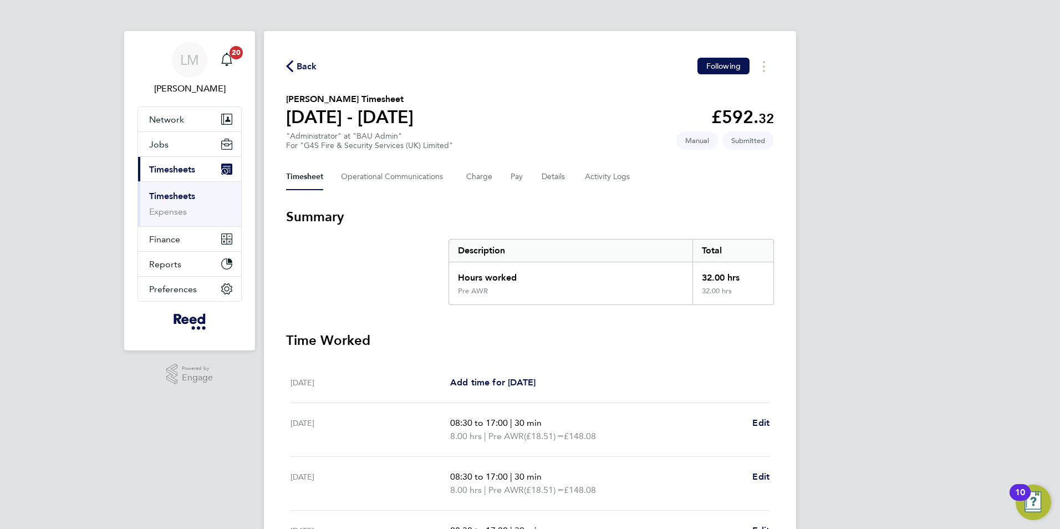
click at [303, 60] on span "Back" at bounding box center [306, 66] width 21 height 13
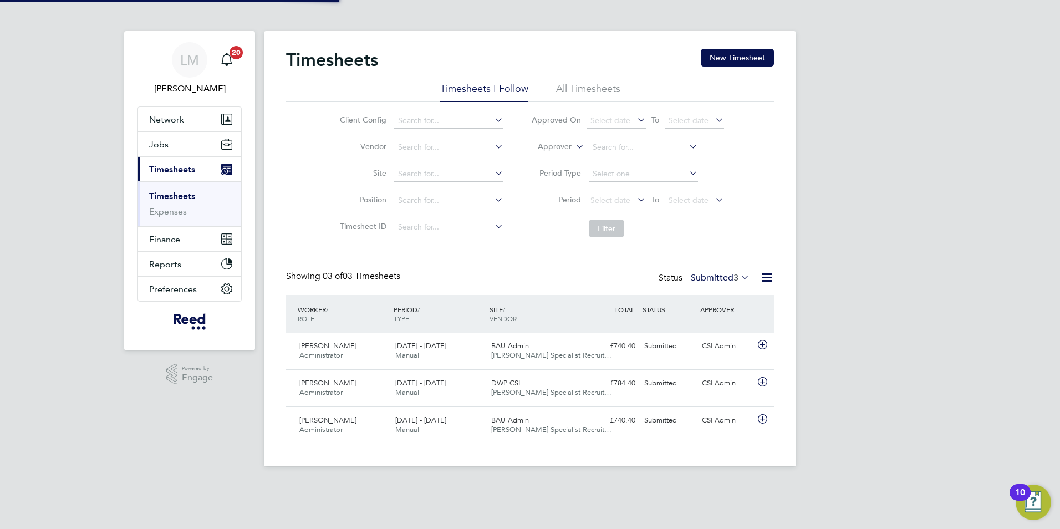
scroll to position [28, 96]
click at [716, 282] on label "Submitted 3" at bounding box center [719, 277] width 59 height 11
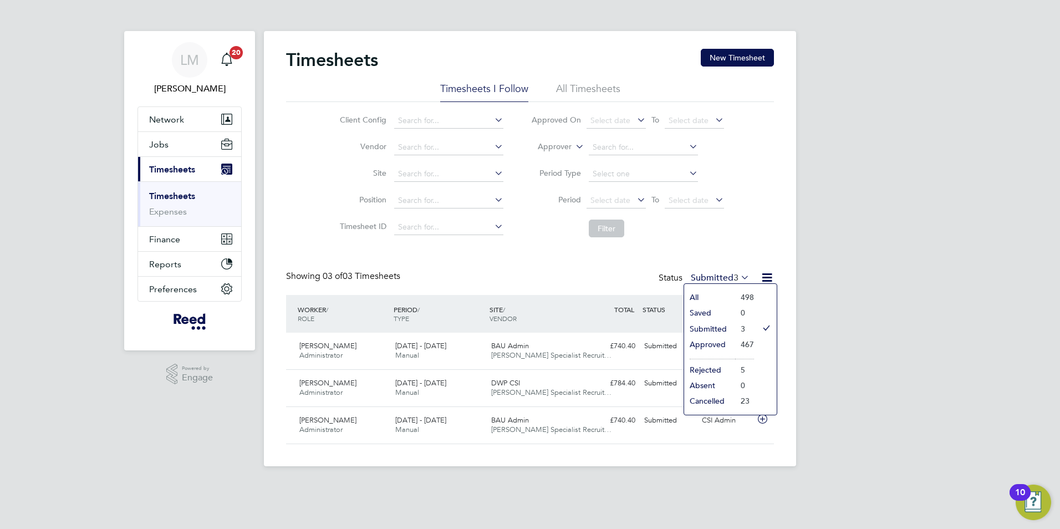
click at [715, 329] on li "Submitted" at bounding box center [709, 329] width 51 height 16
click at [709, 275] on label "Submitted 3" at bounding box center [719, 277] width 59 height 11
click at [564, 89] on li "All Timesheets" at bounding box center [588, 92] width 64 height 20
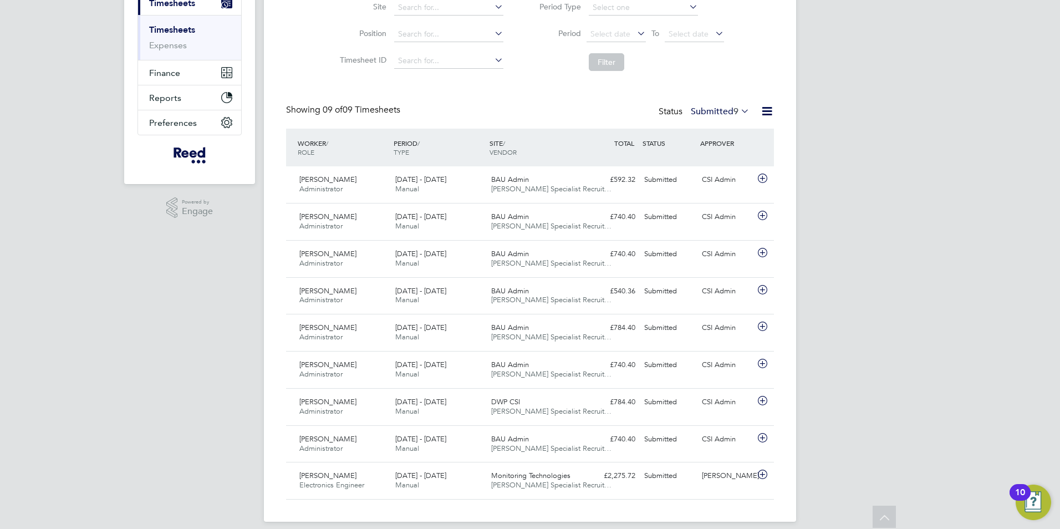
scroll to position [157, 0]
